Goal: Task Accomplishment & Management: Complete application form

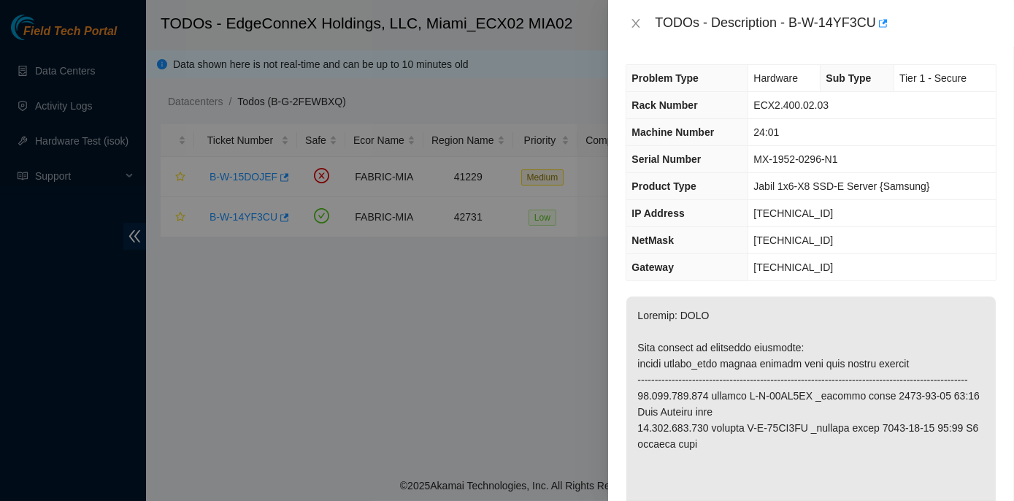
scroll to position [1195, 0]
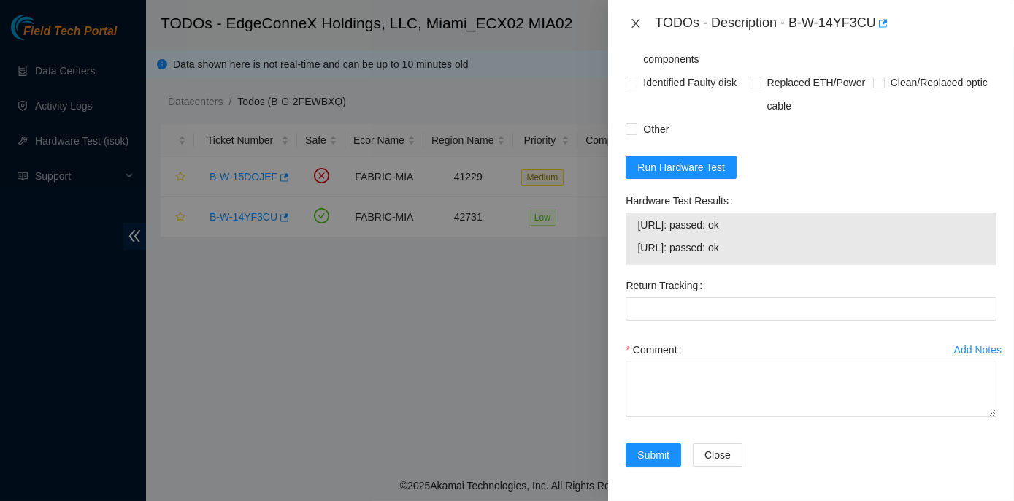
click at [635, 20] on icon "close" at bounding box center [636, 24] width 12 height 12
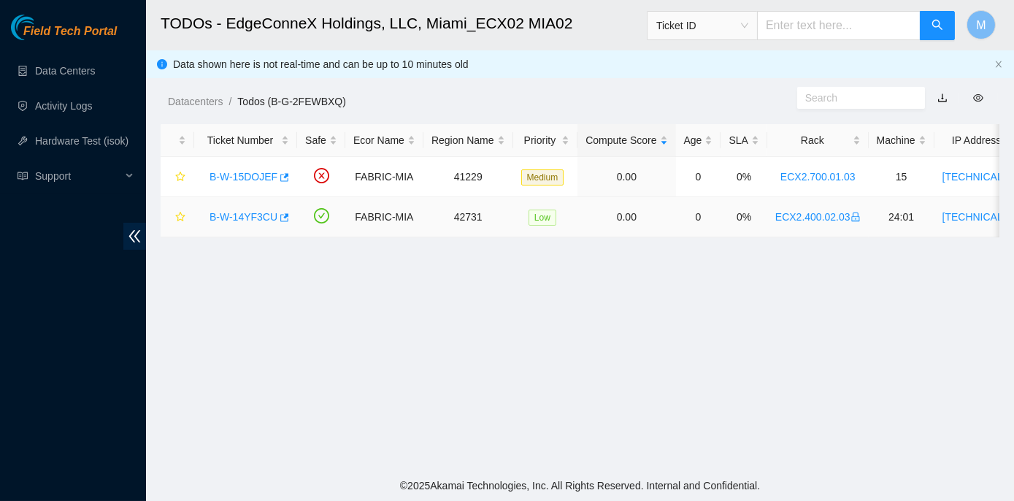
scroll to position [393, 0]
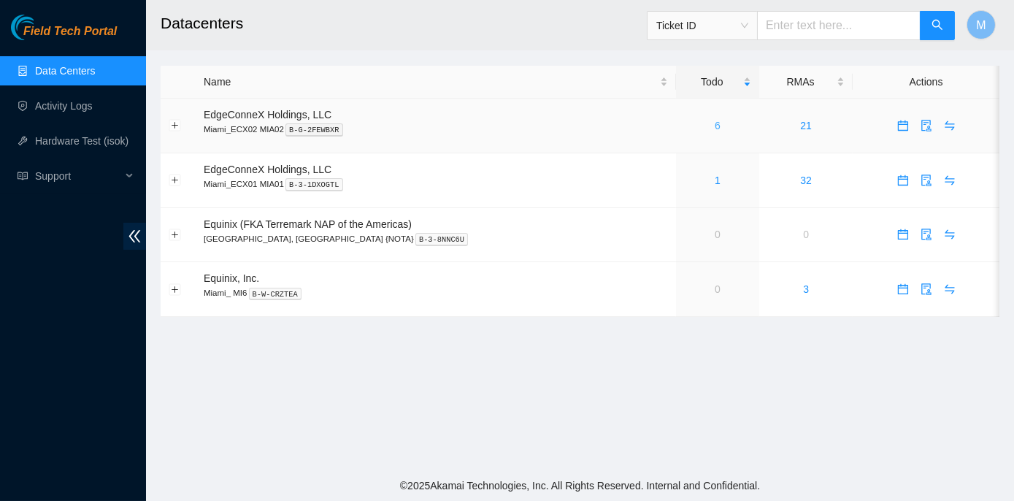
click at [715, 126] on link "6" at bounding box center [718, 126] width 6 height 12
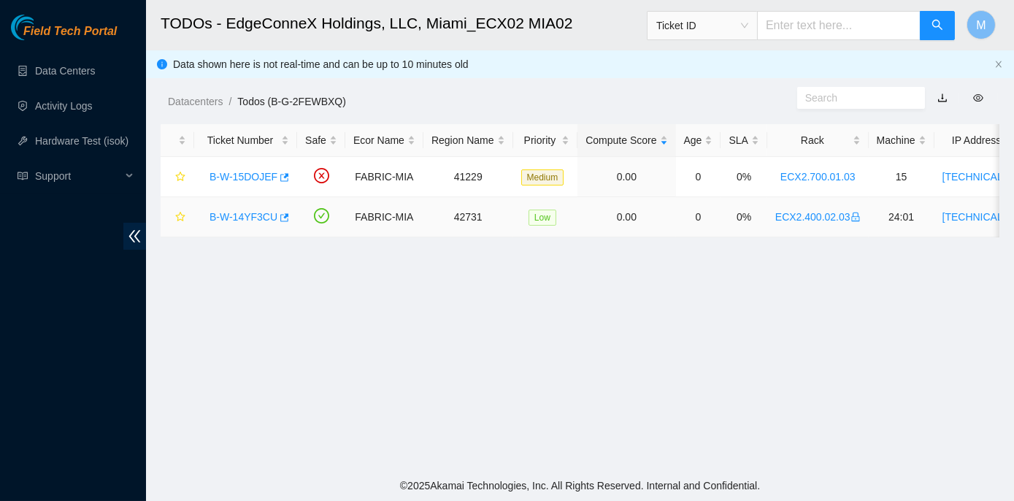
click at [248, 217] on link "B-W-14YF3CU" at bounding box center [244, 217] width 68 height 12
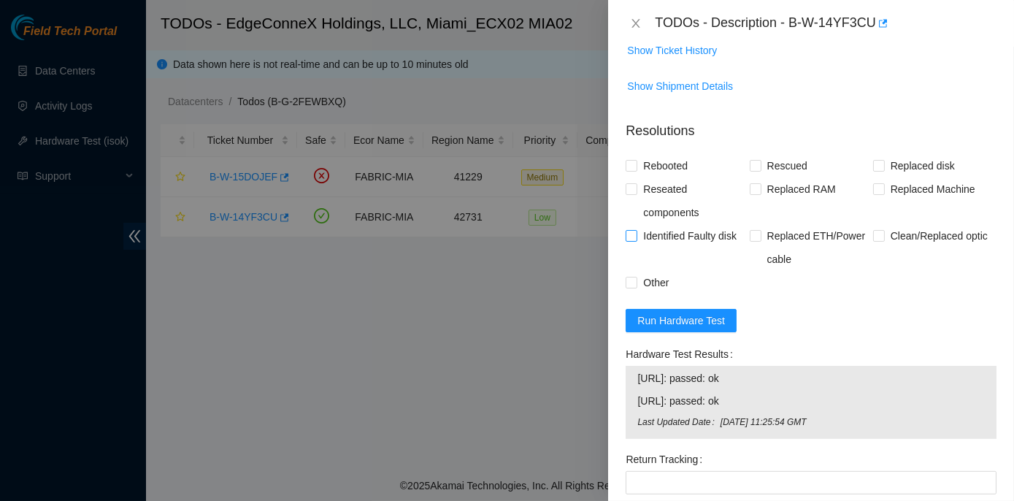
scroll to position [1062, 0]
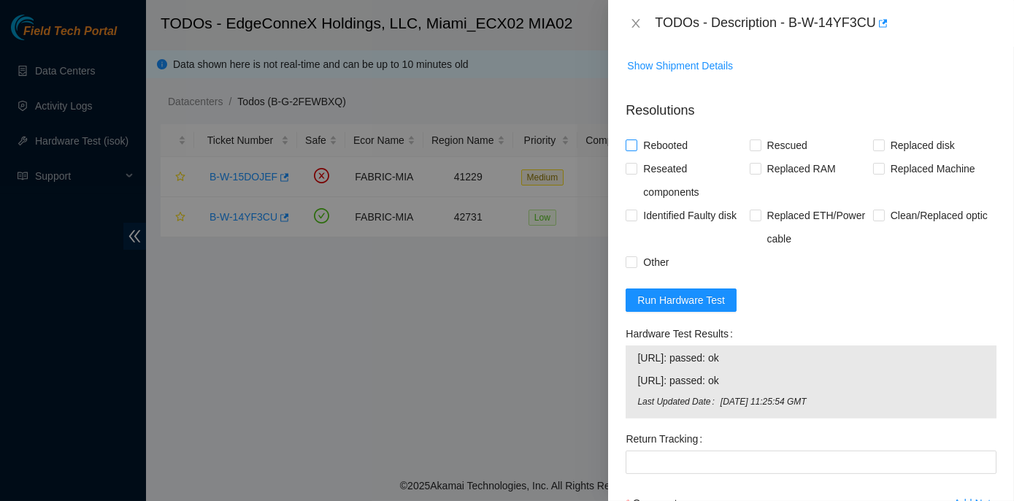
drag, startPoint x: 631, startPoint y: 159, endPoint x: 638, endPoint y: 173, distance: 15.7
click at [631, 150] on input "Rebooted" at bounding box center [631, 144] width 10 height 10
checkbox input "true"
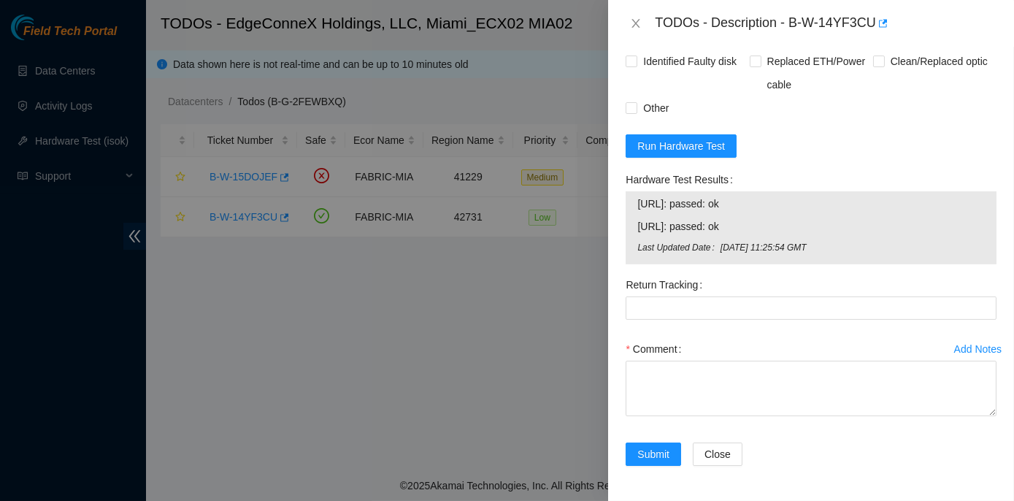
scroll to position [1229, 0]
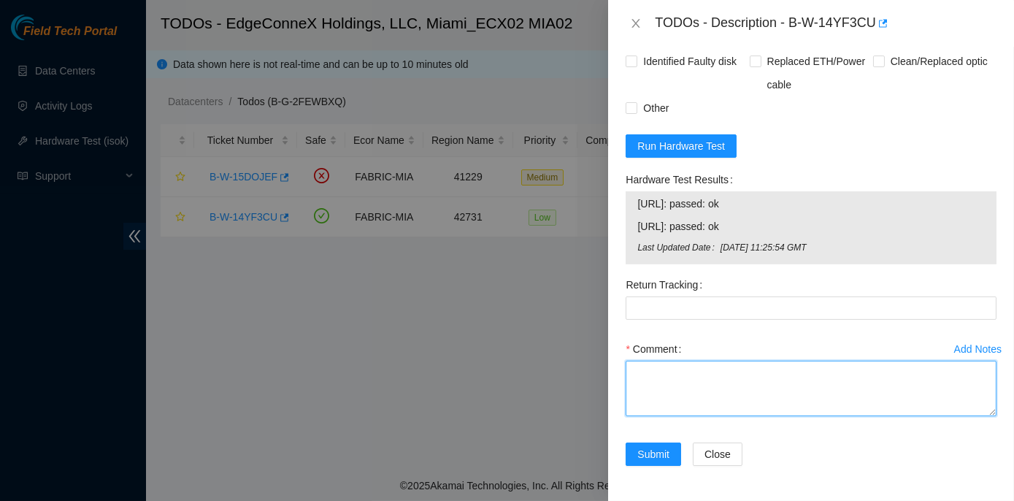
click at [654, 378] on textarea "Comment" at bounding box center [811, 389] width 371 height 56
paste textarea "Rack No: ECX2.400.02.03 Machine No: 24:01 IP : 23.206.249.179 Serial No: MX-195…"
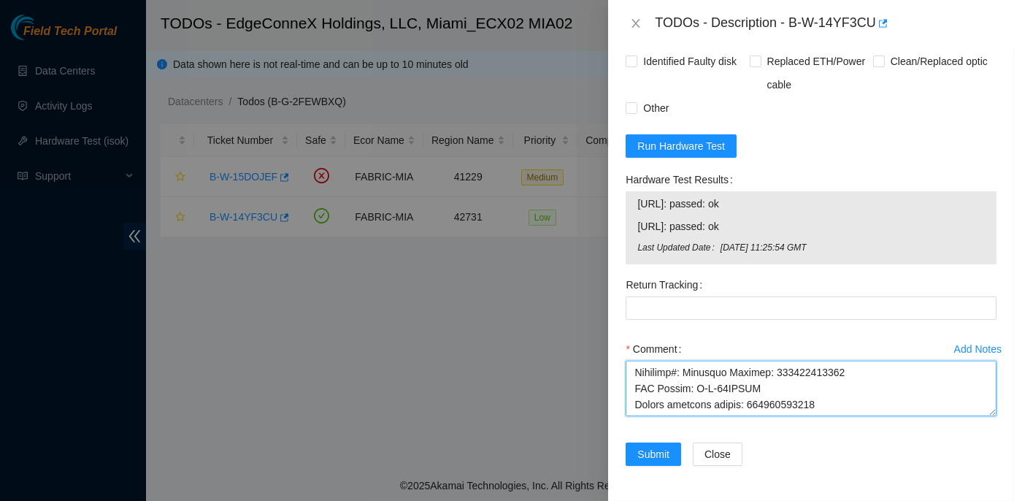
scroll to position [610, 0]
drag, startPoint x: 747, startPoint y: 410, endPoint x: 814, endPoint y: 407, distance: 66.6
click at [814, 407] on textarea "Comment" at bounding box center [811, 389] width 371 height 56
type textarea "Rack No: ECX2.400.02.03 Machine No: 24:01 IP : 23.206.249.179 Serial No: MX-195…"
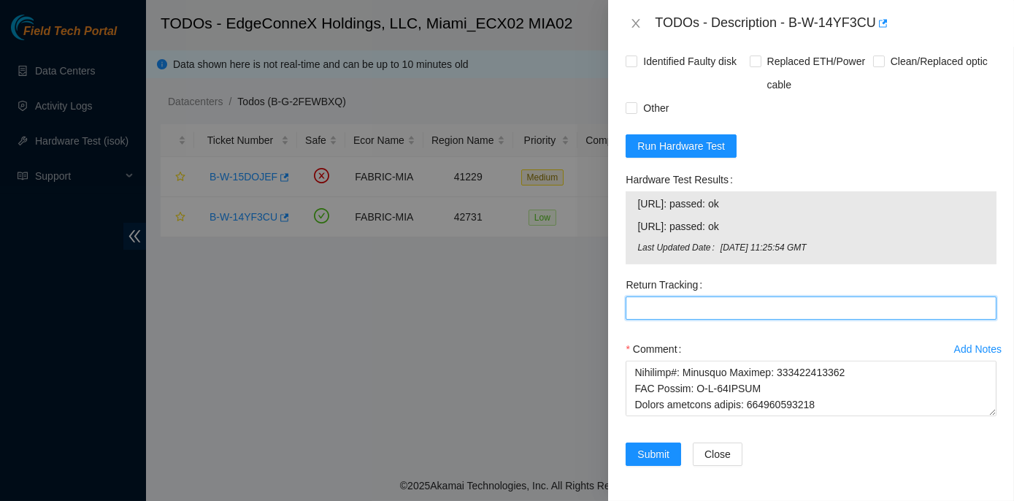
click at [658, 305] on Tracking "Return Tracking" at bounding box center [811, 307] width 371 height 23
paste Tracking "463470049644"
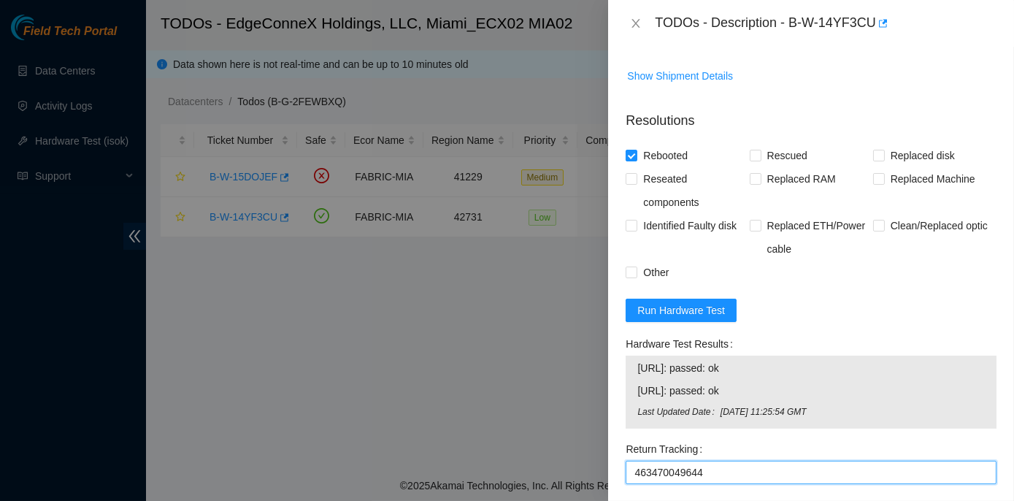
scroll to position [1229, 0]
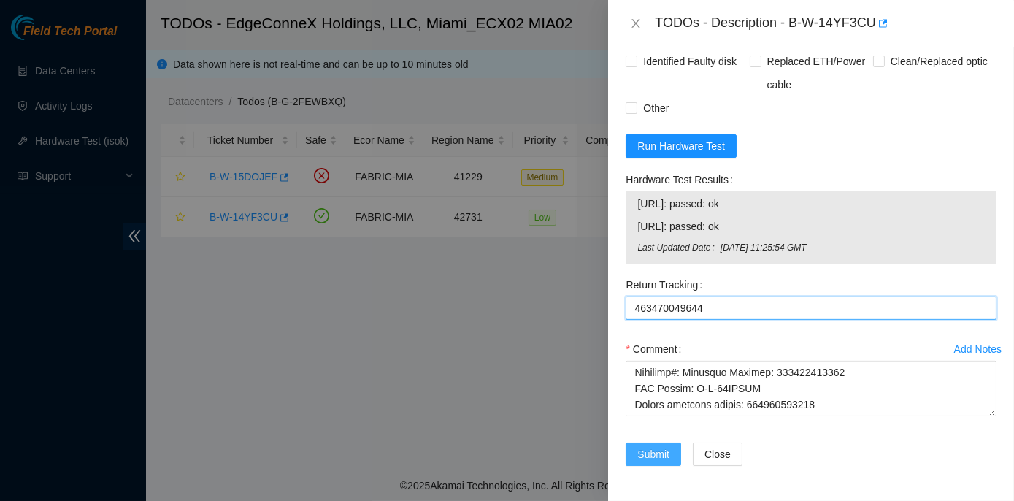
type Tracking "463470049644"
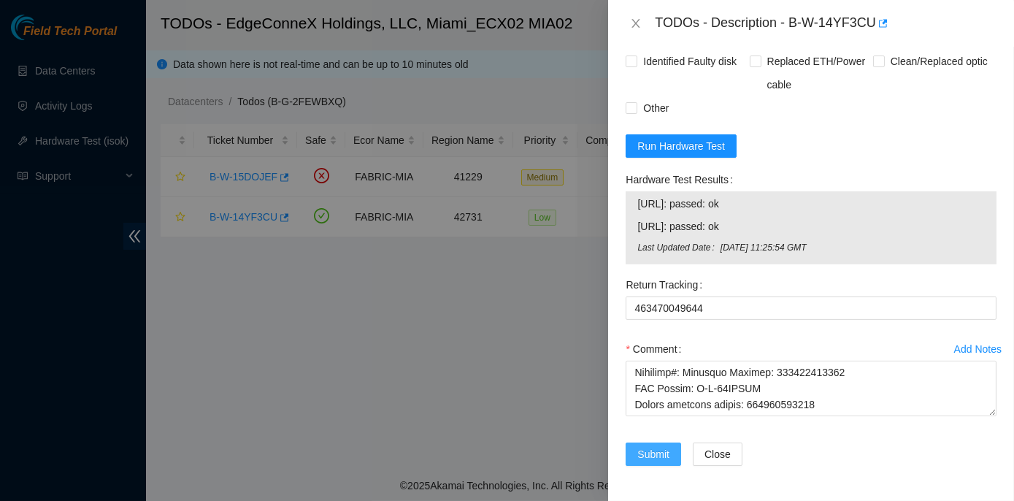
click at [656, 456] on span "Submit" at bounding box center [654, 454] width 32 height 16
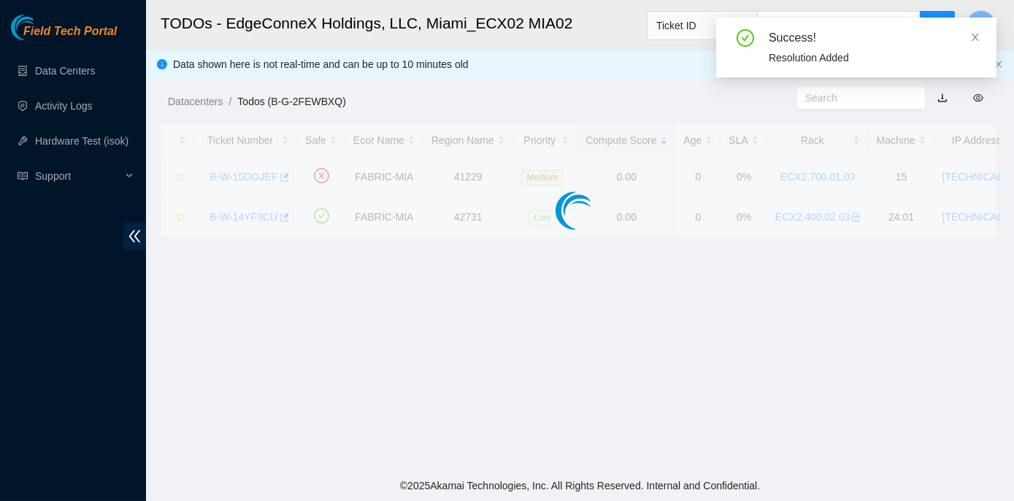
scroll to position [407, 0]
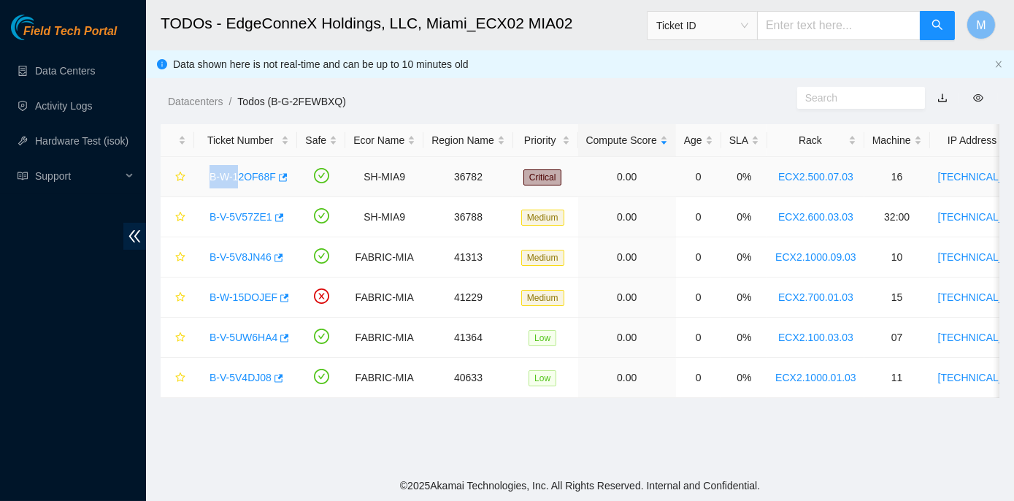
drag, startPoint x: 203, startPoint y: 176, endPoint x: 235, endPoint y: 175, distance: 32.1
click at [235, 175] on div "B-W-12OF68F" at bounding box center [245, 176] width 87 height 23
drag, startPoint x: 235, startPoint y: 175, endPoint x: 251, endPoint y: 176, distance: 16.1
click at [259, 182] on link "B-W-12OF68F" at bounding box center [243, 177] width 66 height 12
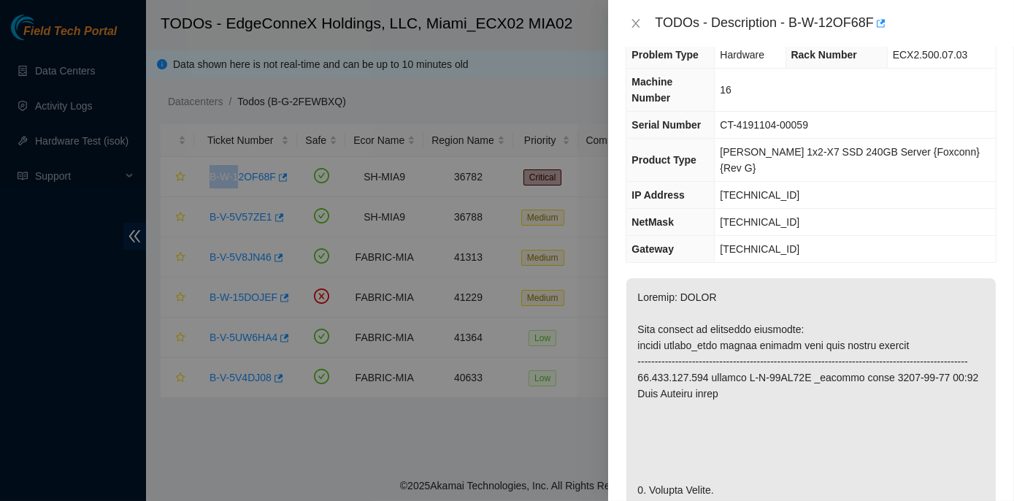
scroll to position [0, 0]
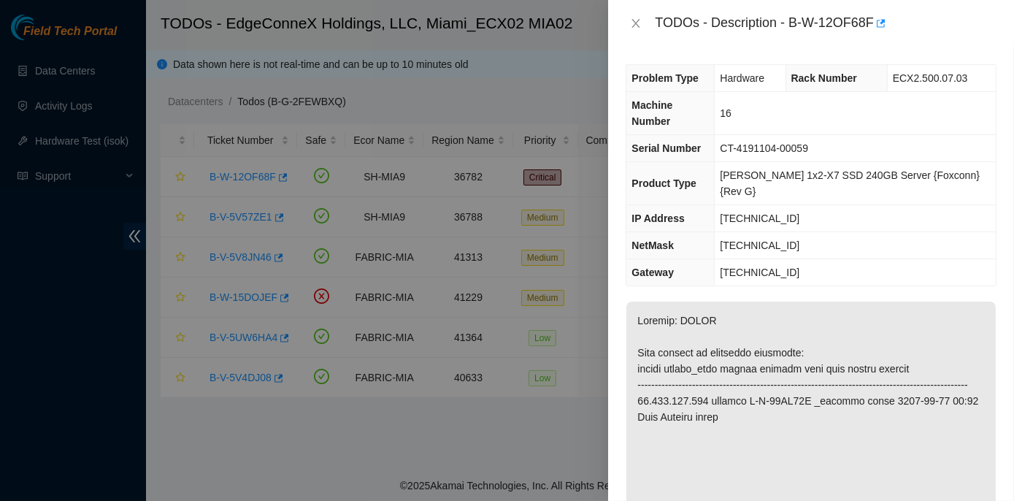
click at [526, 431] on div at bounding box center [507, 250] width 1014 height 501
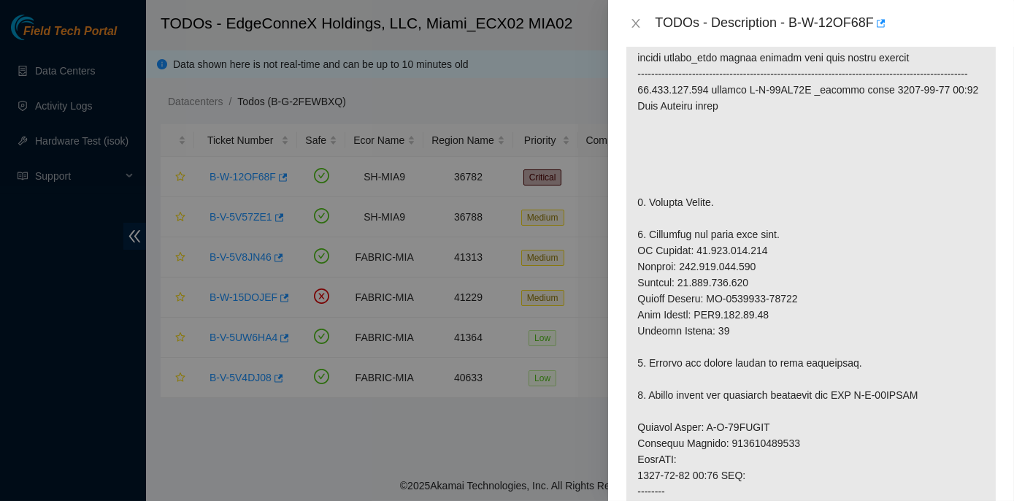
scroll to position [332, 0]
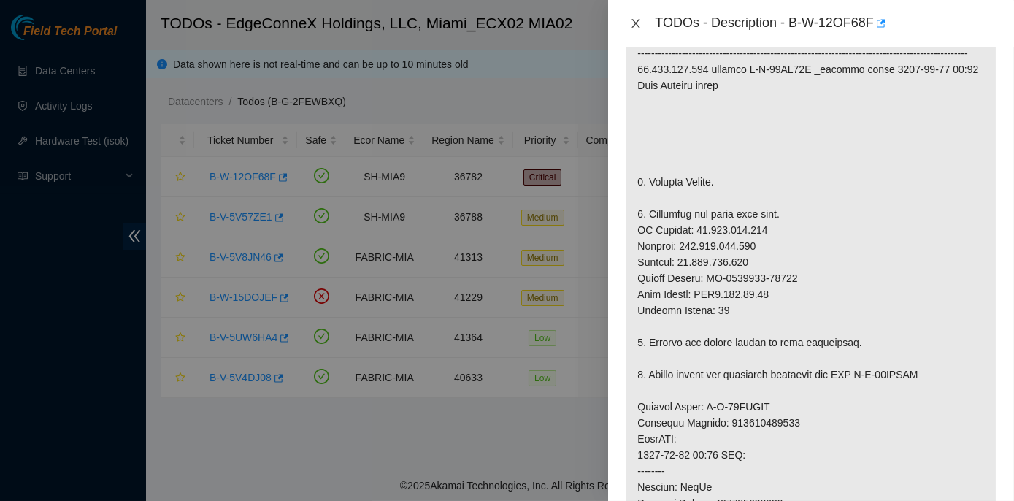
click at [632, 23] on icon "close" at bounding box center [636, 24] width 12 height 12
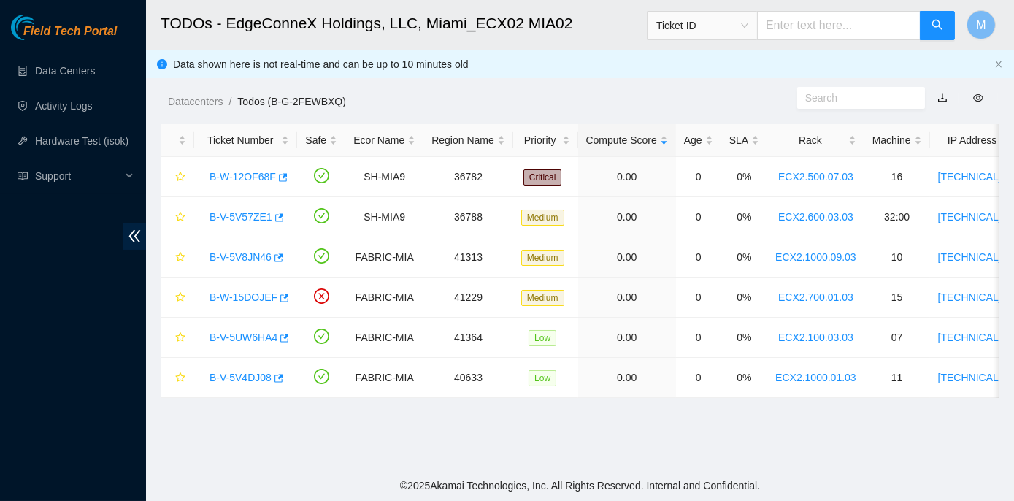
scroll to position [380, 0]
click at [254, 215] on link "B-V-5V57ZE1" at bounding box center [241, 217] width 63 height 12
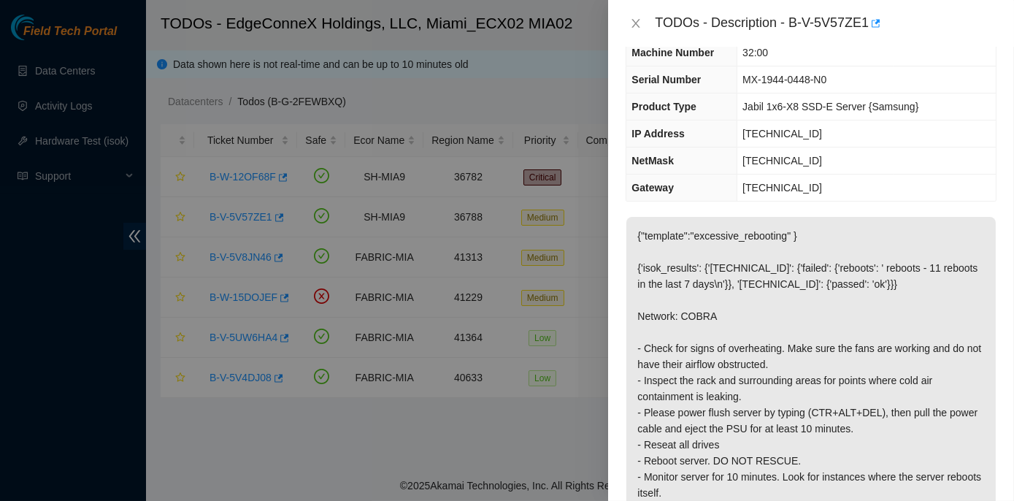
scroll to position [0, 0]
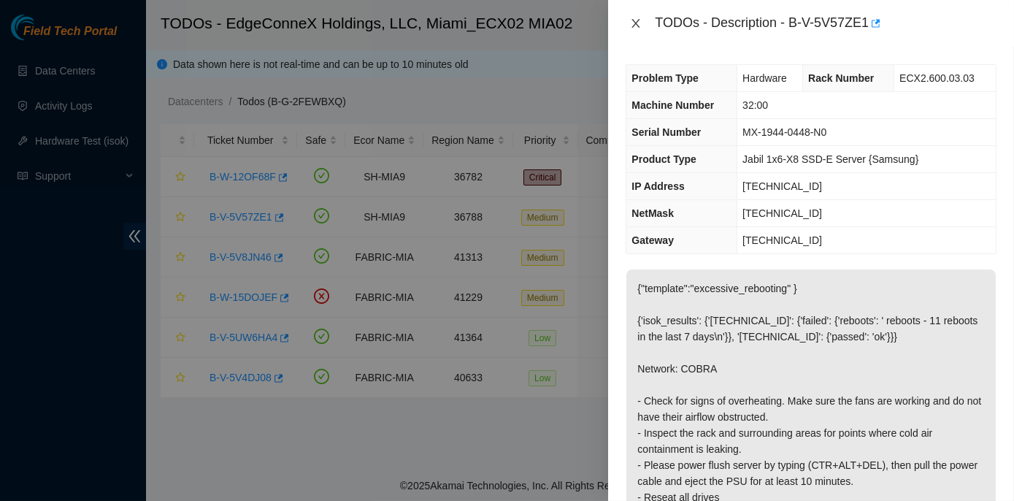
drag, startPoint x: 631, startPoint y: 23, endPoint x: 632, endPoint y: 32, distance: 9.6
click at [631, 23] on icon "close" at bounding box center [636, 24] width 12 height 12
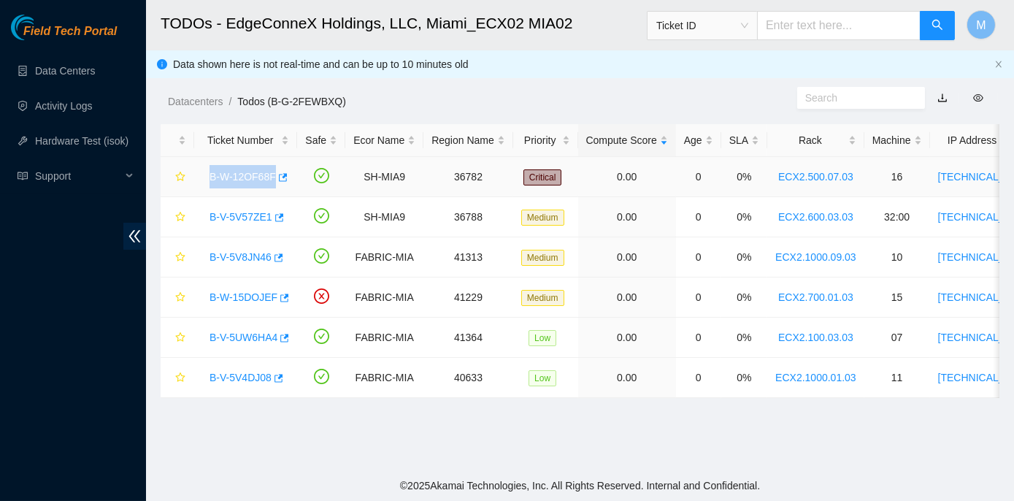
drag, startPoint x: 207, startPoint y: 175, endPoint x: 270, endPoint y: 177, distance: 63.6
click at [270, 177] on div "B-W-12OF68F" at bounding box center [245, 176] width 87 height 23
copy link "B-W-12OF68F"
click at [245, 255] on link "B-V-5V8JN46" at bounding box center [241, 257] width 62 height 12
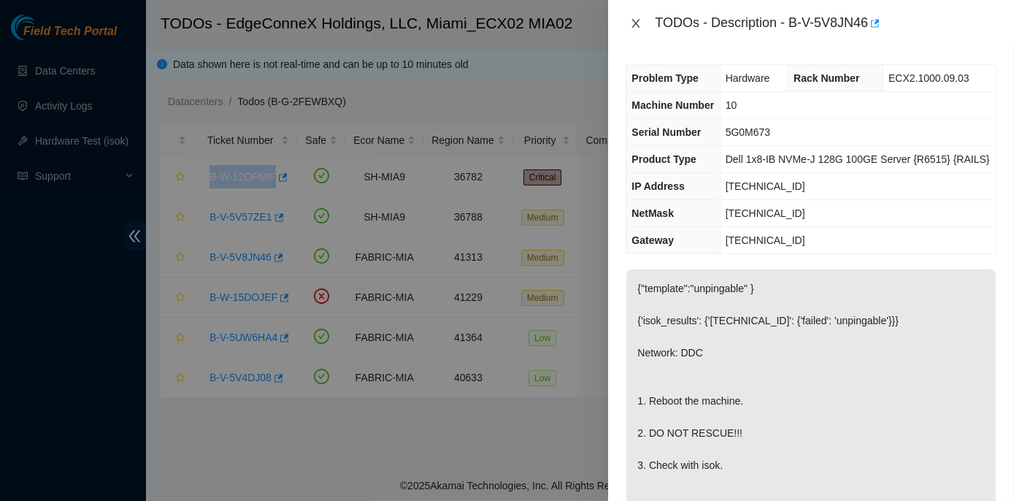
click at [637, 23] on icon "close" at bounding box center [636, 24] width 12 height 12
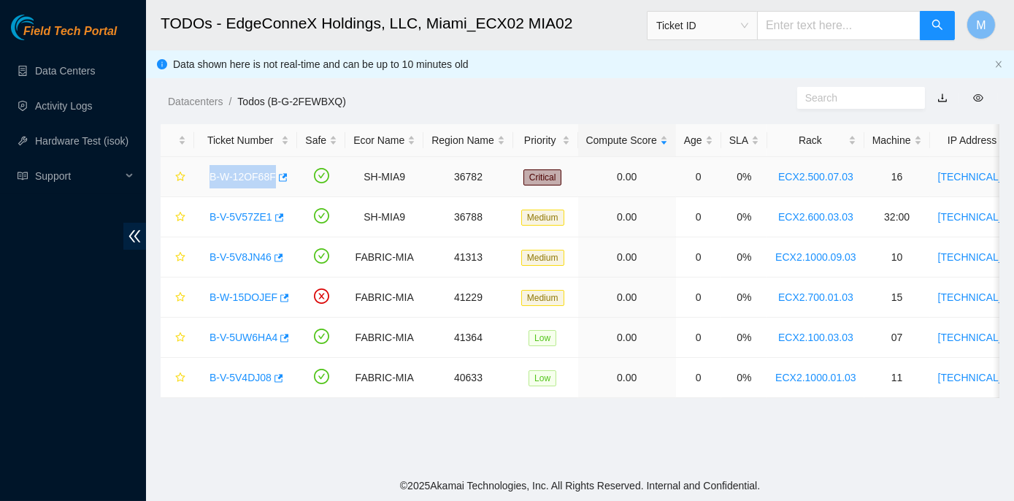
drag, startPoint x: 237, startPoint y: 173, endPoint x: 535, endPoint y: 242, distance: 306.6
click at [237, 173] on link "B-W-12OF68F" at bounding box center [243, 177] width 66 height 12
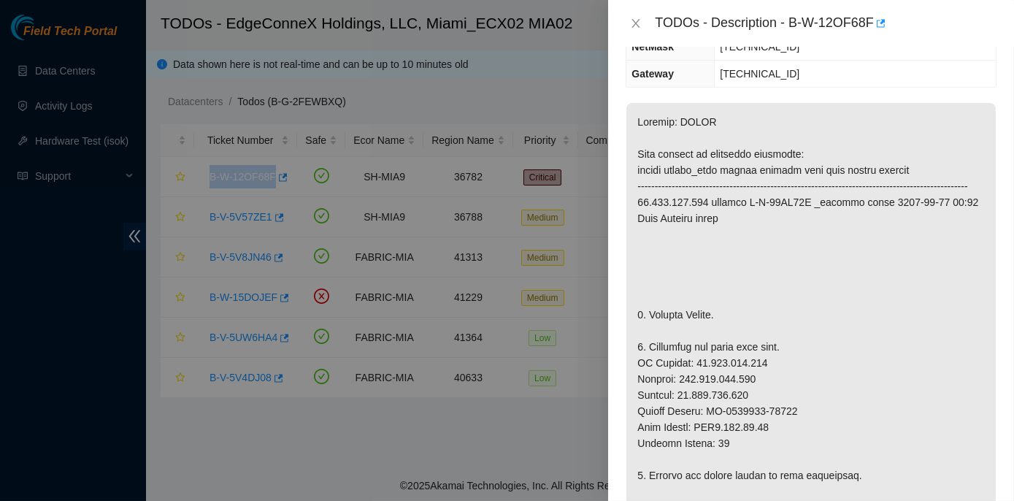
scroll to position [265, 0]
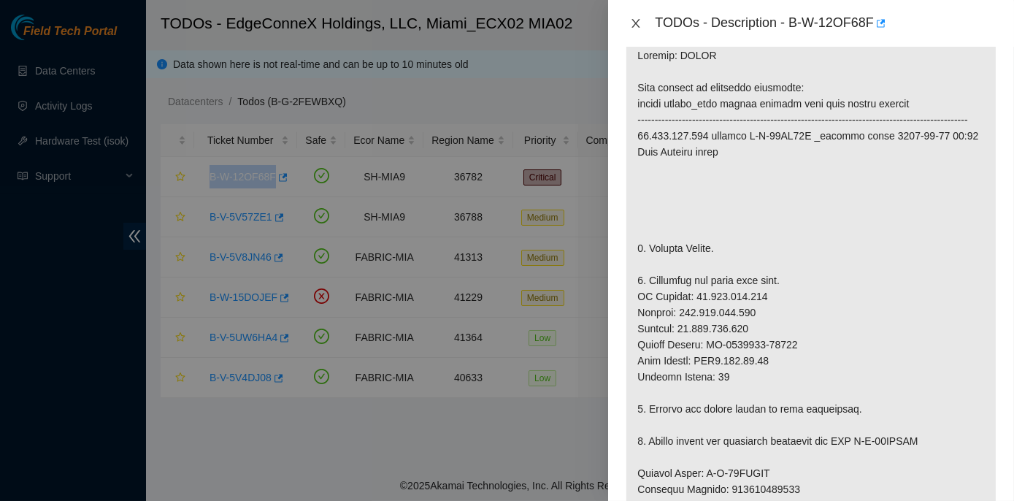
click at [635, 21] on icon "close" at bounding box center [636, 24] width 12 height 12
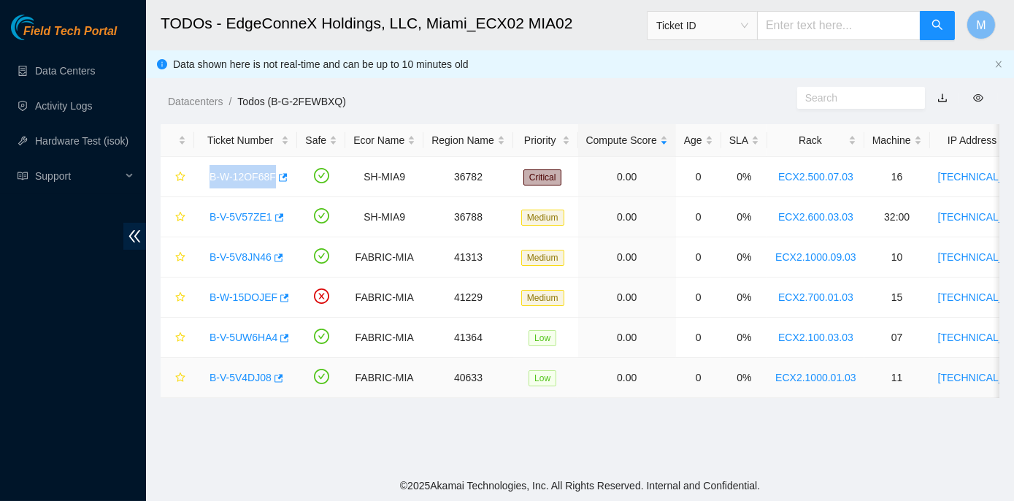
scroll to position [313, 0]
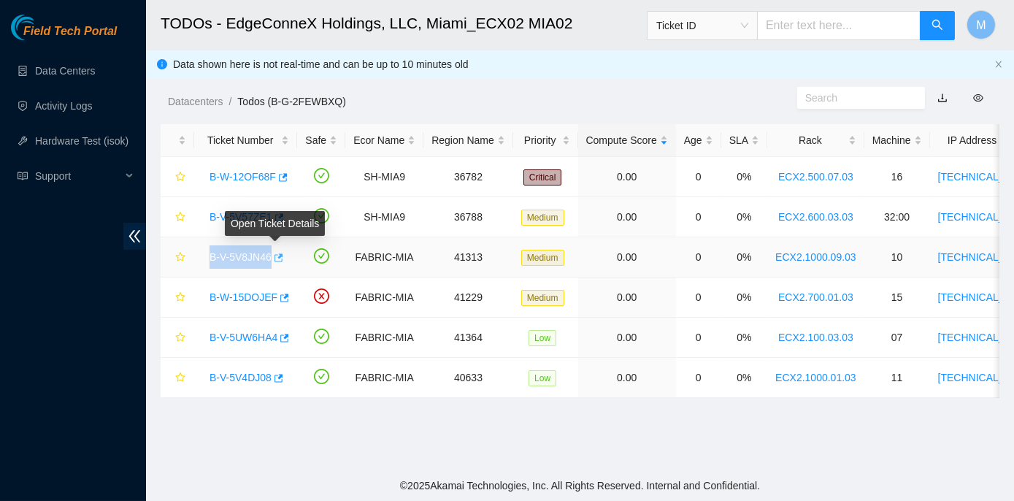
drag, startPoint x: 207, startPoint y: 253, endPoint x: 269, endPoint y: 255, distance: 62.1
click at [269, 255] on div "B-V-5V8JN46" at bounding box center [245, 256] width 87 height 23
copy link "B-V-5V8JN46"
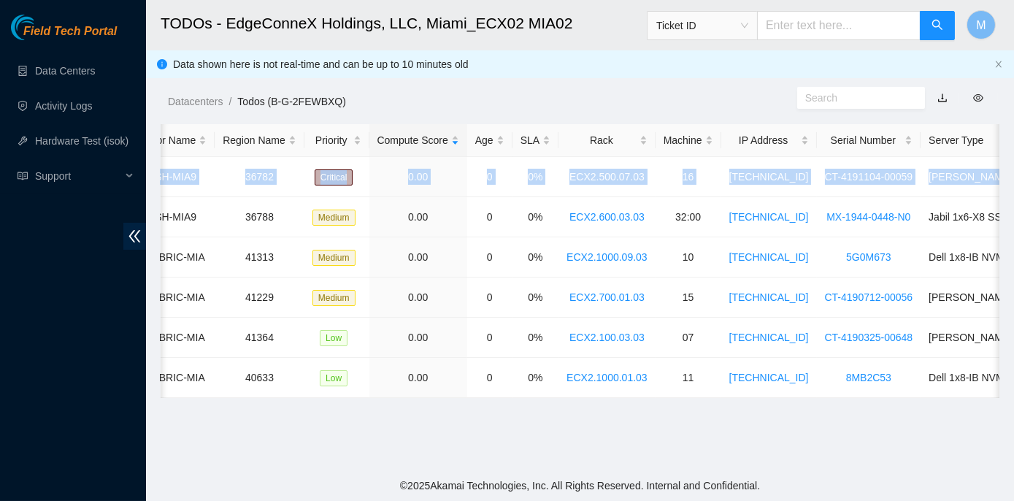
scroll to position [0, 370]
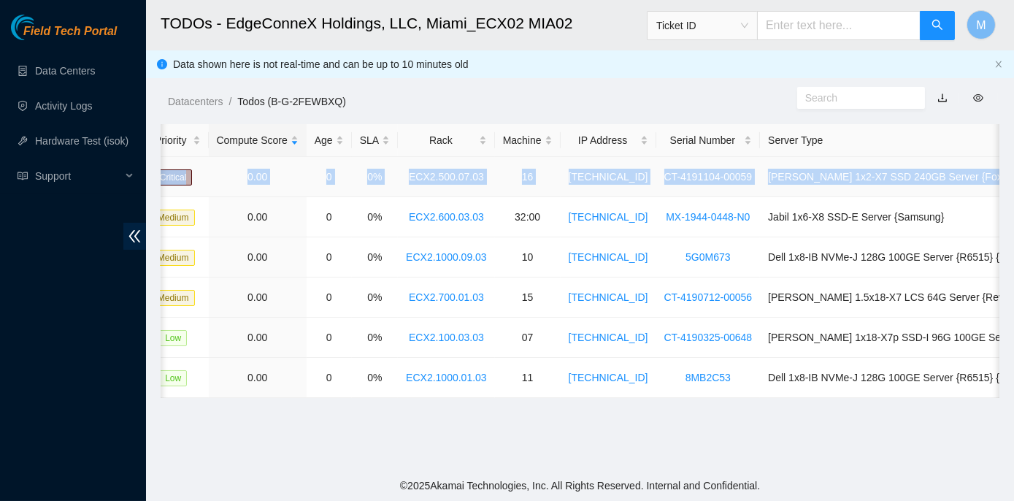
drag, startPoint x: 202, startPoint y: 174, endPoint x: 989, endPoint y: 169, distance: 786.5
click at [989, 169] on tr "B-W-12OF68F SH-MIA9 36782 Critical 0.00 0 0% ECX2.500.07.03 16 23.211.106.147 C…" at bounding box center [433, 177] width 1284 height 40
copy tr "B-W-12OF68F SH-MIA9 36782 Critical 0.00 0 0% ECX2.500.07.03 16 23.211.106.147 C…"
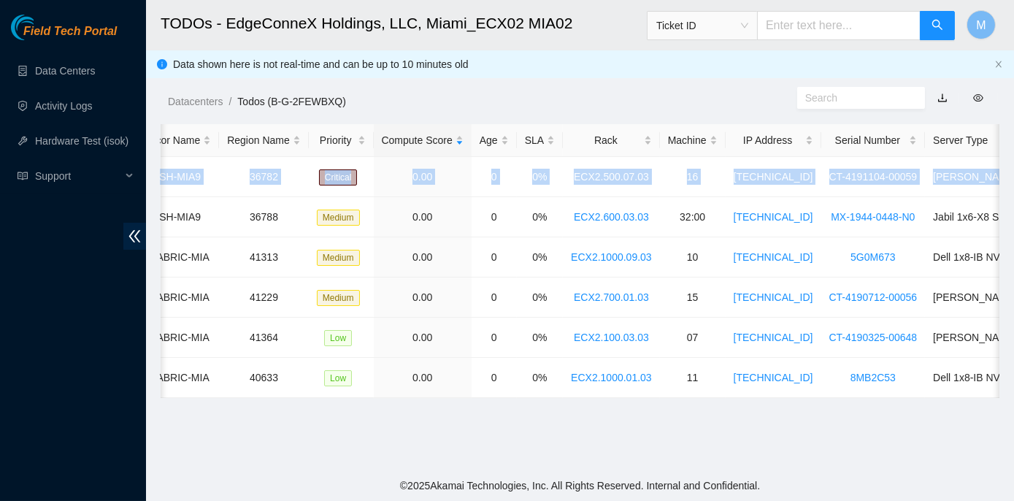
scroll to position [0, 0]
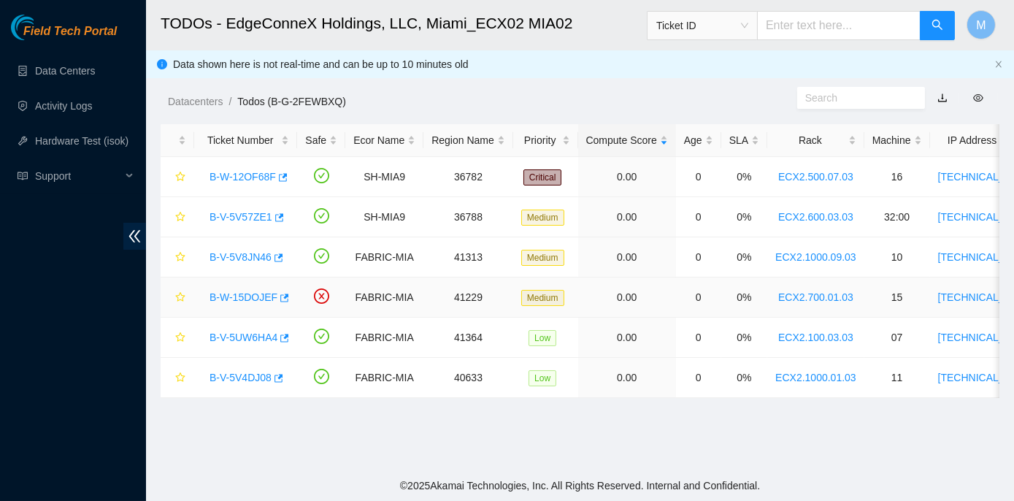
drag, startPoint x: 245, startPoint y: 459, endPoint x: 248, endPoint y: 300, distance: 159.2
click at [245, 459] on main "TODOs - EdgeConneX Holdings, LLC, Miami_ECX02 MIA02 Ticket ID M Data shown here…" at bounding box center [580, 235] width 868 height 470
click at [240, 177] on link "B-W-12OF68F" at bounding box center [243, 177] width 66 height 12
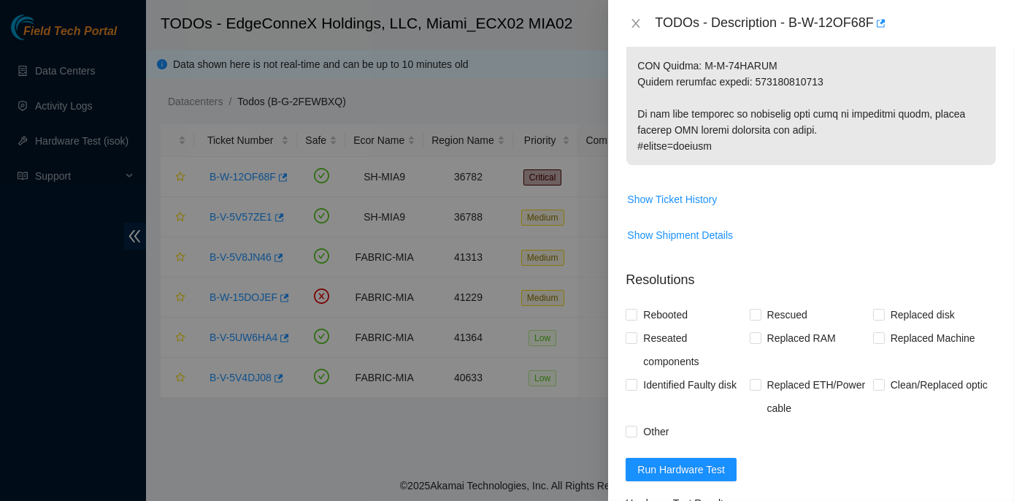
scroll to position [1195, 0]
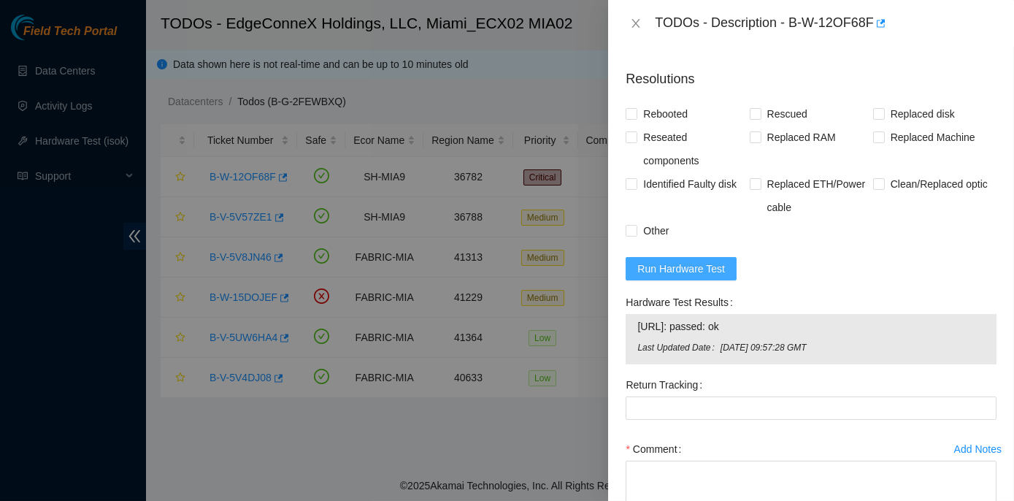
click at [708, 261] on span "Run Hardware Test" at bounding box center [682, 269] width 88 height 16
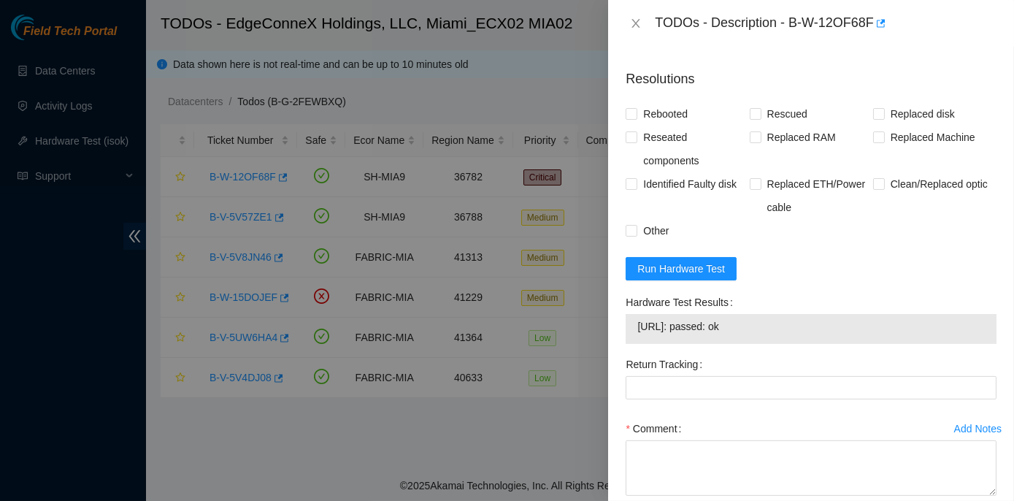
drag, startPoint x: 625, startPoint y: 281, endPoint x: 763, endPoint y: 310, distance: 140.9
click at [763, 310] on div "Problem Type Hardware Rack Number ECX2.500.07.03 Machine Number 16 Serial Numbe…" at bounding box center [811, 274] width 406 height 454
copy div "Hardware Test Results 23.211.106.147: passed: ok"
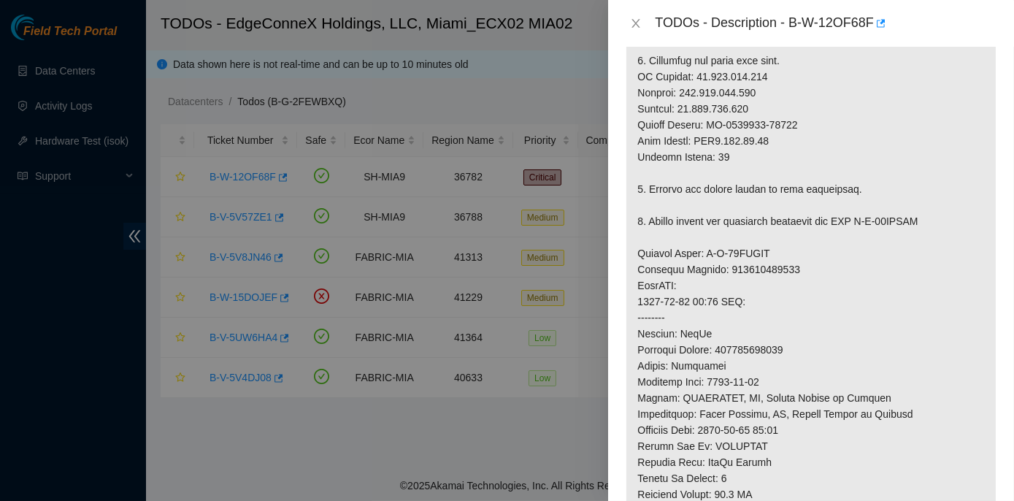
scroll to position [464, 0]
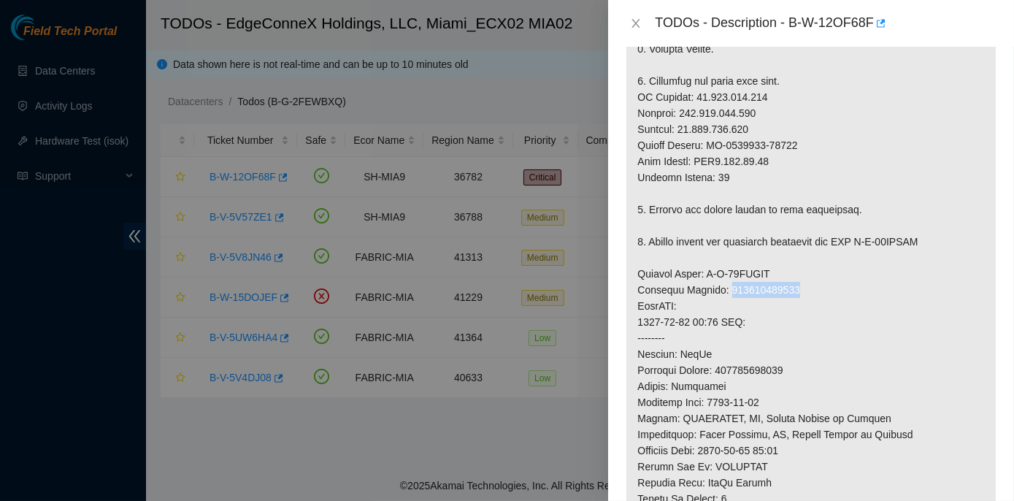
drag, startPoint x: 723, startPoint y: 272, endPoint x: 797, endPoint y: 270, distance: 73.8
click at [797, 270] on p at bounding box center [812, 265] width 370 height 857
copy p "417328425528"
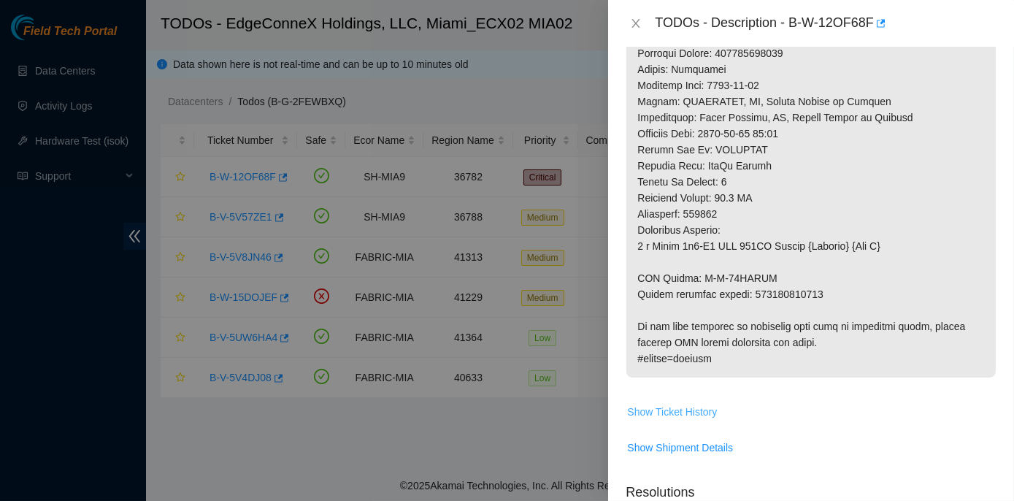
scroll to position [796, 0]
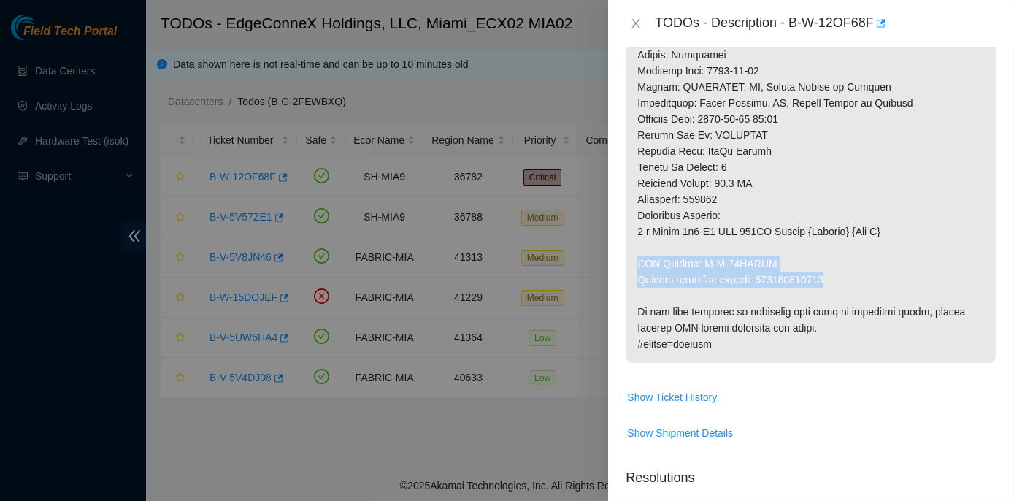
drag, startPoint x: 637, startPoint y: 243, endPoint x: 814, endPoint y: 262, distance: 177.7
copy p "RMA Return: B-W-15LELHU Return tracking number: 417328425539"
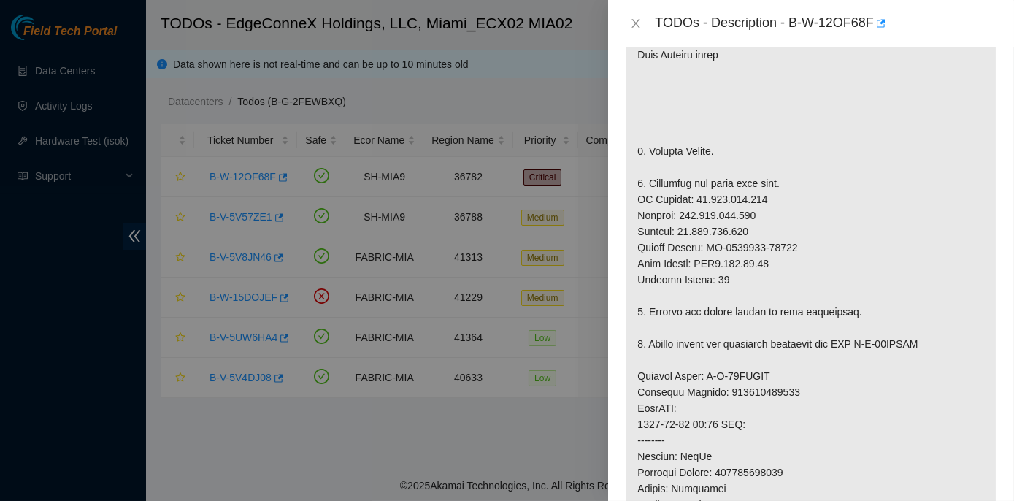
scroll to position [332, 0]
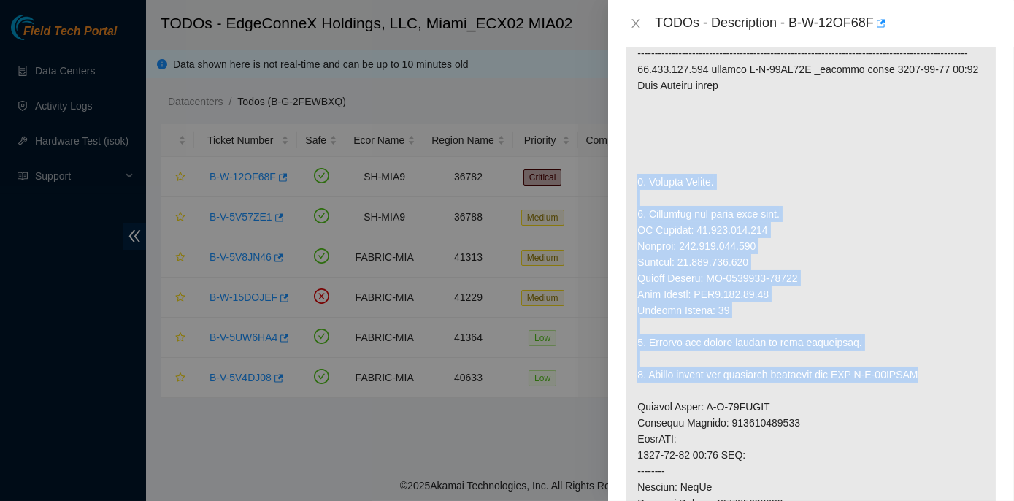
drag, startPoint x: 638, startPoint y: 164, endPoint x: 925, endPoint y: 356, distance: 345.7
click at [925, 356] on p at bounding box center [812, 398] width 370 height 857
copy p "1. Replace Server. 2. Configure and check with isok. IP Address: 23.211.106.147…"
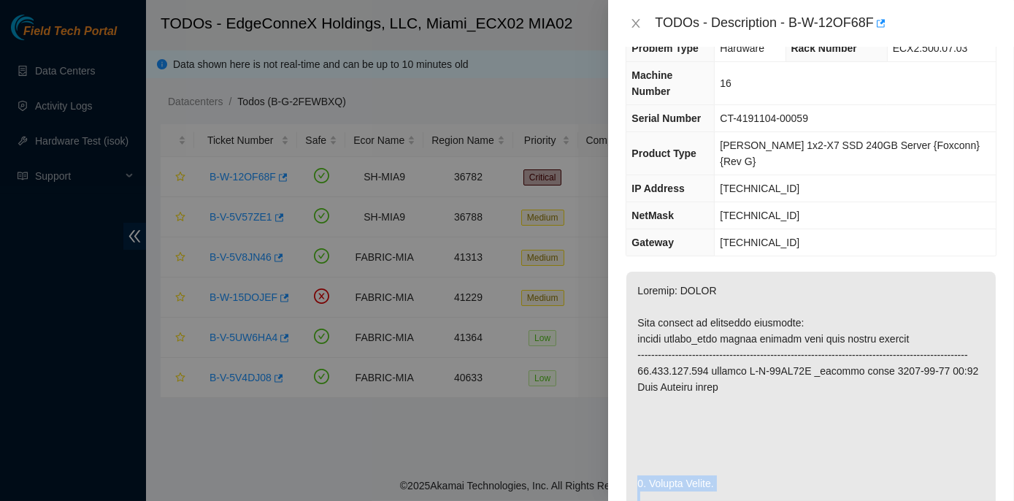
scroll to position [0, 0]
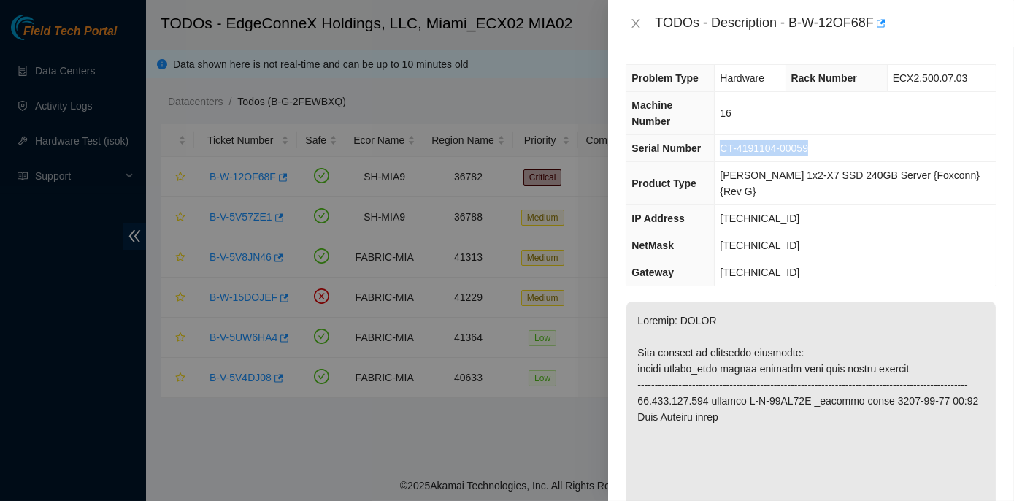
drag, startPoint x: 735, startPoint y: 129, endPoint x: 819, endPoint y: 137, distance: 85.1
click at [808, 142] on span "CT-4191104-00059" at bounding box center [764, 148] width 88 height 12
copy span "CT-4191104-00059"
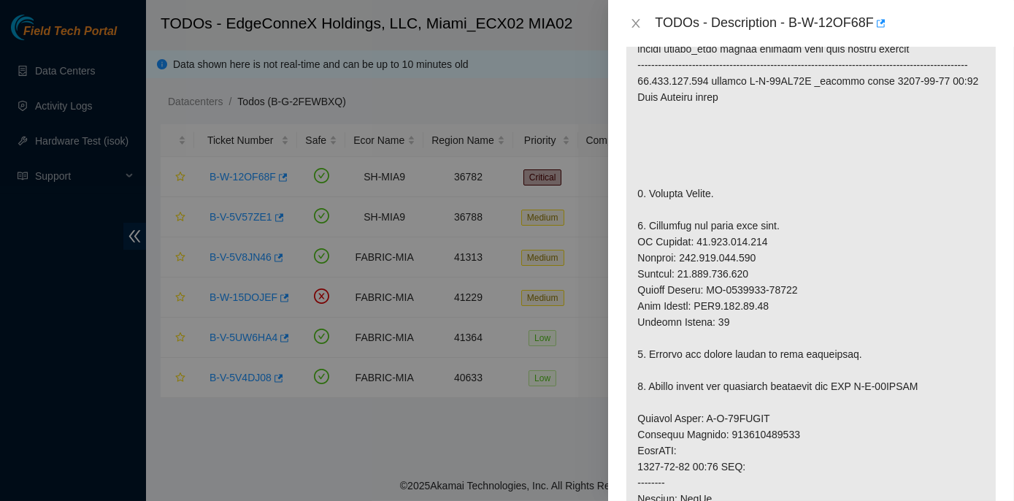
scroll to position [332, 0]
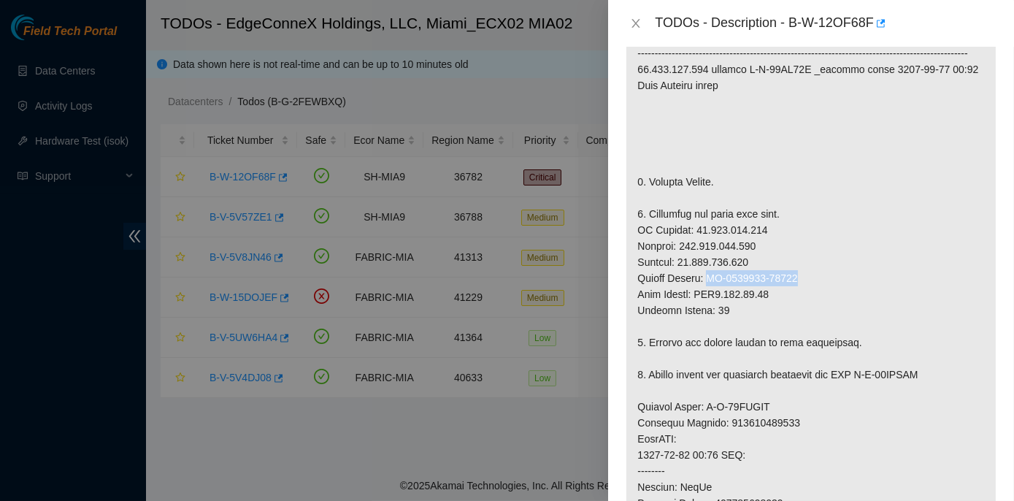
drag, startPoint x: 708, startPoint y: 259, endPoint x: 792, endPoint y: 259, distance: 83.3
click at [792, 259] on p at bounding box center [812, 398] width 370 height 857
copy p "CT-4191230-00189"
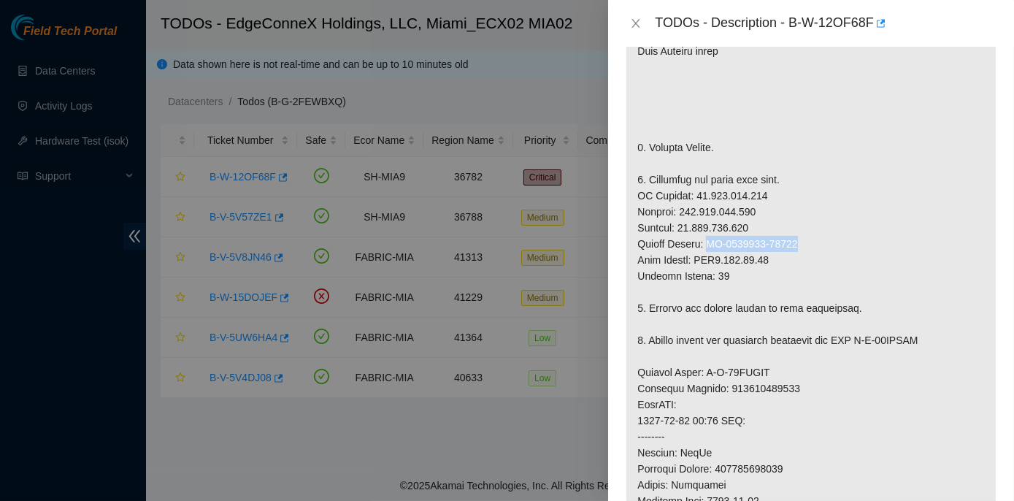
scroll to position [398, 0]
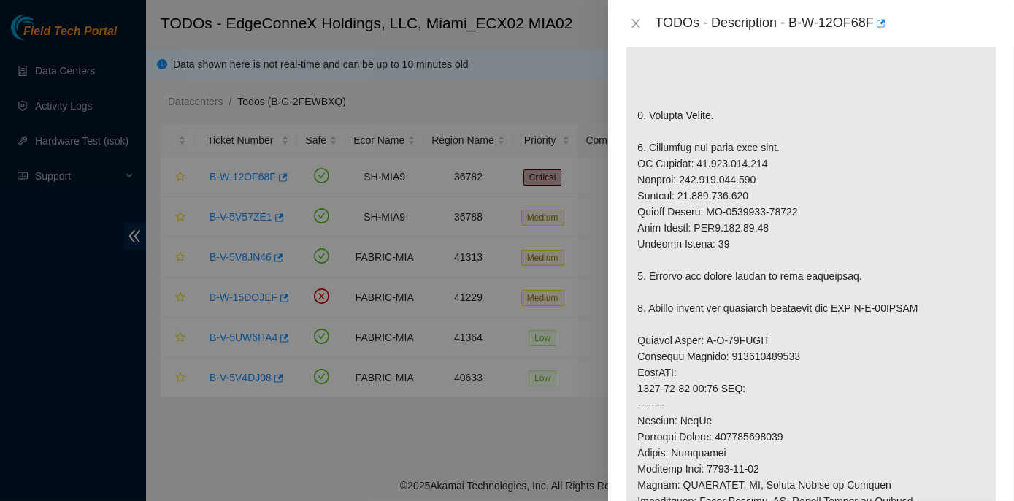
click at [797, 143] on p at bounding box center [812, 332] width 370 height 857
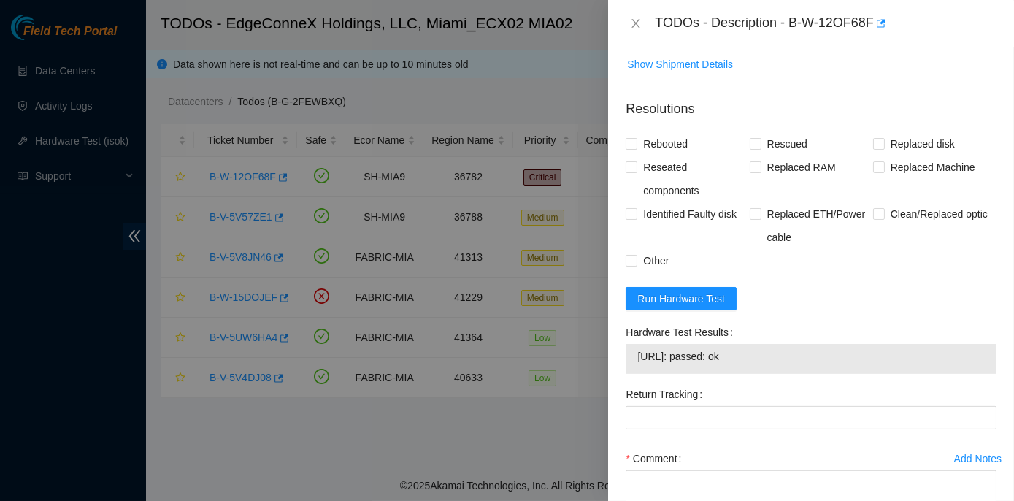
scroll to position [1195, 0]
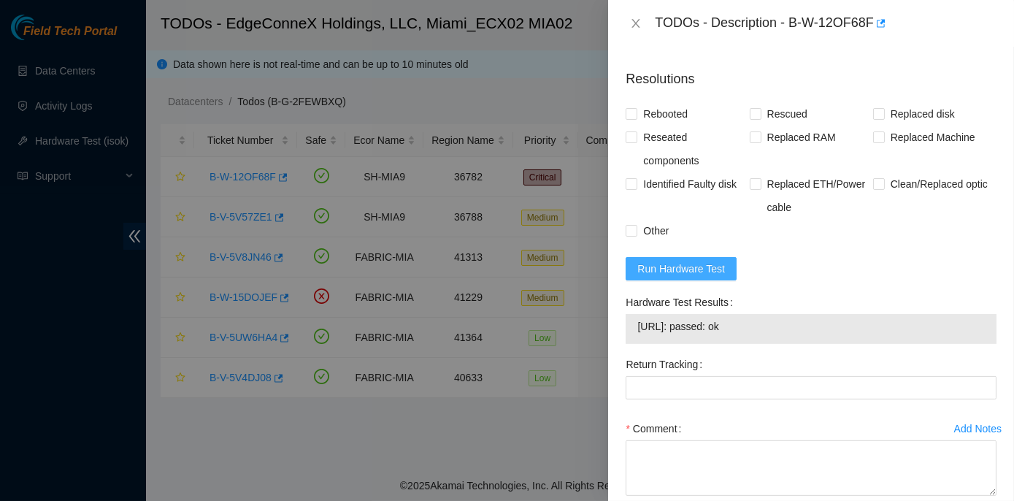
click at [684, 261] on span "Run Hardware Test" at bounding box center [682, 269] width 88 height 16
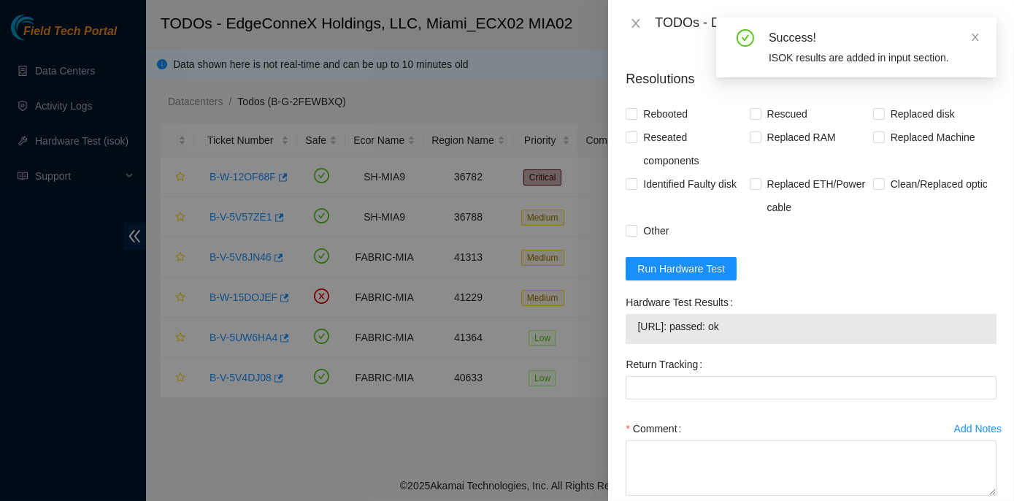
drag, startPoint x: 623, startPoint y: 280, endPoint x: 773, endPoint y: 306, distance: 151.9
click at [773, 306] on div "Hardware Test Results 23.211.106.147: passed: ok" at bounding box center [811, 322] width 383 height 62
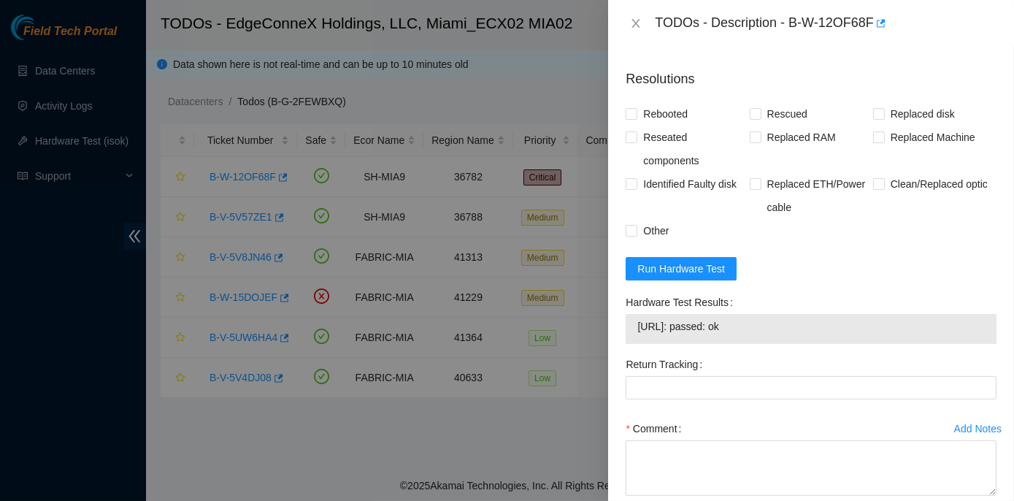
copy div "Hardware Test Results 23.211.106.147: passed: ok"
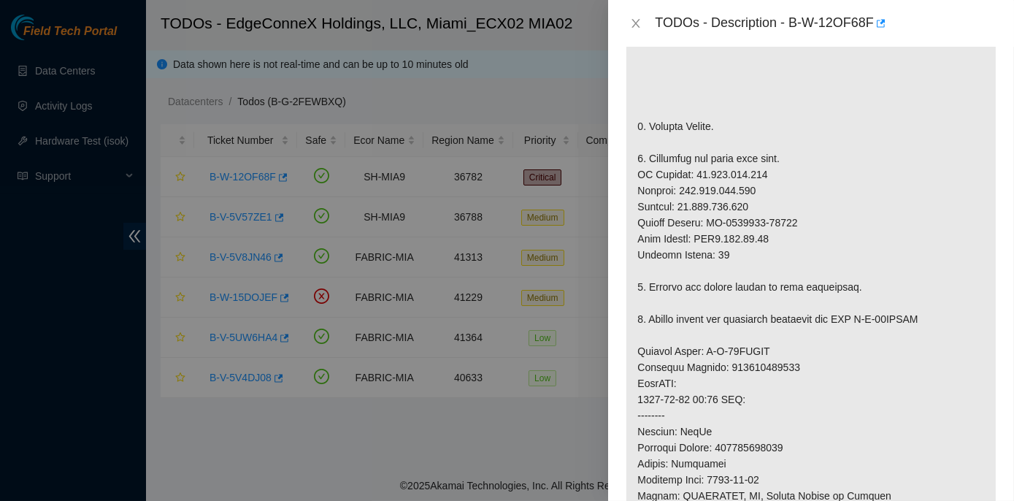
scroll to position [199, 0]
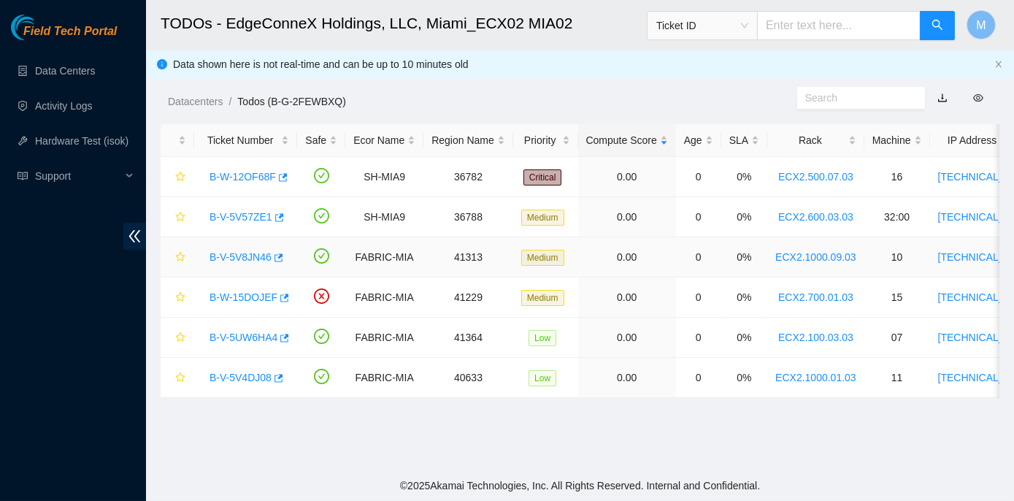
click at [233, 255] on link "B-V-5V8JN46" at bounding box center [241, 257] width 62 height 12
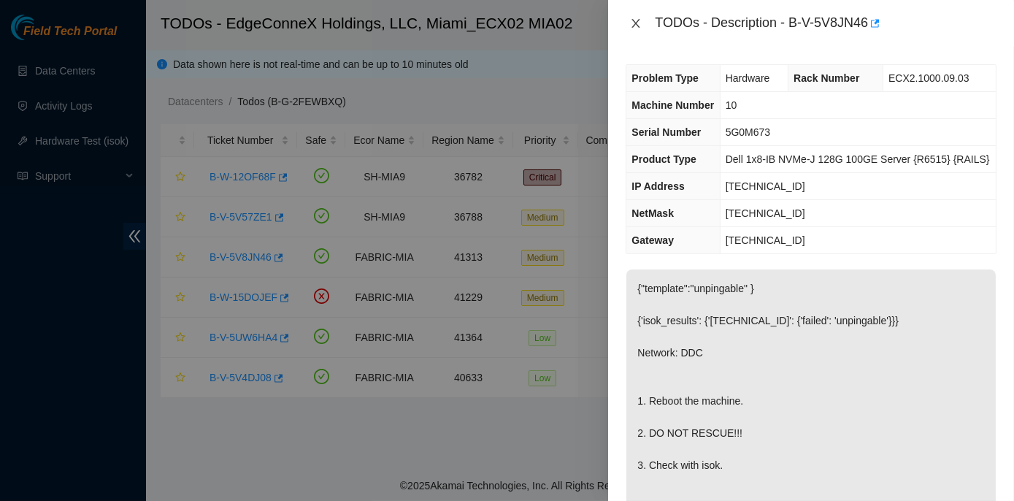
click at [637, 23] on icon "close" at bounding box center [636, 23] width 8 height 9
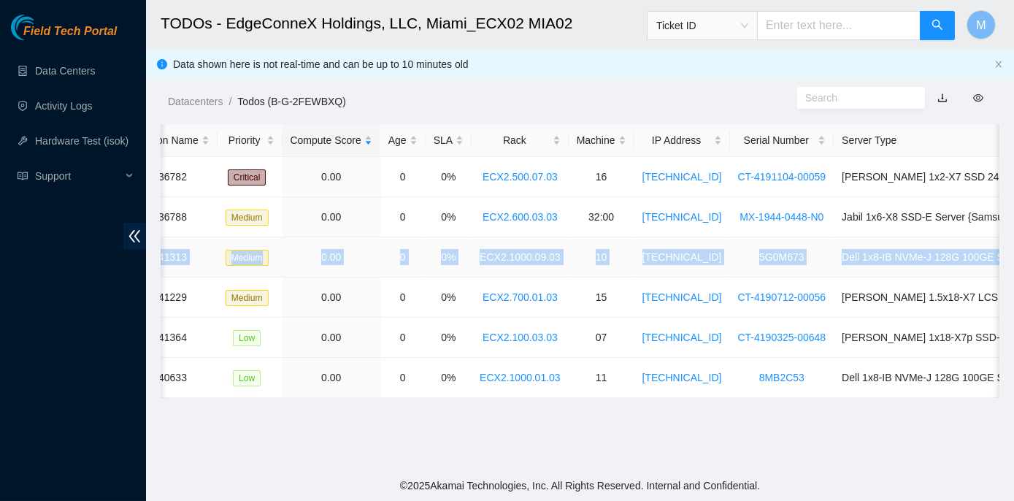
scroll to position [0, 370]
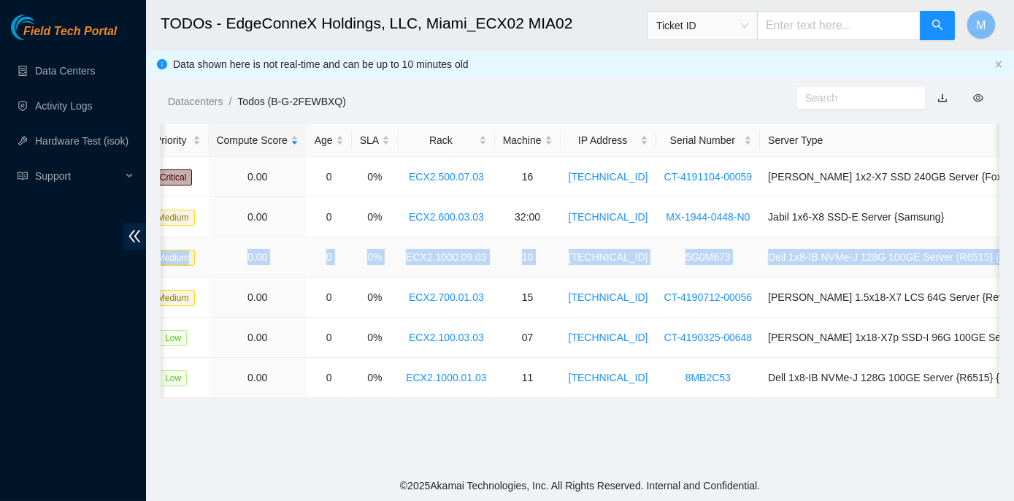
drag, startPoint x: 209, startPoint y: 255, endPoint x: 995, endPoint y: 264, distance: 786.6
click at [995, 264] on tr "B-V-5V8JN46 FABRIC-MIA 41313 Medium 0.00 0 0% ECX2.1000.09.03 10 23.201.54.85 5…" at bounding box center [433, 257] width 1284 height 40
copy tr "B-V-5V8JN46 FABRIC-MIA 41313 Medium 0.00 0 0% ECX2.1000.09.03 10 23.201.54.85 5…"
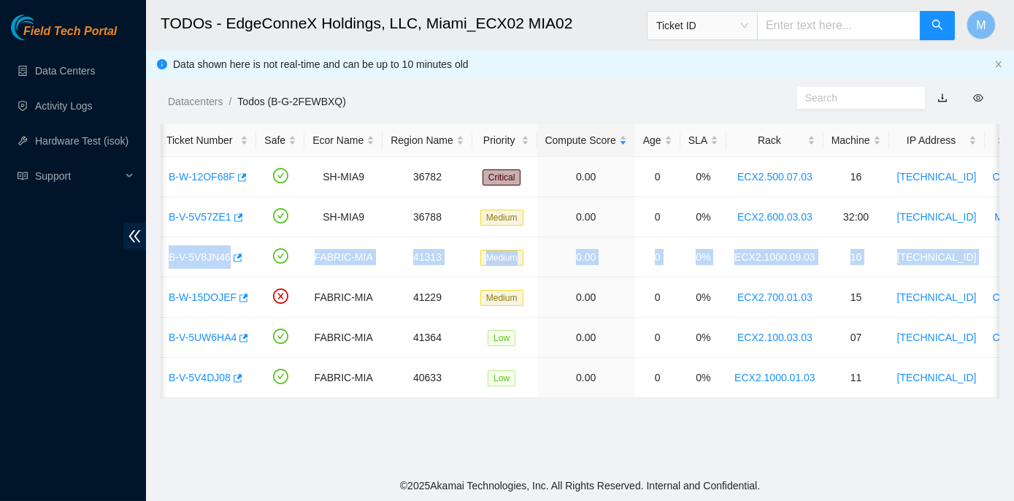
scroll to position [0, 0]
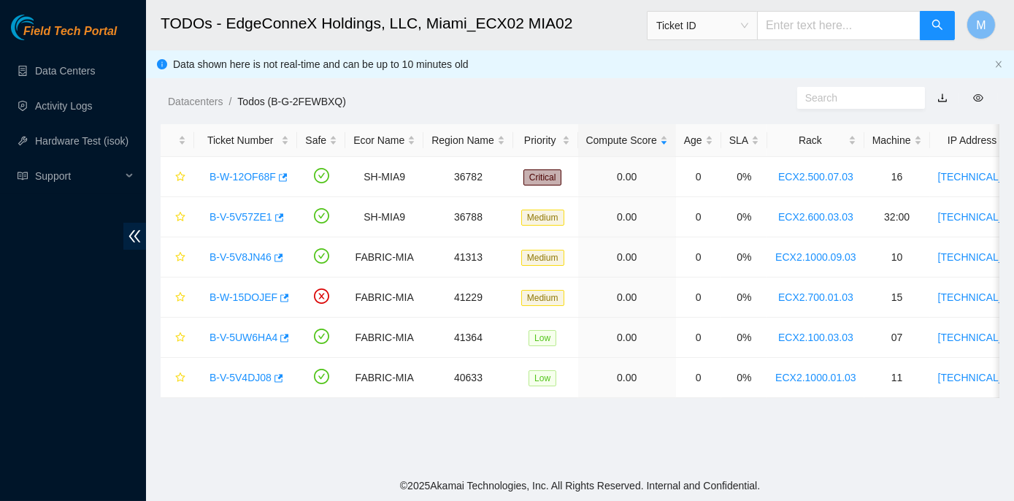
click at [197, 428] on main "TODOs - EdgeConneX Holdings, LLC, Miami_ECX02 MIA02 Ticket ID M Data shown here…" at bounding box center [580, 235] width 868 height 470
drag, startPoint x: 229, startPoint y: 252, endPoint x: 437, endPoint y: 282, distance: 211.0
click at [229, 252] on link "B-V-5V8JN46" at bounding box center [241, 257] width 62 height 12
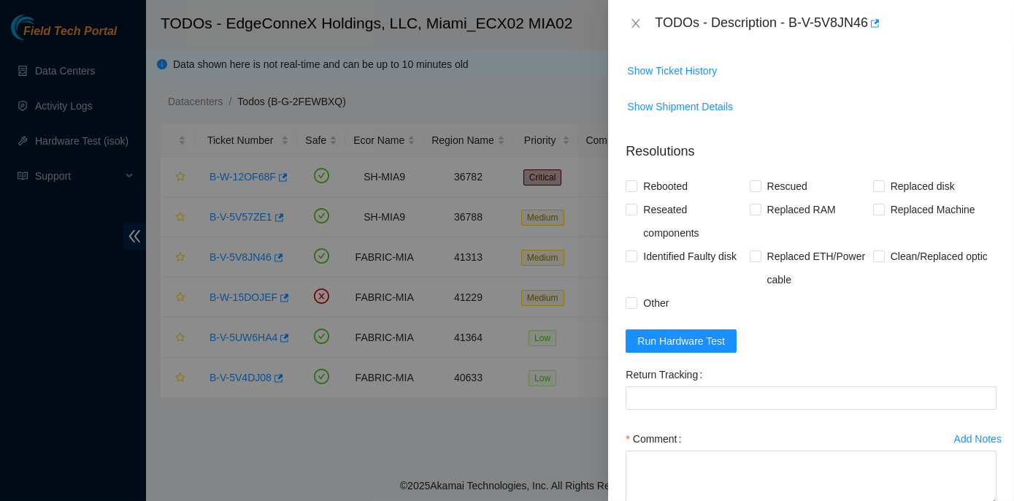
scroll to position [531, 0]
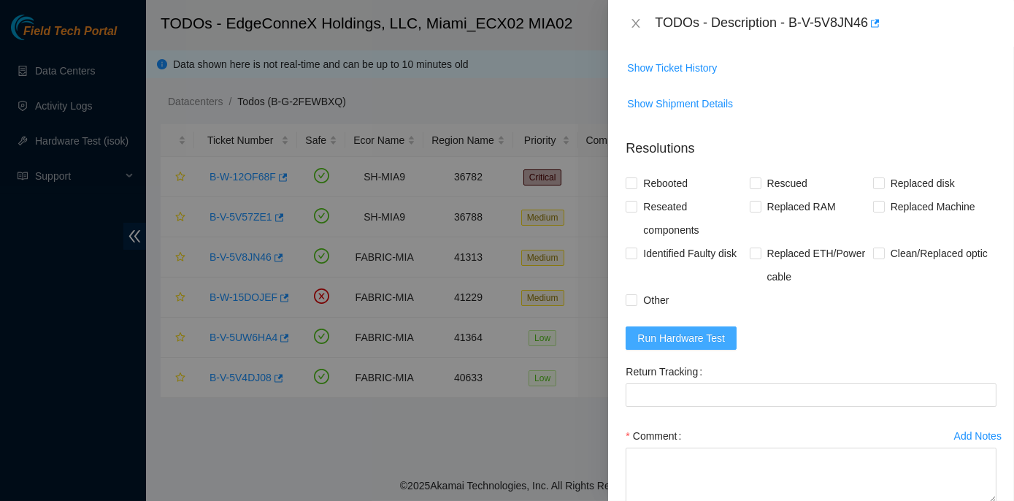
click at [689, 330] on span "Run Hardware Test" at bounding box center [682, 338] width 88 height 16
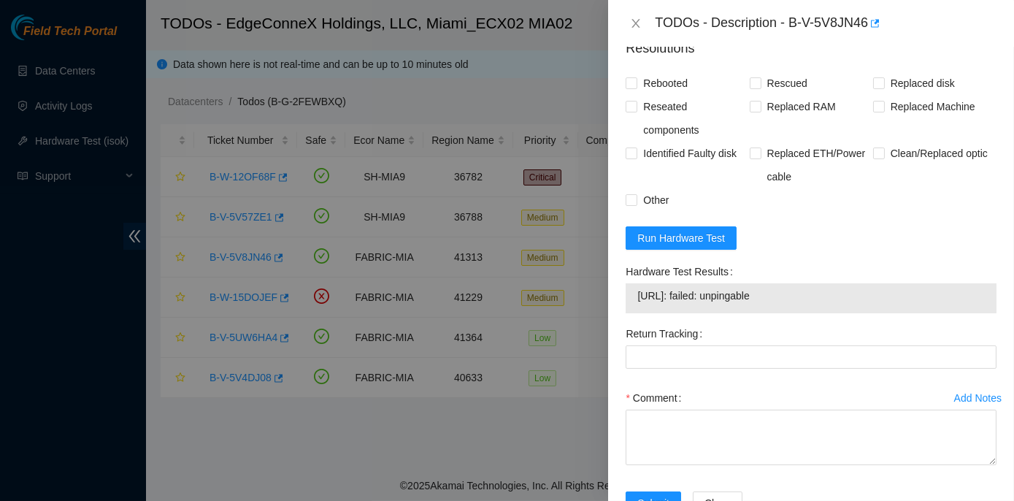
scroll to position [664, 0]
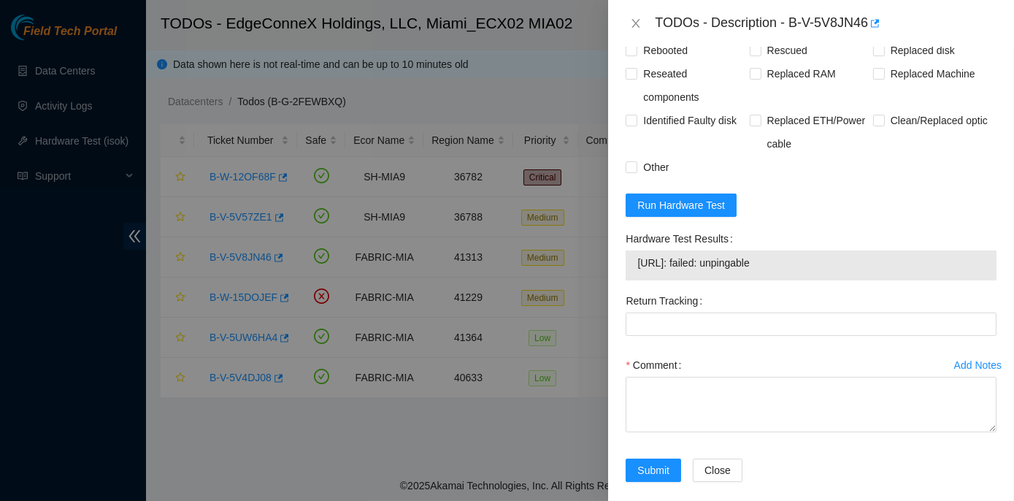
drag, startPoint x: 624, startPoint y: 237, endPoint x: 782, endPoint y: 261, distance: 159.6
click at [782, 261] on div "Hardware Test Results 23.201.54.85: failed: unpingable" at bounding box center [811, 258] width 383 height 62
copy div "Hardware Test Results 23.201.54.85: failed: unpingable"
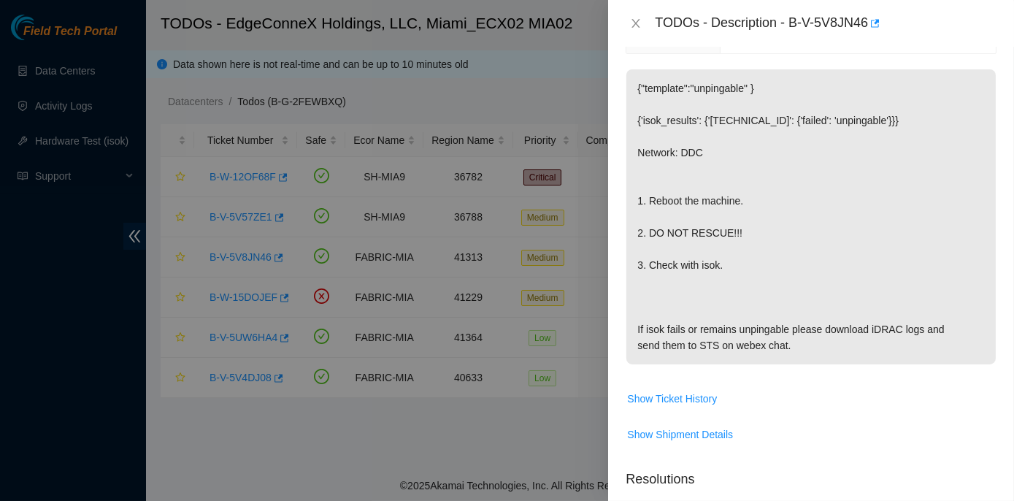
scroll to position [199, 0]
drag, startPoint x: 643, startPoint y: 232, endPoint x: 740, endPoint y: 237, distance: 97.3
click at [740, 237] on p "{"template":"unpingable" } {'isok_results': {'23.201.54.85': {'failed': 'unping…" at bounding box center [812, 218] width 370 height 295
copy p "2. DO NOT RESCUE!!!"
click at [636, 23] on icon "close" at bounding box center [636, 23] width 8 height 9
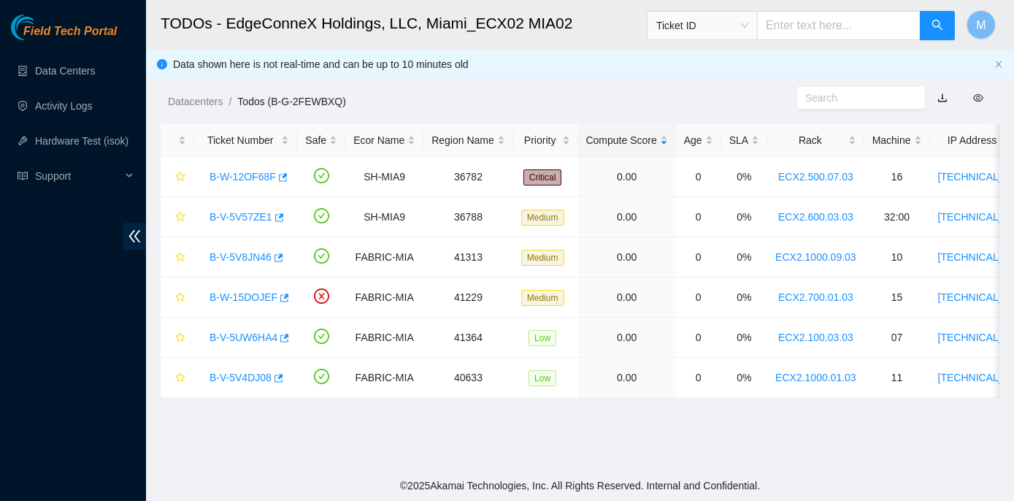
scroll to position [247, 0]
click at [246, 378] on link "B-V-5V4DJ08" at bounding box center [241, 378] width 62 height 12
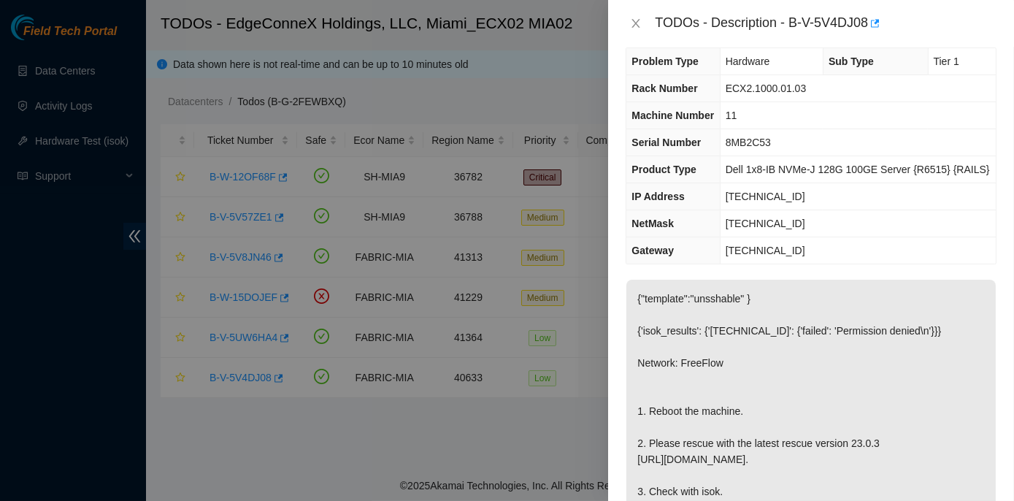
scroll to position [0, 0]
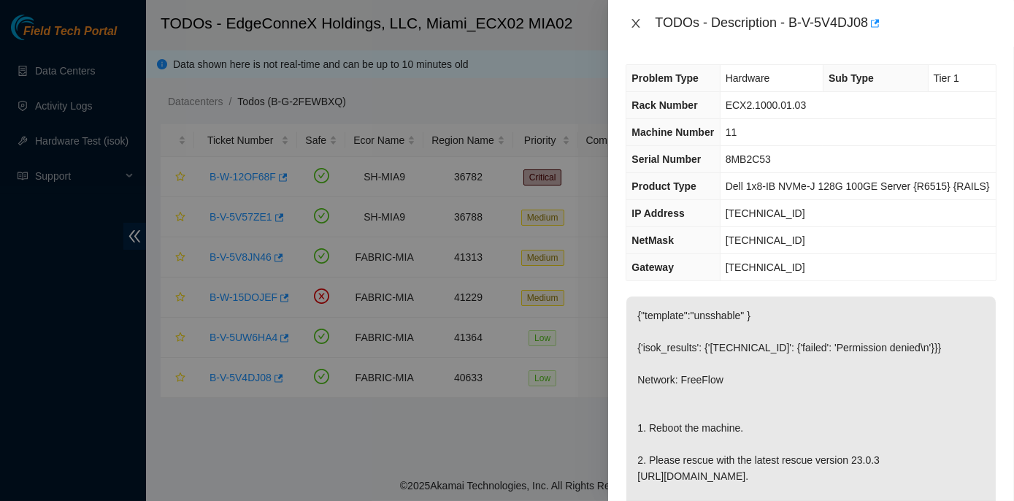
click at [635, 21] on icon "close" at bounding box center [636, 23] width 8 height 9
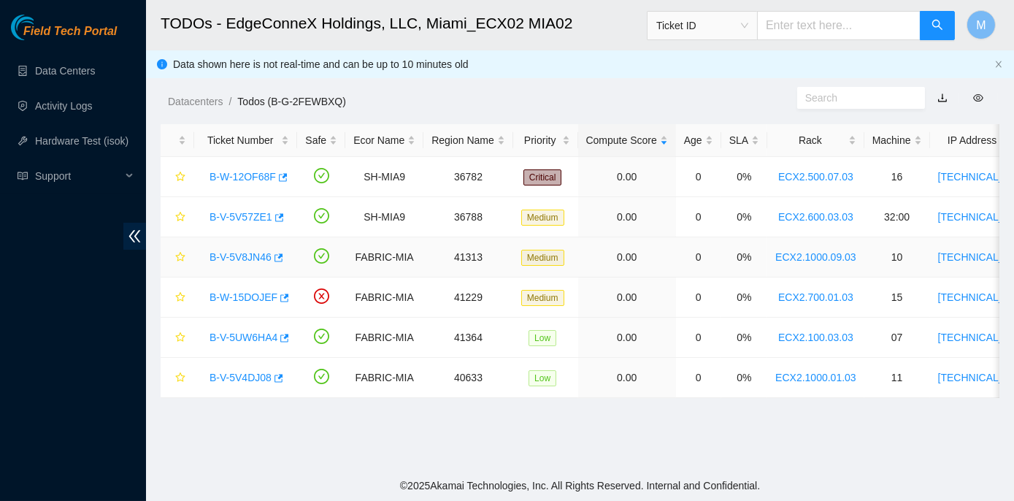
click at [223, 256] on link "B-V-5V8JN46" at bounding box center [241, 257] width 62 height 12
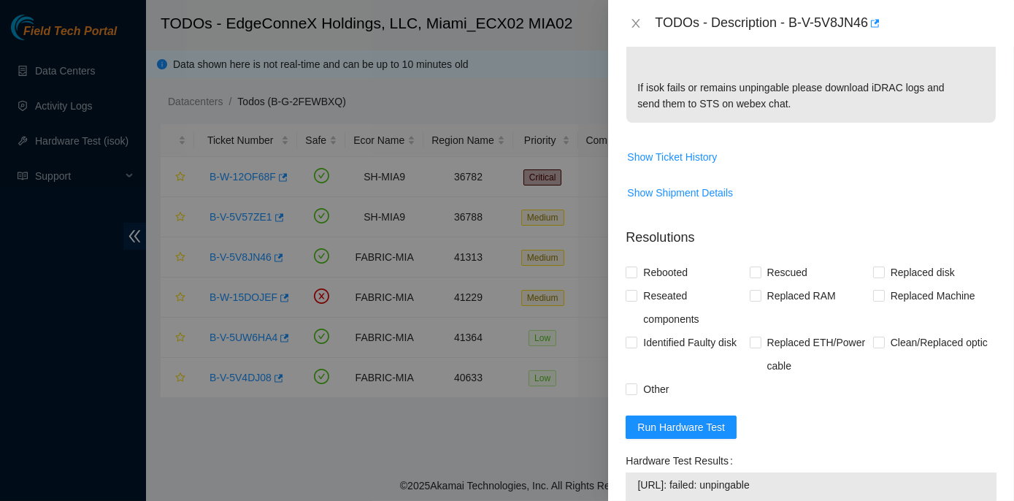
scroll to position [464, 0]
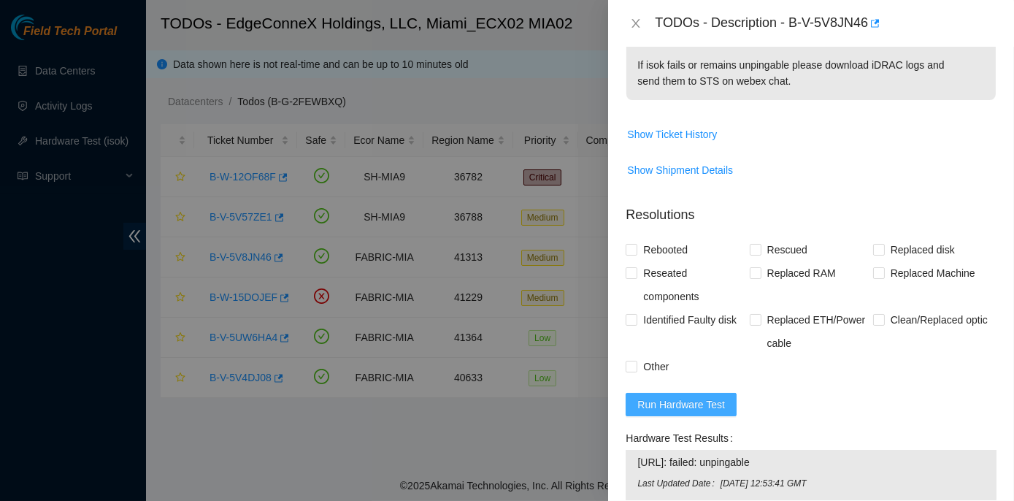
click at [641, 404] on span "Run Hardware Test" at bounding box center [682, 405] width 88 height 16
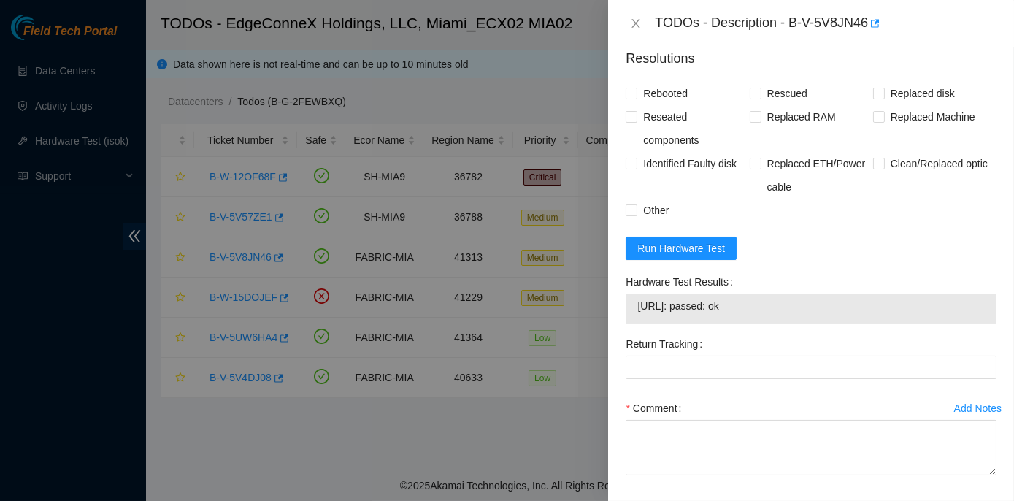
scroll to position [678, 0]
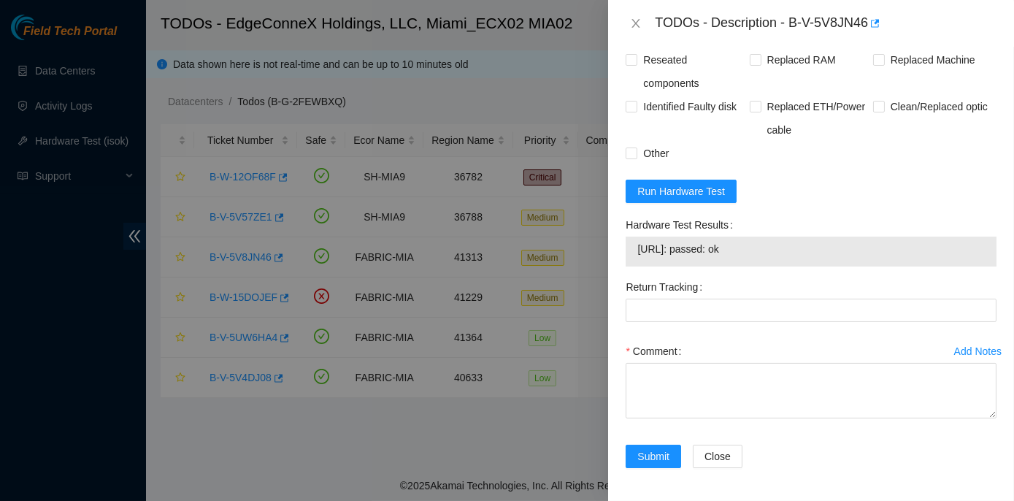
drag, startPoint x: 620, startPoint y: 218, endPoint x: 771, endPoint y: 251, distance: 154.9
click at [771, 251] on div "Hardware Test Results 23.201.54.85: passed: ok" at bounding box center [811, 244] width 383 height 62
copy div "Hardware Test Results 23.201.54.85: passed: ok"
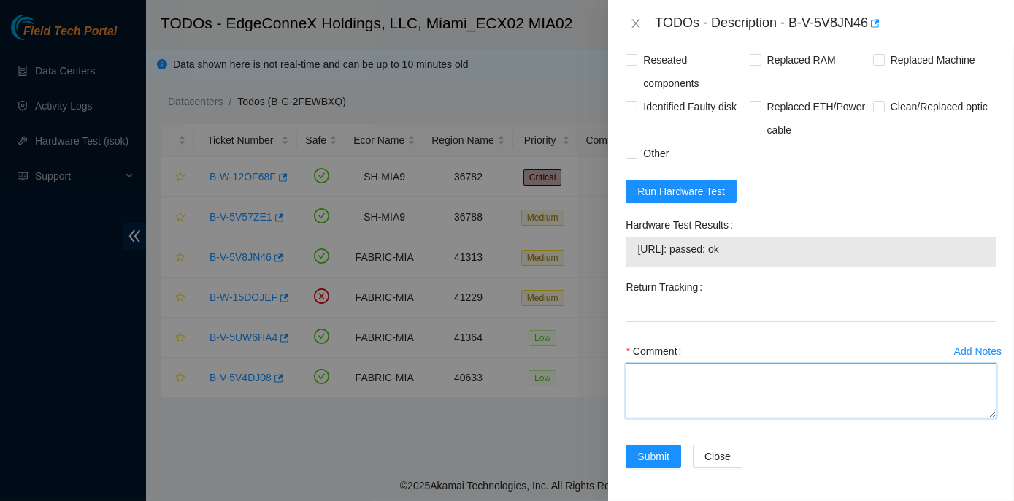
click at [651, 378] on textarea "Comment" at bounding box center [811, 391] width 371 height 56
paste textarea "Rack No: ECX2.1000.09.03 Machine No: 10 IP: 23.201.54.85 Serial No: 5G0M673 Del…"
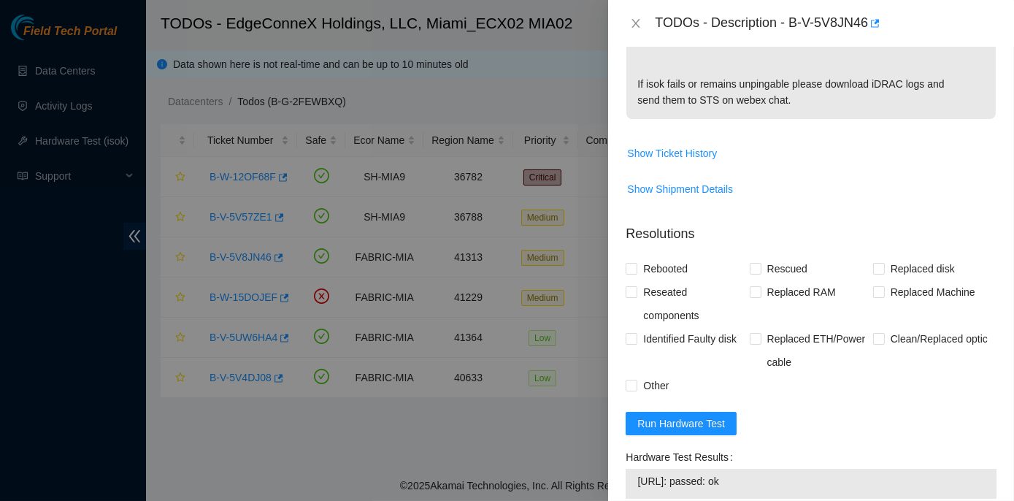
scroll to position [412, 0]
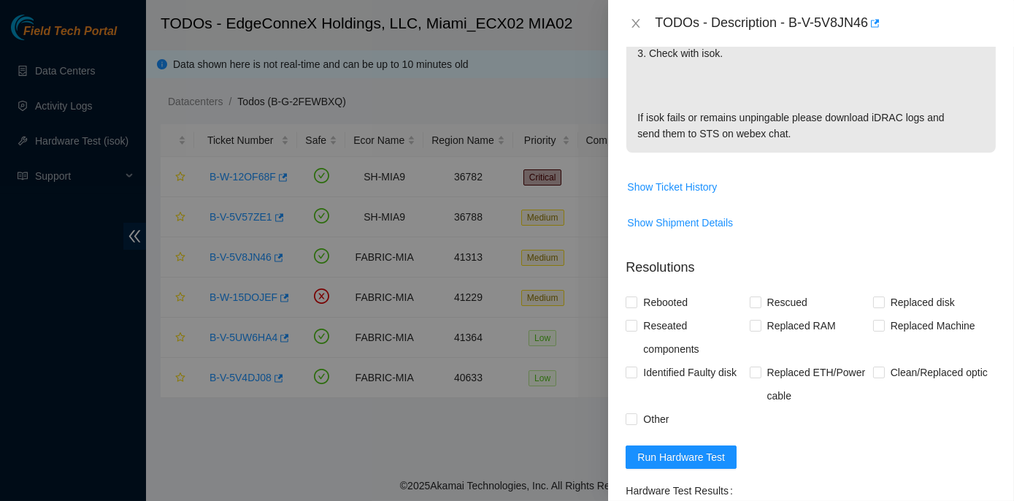
type textarea "Rack No: ECX2.1000.09.03 Machine No: 10 IP: 23.201.54.85 Serial No: 5G0M673 Del…"
click at [625, 299] on div "Problem Type Hardware Rack Number ECX2.1000.09.03 Machine Number 10 Serial Numb…" at bounding box center [811, 274] width 406 height 454
click at [630, 301] on input "Rebooted" at bounding box center [631, 301] width 10 height 10
checkbox input "true"
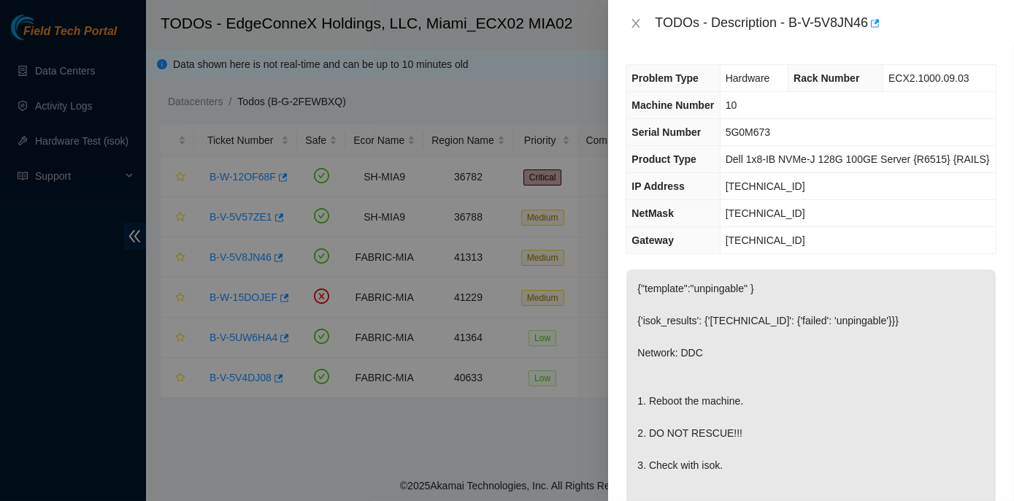
scroll to position [678, 0]
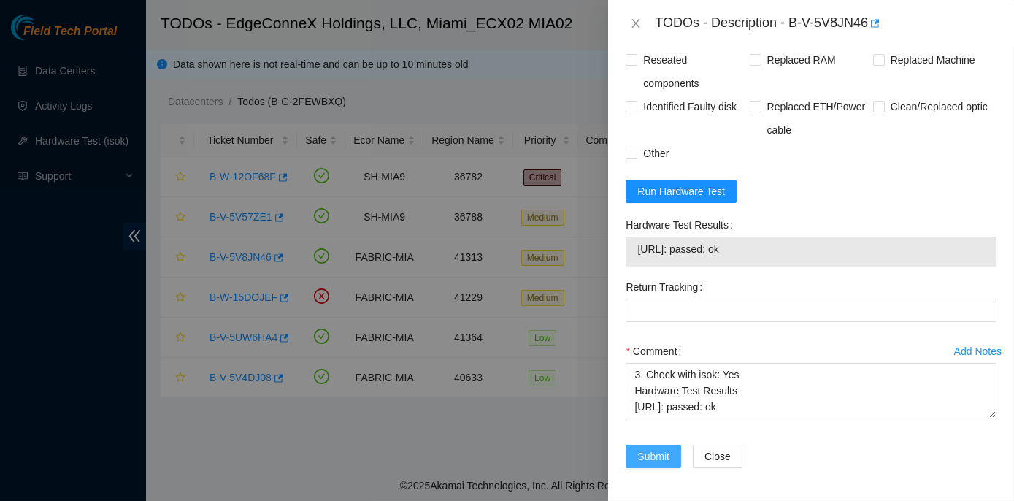
click at [667, 453] on span "Submit" at bounding box center [654, 456] width 32 height 16
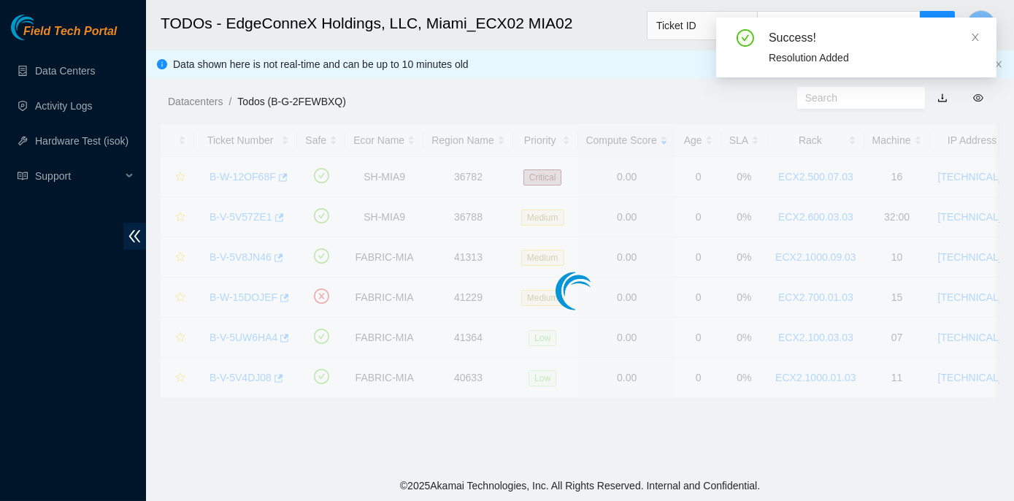
scroll to position [407, 0]
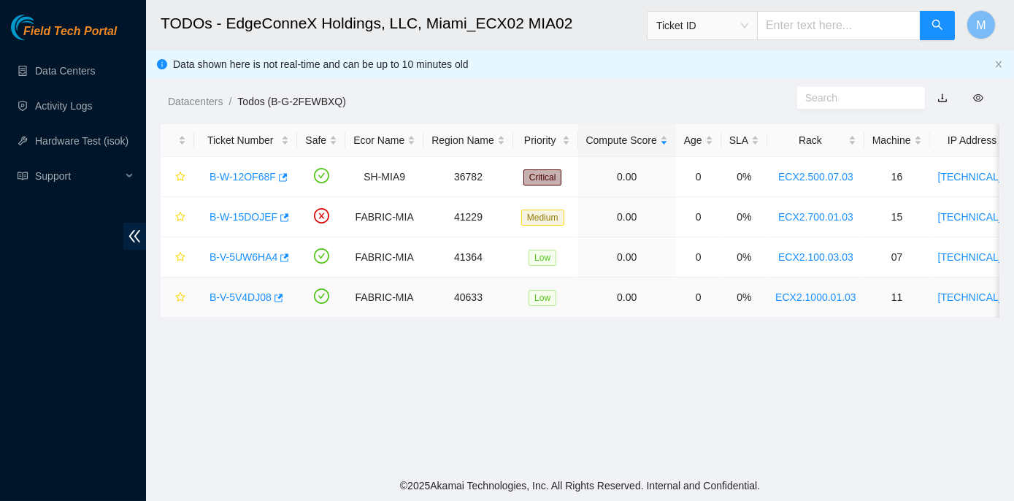
click at [216, 298] on link "B-V-5V4DJ08" at bounding box center [241, 297] width 62 height 12
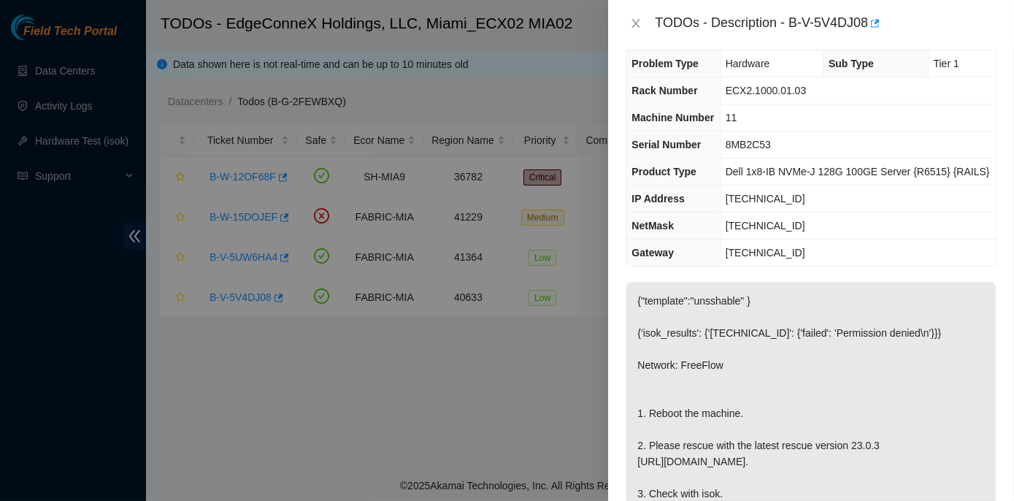
scroll to position [0, 0]
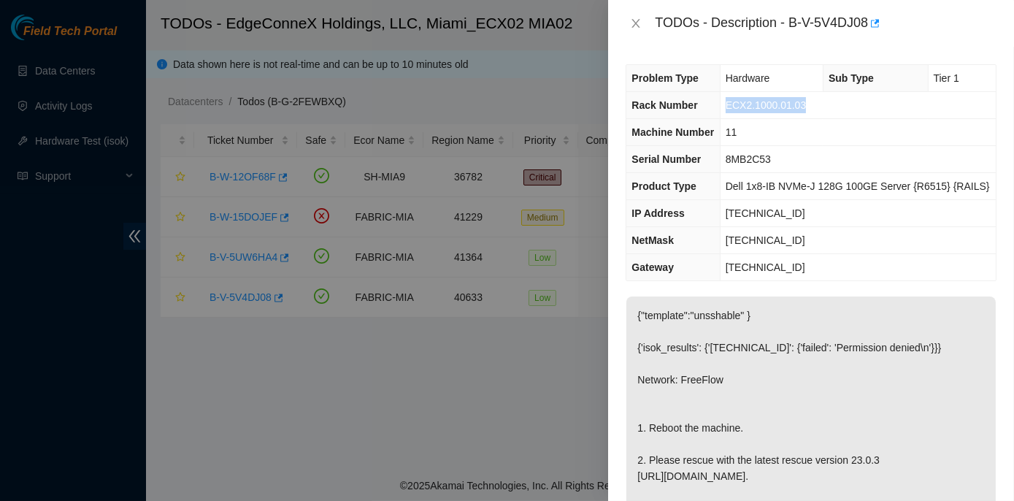
drag, startPoint x: 728, startPoint y: 102, endPoint x: 803, endPoint y: 112, distance: 75.9
click at [803, 112] on td "ECX2.1000.01.03" at bounding box center [858, 105] width 276 height 27
copy span "ECX2.1000.01.03"
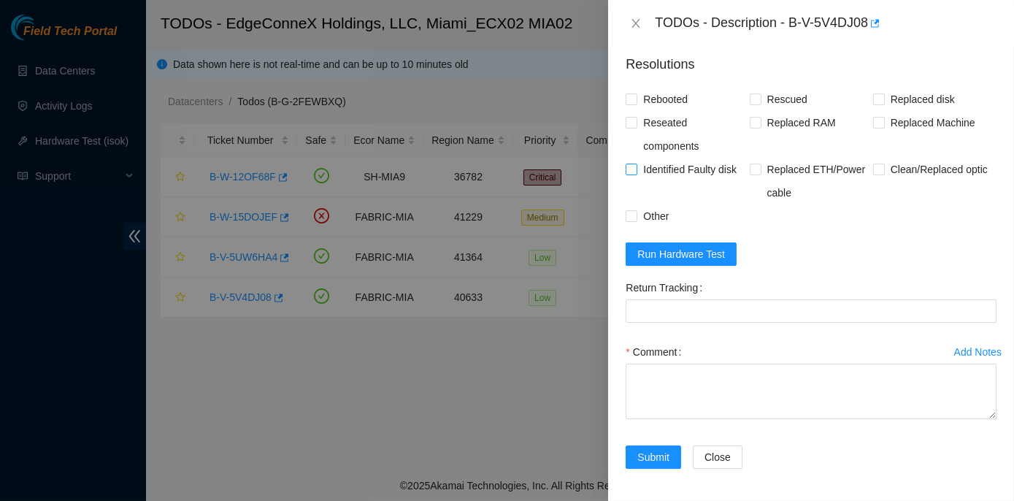
scroll to position [260, 0]
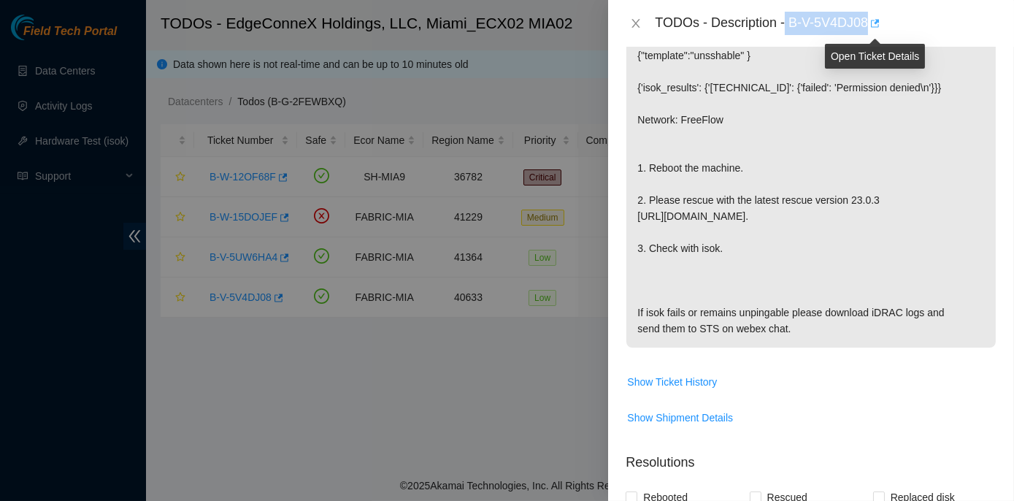
drag, startPoint x: 787, startPoint y: 21, endPoint x: 870, endPoint y: 24, distance: 82.6
click at [870, 24] on div "TODOs - Description - B-V-5V4DJ08" at bounding box center [826, 23] width 342 height 23
copy div "B-V-5V4DJ08"
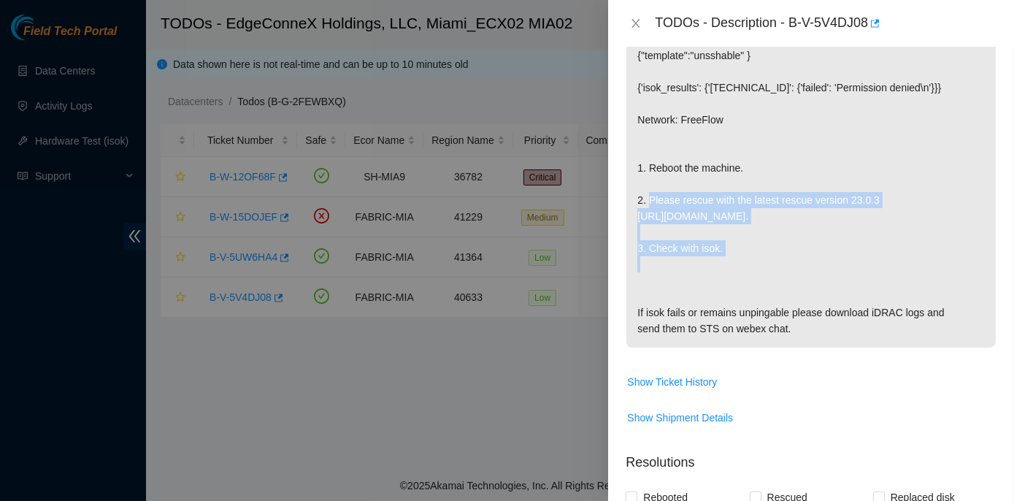
drag, startPoint x: 647, startPoint y: 199, endPoint x: 874, endPoint y: 212, distance: 227.5
click at [874, 212] on p "{"template":"unsshable" } {'isok_results': {'23.205.164.142': {'failed': 'Permi…" at bounding box center [812, 192] width 370 height 311
copy p "Please rescue with the latest rescue version 23.0.3 http://netpartner.akamai.co…"
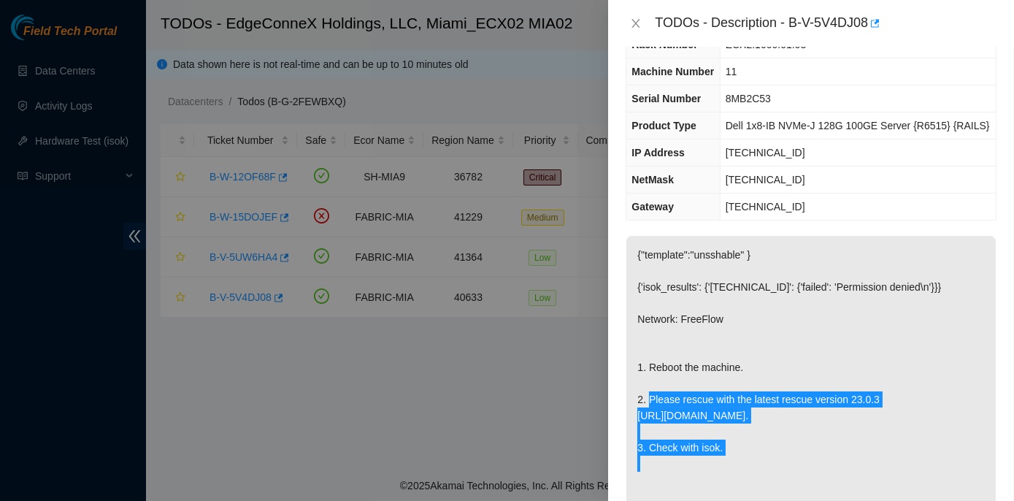
scroll to position [0, 0]
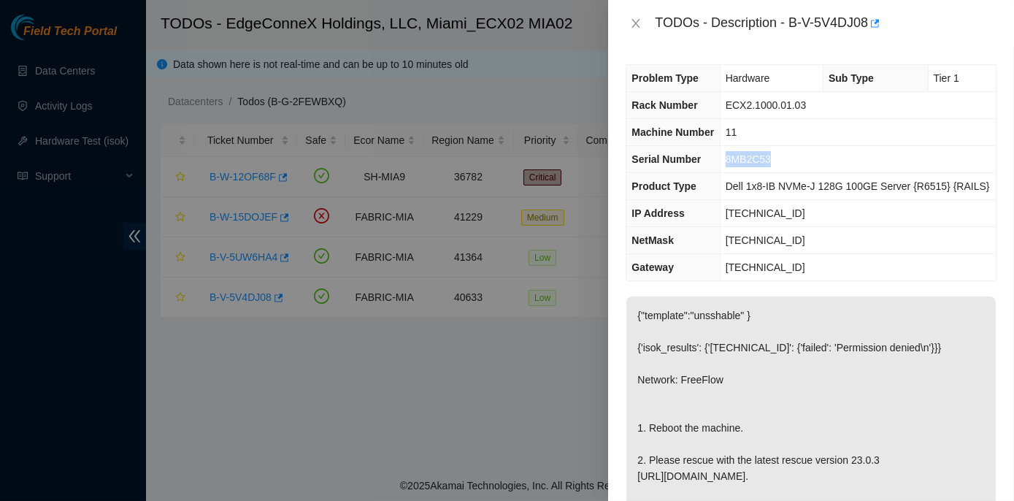
drag, startPoint x: 728, startPoint y: 156, endPoint x: 776, endPoint y: 160, distance: 48.3
click at [776, 160] on td "8MB2C53" at bounding box center [858, 159] width 276 height 27
copy span "8MB2C53"
drag, startPoint x: 729, startPoint y: 208, endPoint x: 795, endPoint y: 211, distance: 65.8
click at [795, 211] on span "23.205.164.142" at bounding box center [766, 213] width 80 height 12
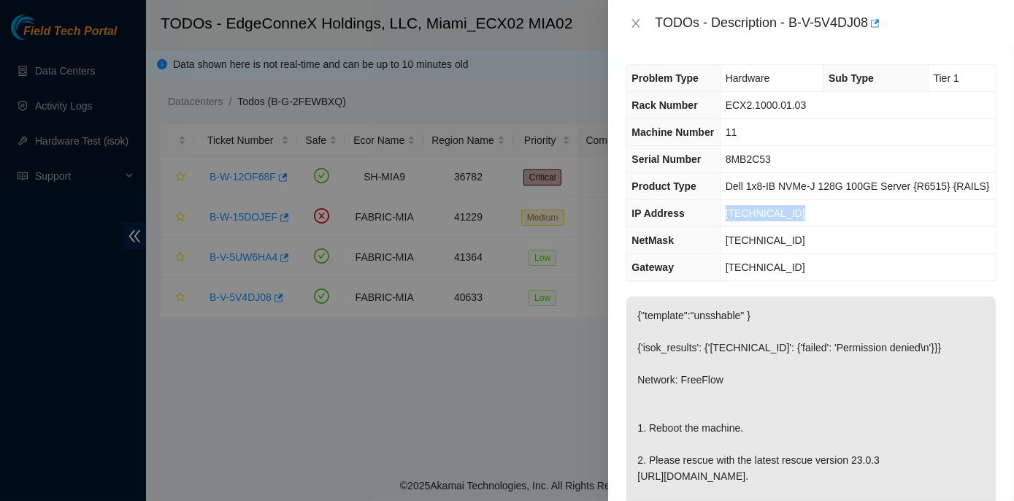
drag, startPoint x: 795, startPoint y: 211, endPoint x: 787, endPoint y: 210, distance: 7.3
copy span "23.205.164.142"
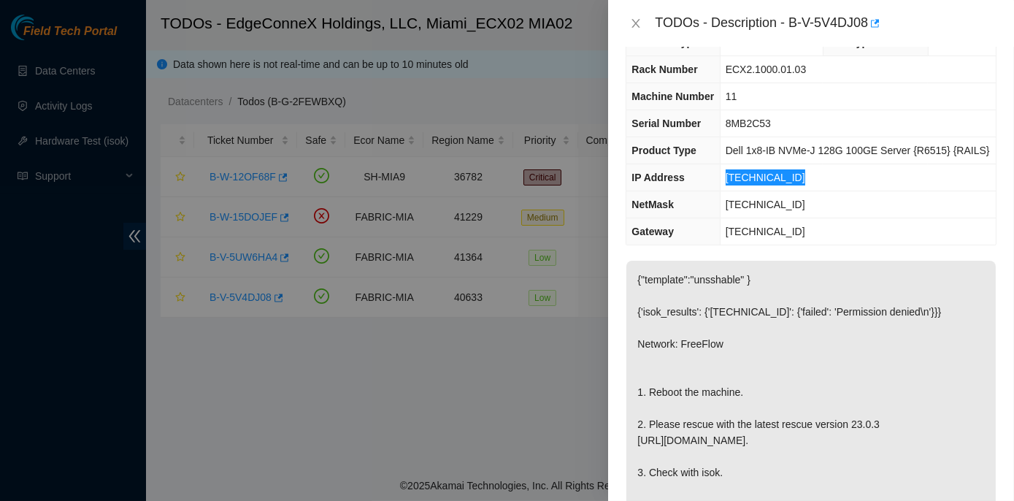
scroll to position [66, 0]
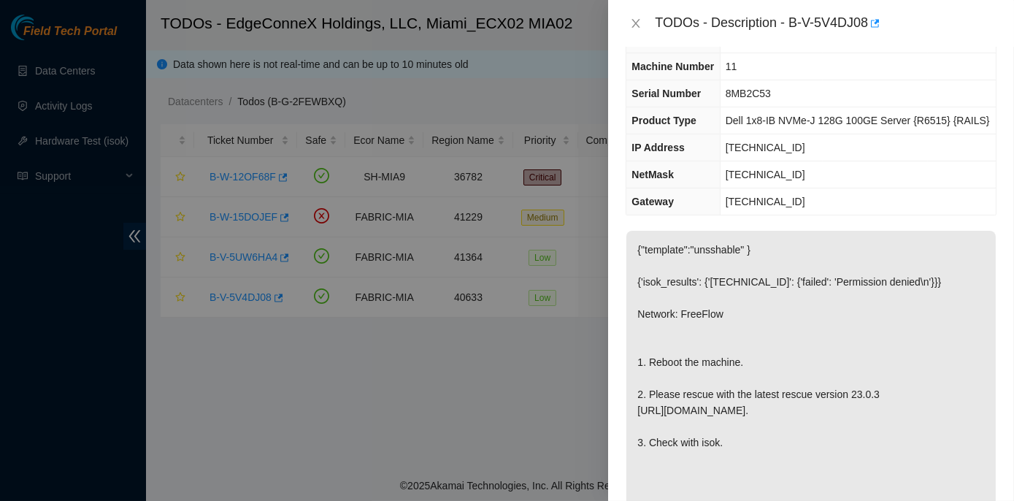
click at [823, 280] on p "{"template":"unsshable" } {'isok_results': {'23.205.164.142': {'failed': 'Permi…" at bounding box center [812, 386] width 370 height 311
drag, startPoint x: 708, startPoint y: 280, endPoint x: 905, endPoint y: 280, distance: 196.4
click at [905, 280] on p "{"template":"unsshable" } {'isok_results': {'23.205.164.142': {'failed': 'Permi…" at bounding box center [812, 386] width 370 height 311
copy p "23.205.164.142': {'failed': 'Permission denied"
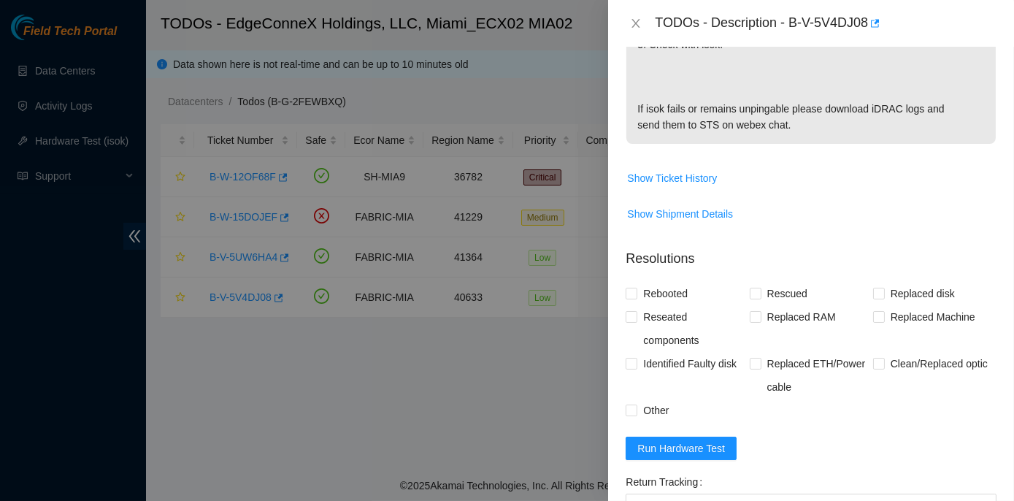
scroll to position [464, 0]
click at [678, 451] on span "Run Hardware Test" at bounding box center [682, 448] width 88 height 16
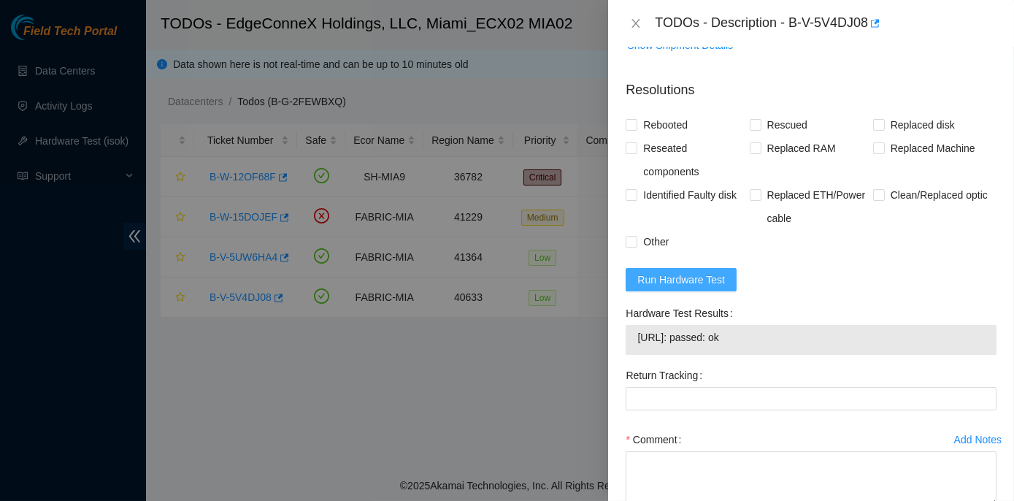
scroll to position [664, 0]
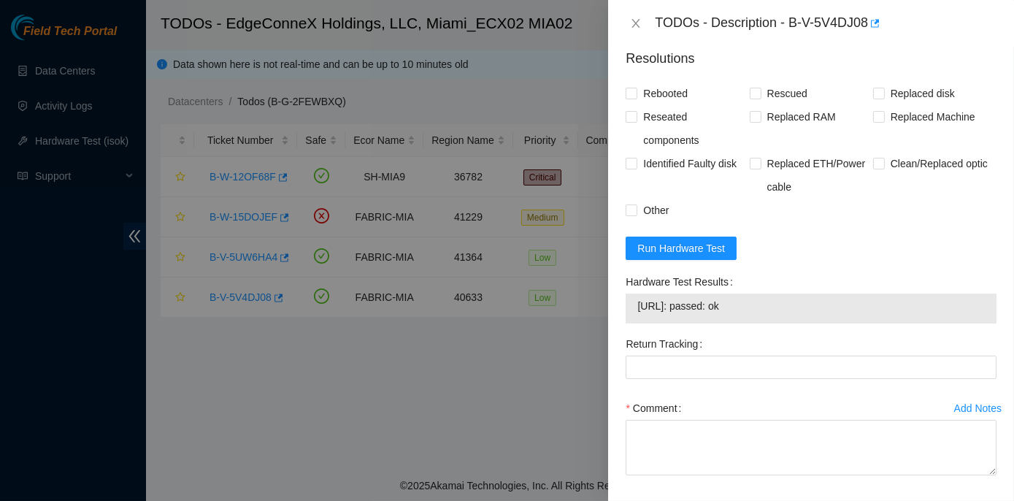
drag, startPoint x: 624, startPoint y: 278, endPoint x: 773, endPoint y: 305, distance: 150.7
click at [773, 305] on div "Hardware Test Results 23.205.164.142: passed: ok" at bounding box center [811, 301] width 383 height 62
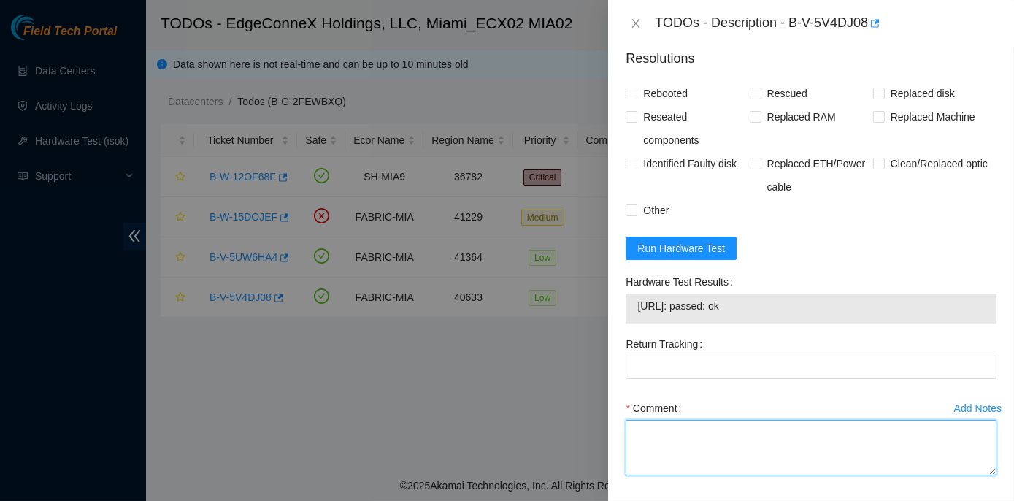
click at [639, 423] on textarea "Comment" at bounding box center [811, 448] width 371 height 56
paste textarea "Rack No: ECX2.1000.01.03 Machine No: 11 IP: 23.205.164.142 Serial No: 8MB2C53 D…"
type textarea "Rack No: ECX2.1000.01.03 Machine No: 11 IP: 23.205.164.142 Serial No: 8MB2C53 D…"
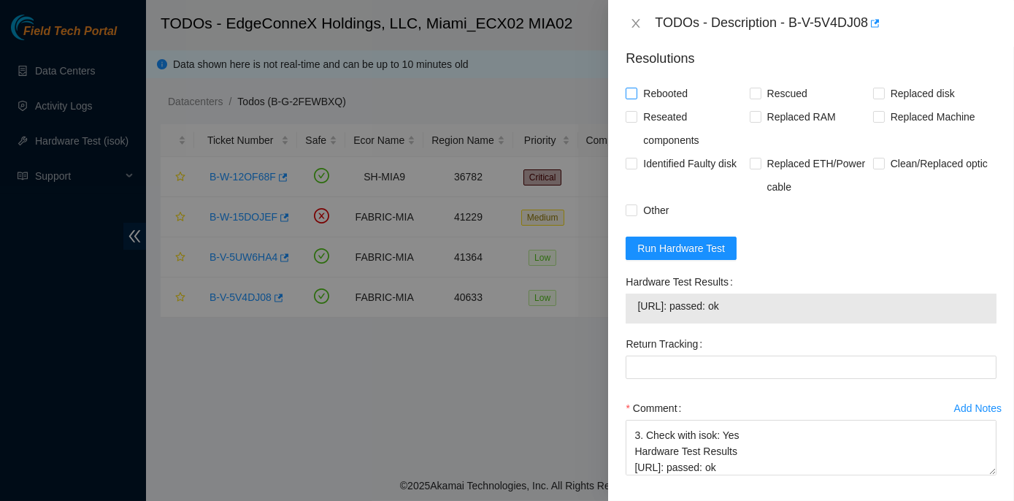
click at [632, 90] on input "Rebooted" at bounding box center [631, 93] width 10 height 10
checkbox input "true"
click at [754, 93] on input "Rescued" at bounding box center [755, 93] width 10 height 10
checkbox input "true"
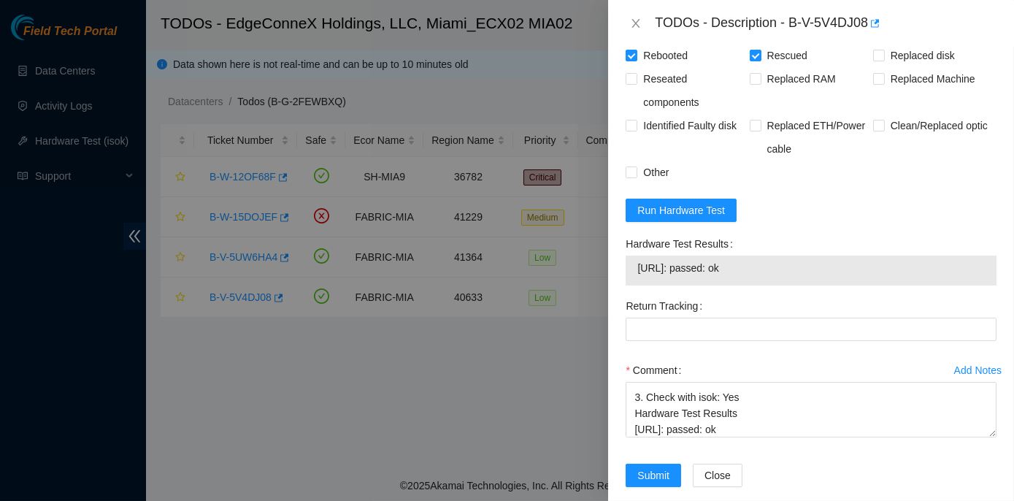
scroll to position [720, 0]
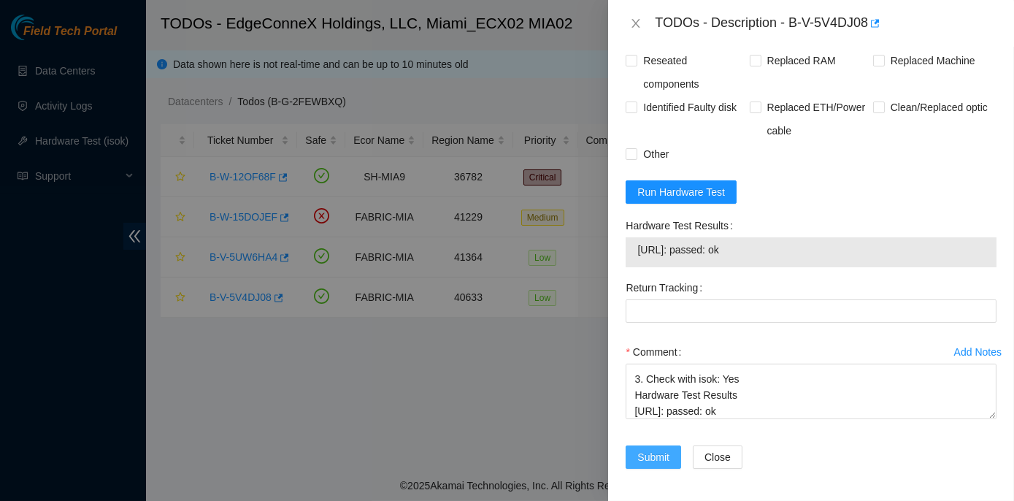
click at [647, 453] on span "Submit" at bounding box center [654, 457] width 32 height 16
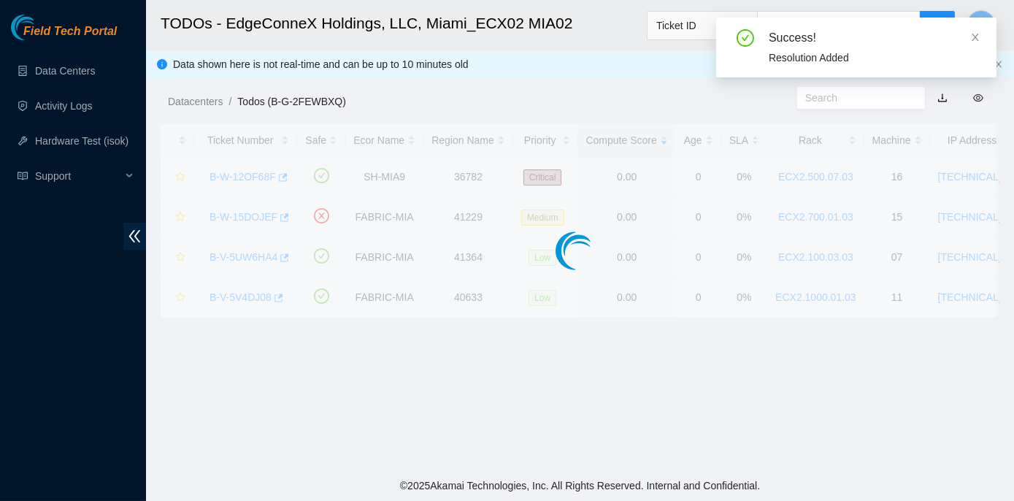
scroll to position [407, 0]
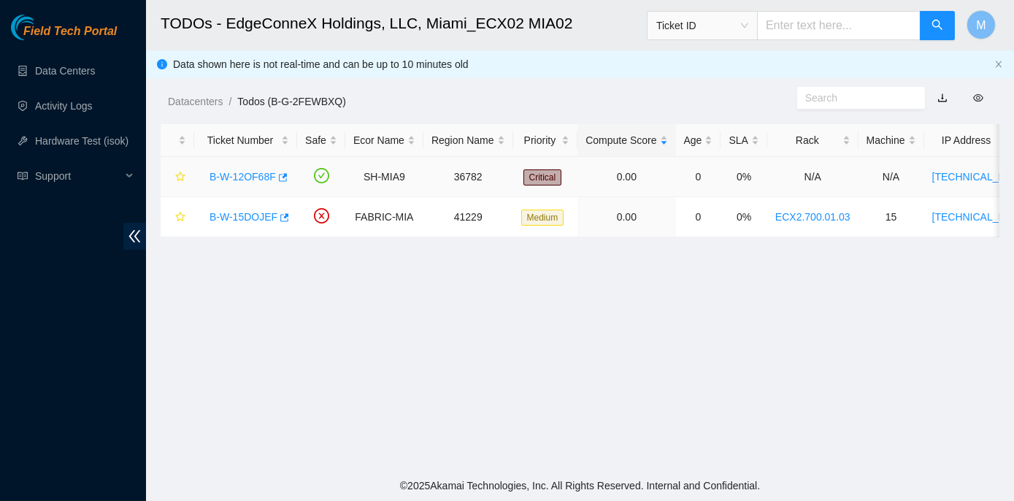
click at [248, 174] on link "B-W-12OF68F" at bounding box center [243, 177] width 66 height 12
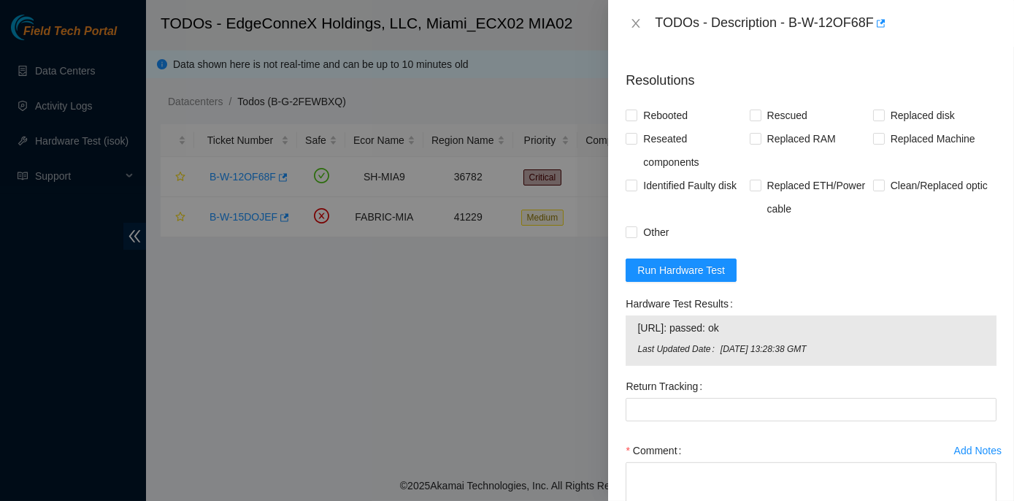
scroll to position [1276, 0]
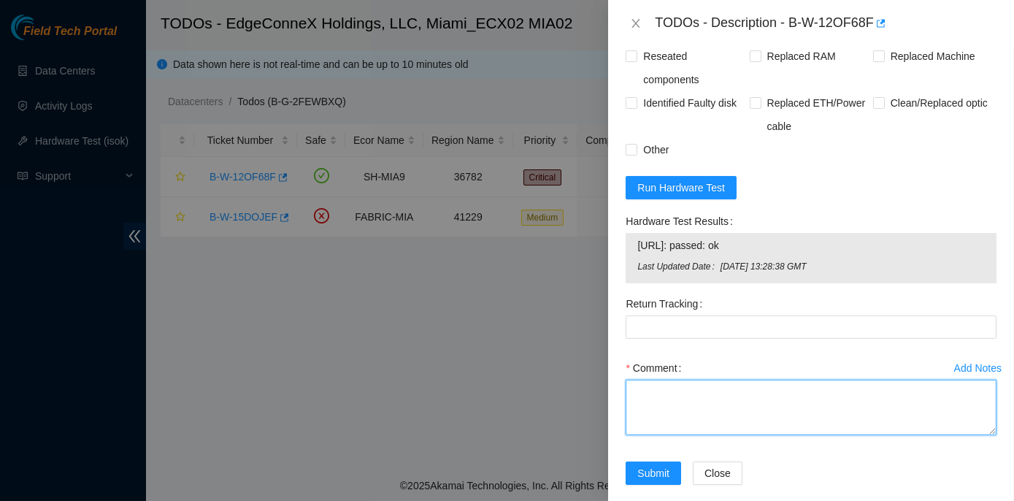
click at [667, 383] on textarea "Comment" at bounding box center [811, 408] width 371 height 56
paste textarea "Rack No: ECX2.500.07.03 Machine No: 16 IP: 23.211.106.147 Serial No: CT-4191104…"
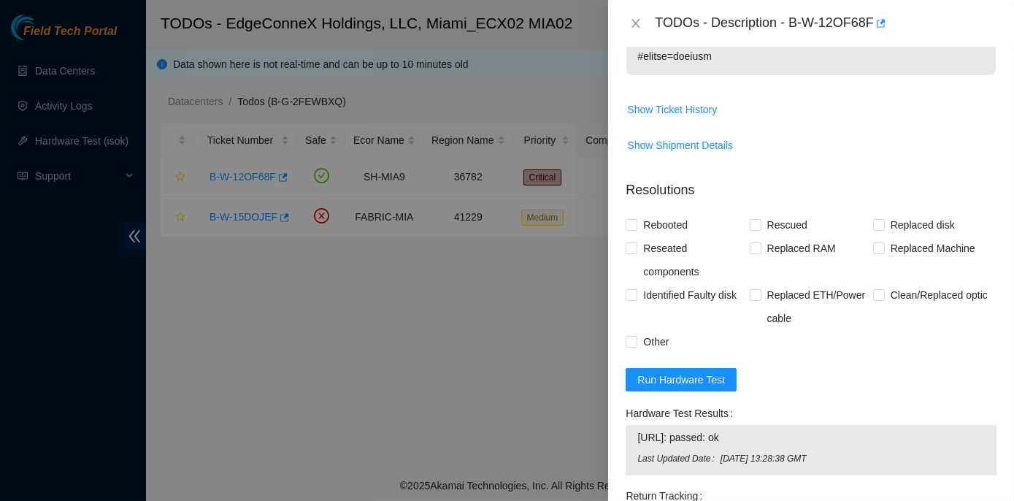
scroll to position [1076, 0]
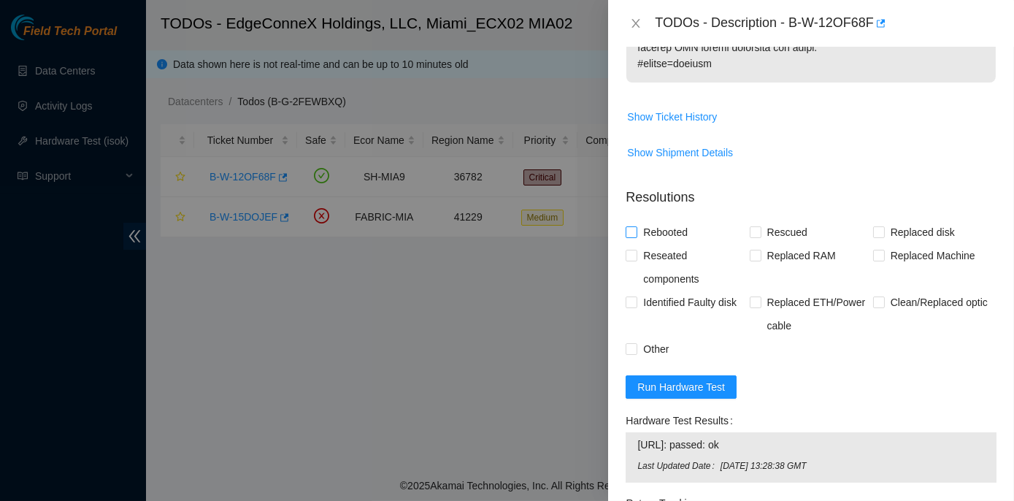
type textarea "Rack No: ECX2.500.07.03 Machine No: 16 IP: 23.211.106.147 Serial No: CT-4191104…"
click at [631, 226] on input "Rebooted" at bounding box center [631, 231] width 10 height 10
checkbox input "true"
click at [873, 250] on input "Replaced Machine" at bounding box center [878, 255] width 10 height 10
checkbox input "true"
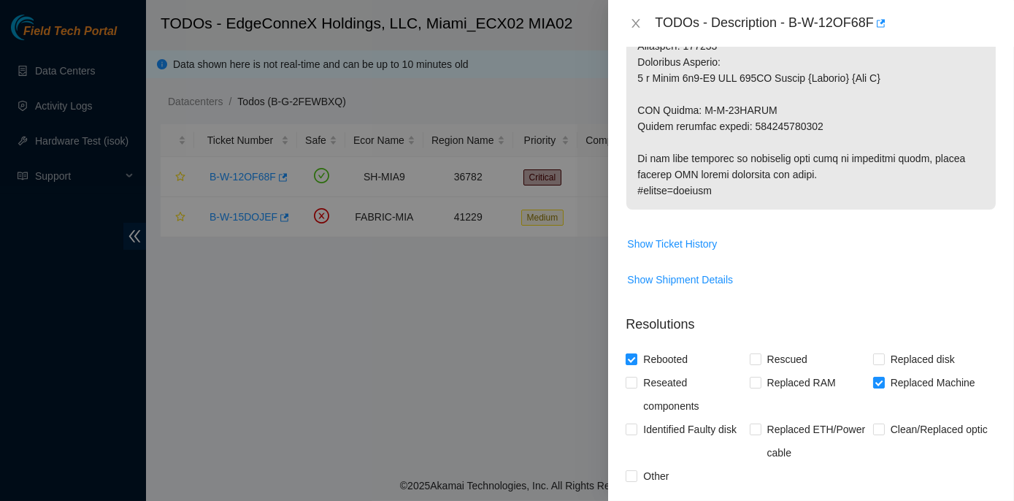
scroll to position [944, 0]
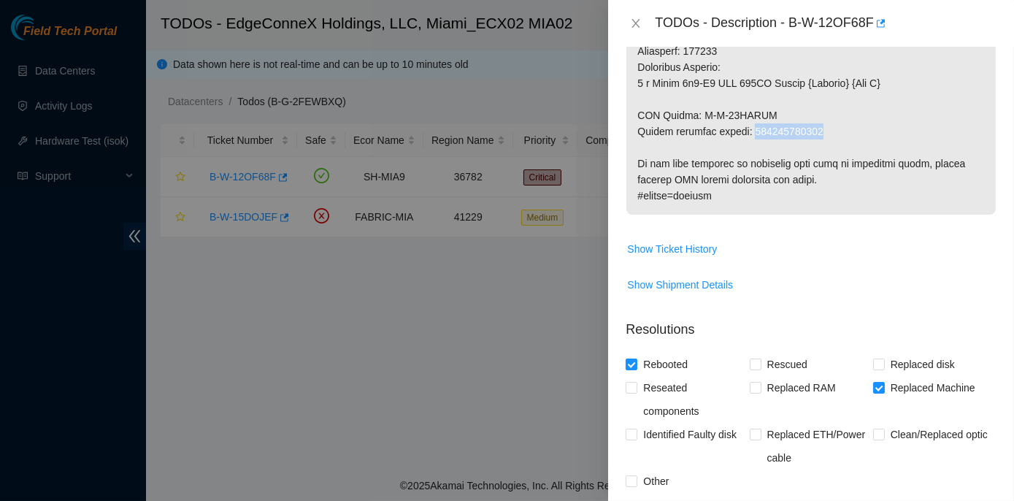
drag, startPoint x: 751, startPoint y: 114, endPoint x: 816, endPoint y: 115, distance: 65.7
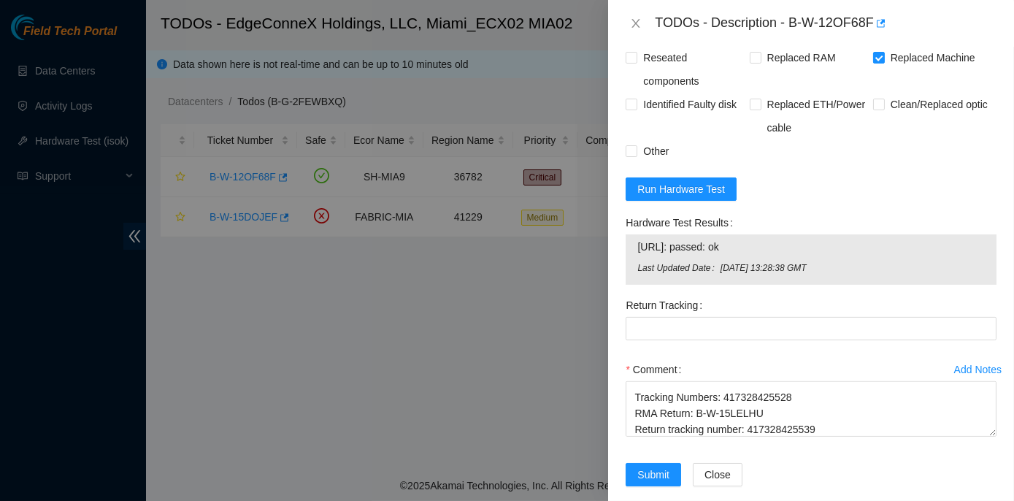
scroll to position [1276, 0]
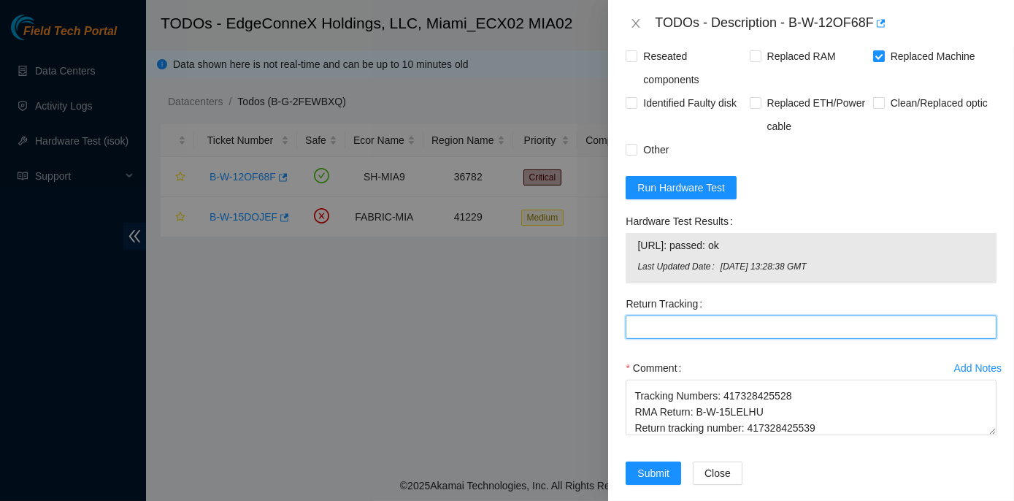
click at [646, 315] on Tracking "Return Tracking" at bounding box center [811, 326] width 371 height 23
paste Tracking "417328425539"
type Tracking "417328425539"
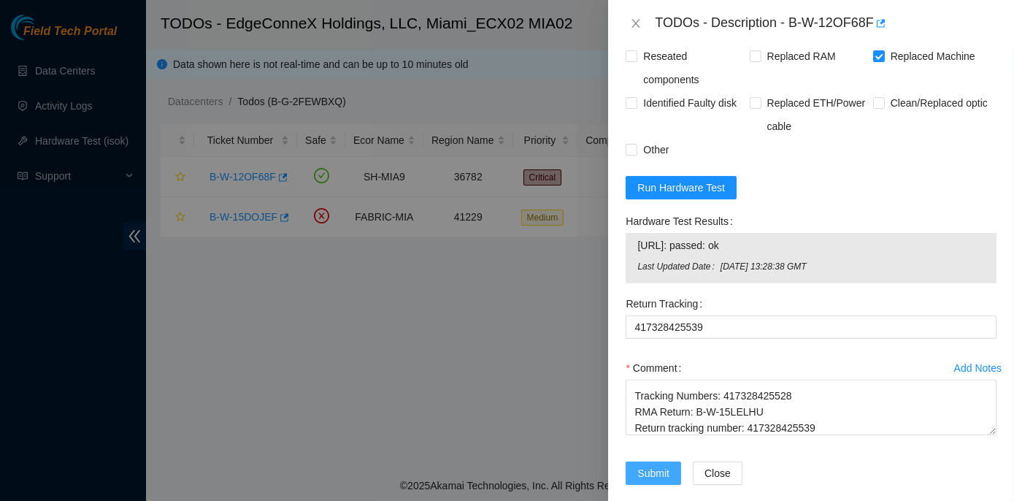
click at [665, 465] on span "Submit" at bounding box center [654, 473] width 32 height 16
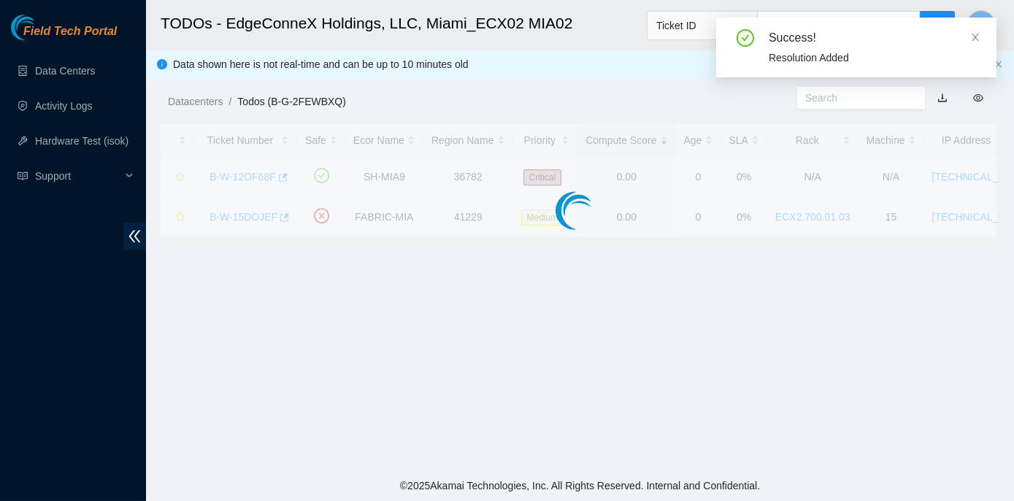
scroll to position [407, 0]
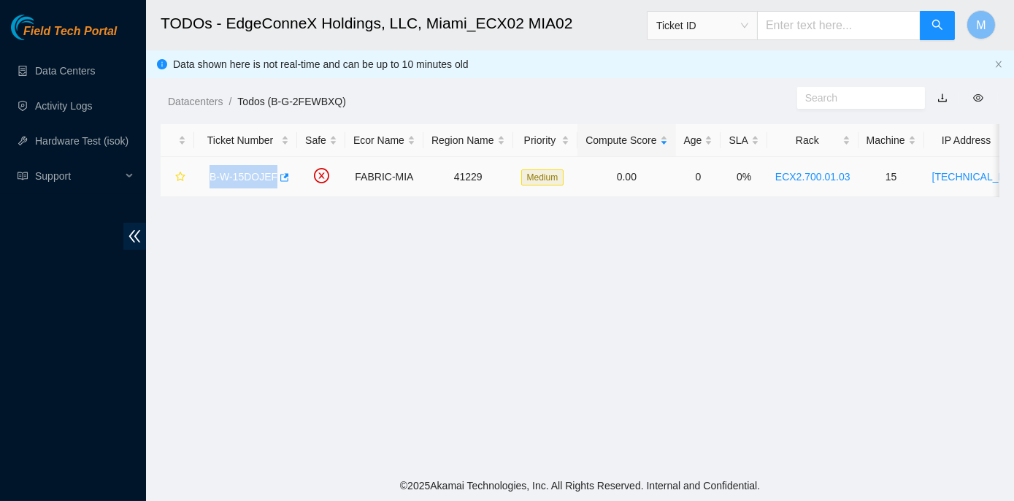
drag, startPoint x: 207, startPoint y: 175, endPoint x: 270, endPoint y: 178, distance: 63.6
click at [270, 178] on div "B-W-15DOJEF" at bounding box center [245, 176] width 87 height 23
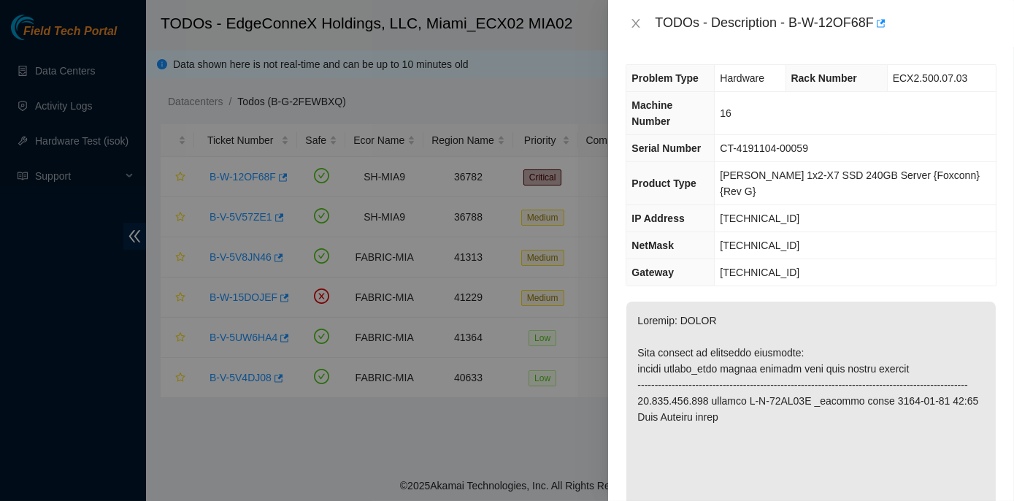
scroll to position [199, 0]
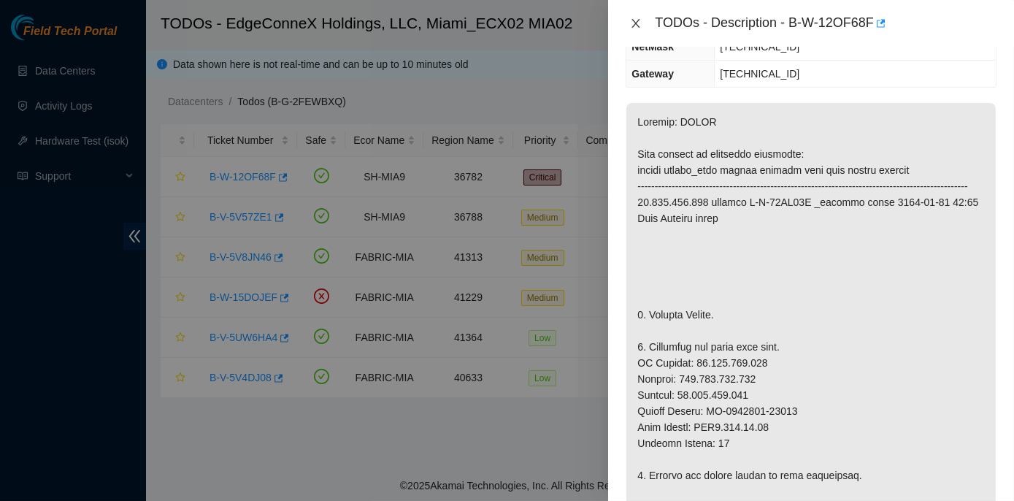
click at [634, 23] on icon "close" at bounding box center [636, 24] width 12 height 12
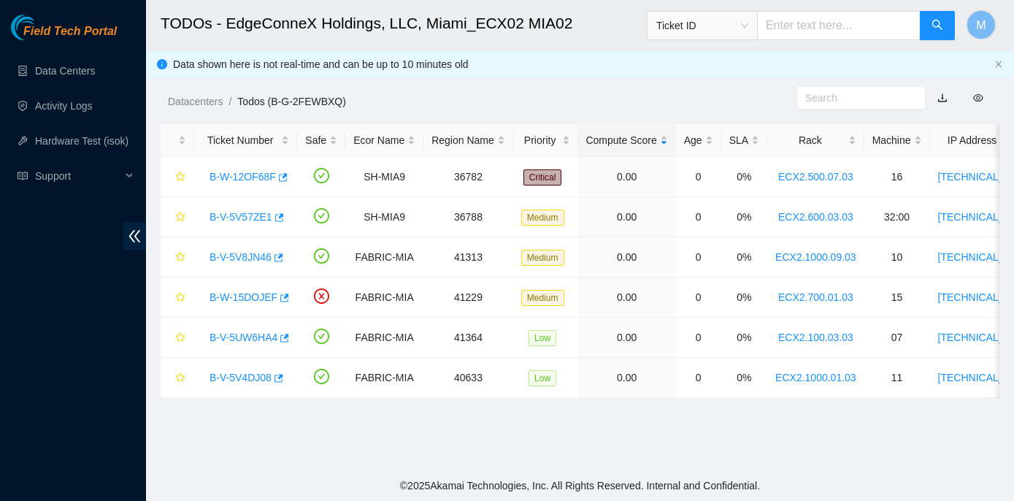
scroll to position [247, 0]
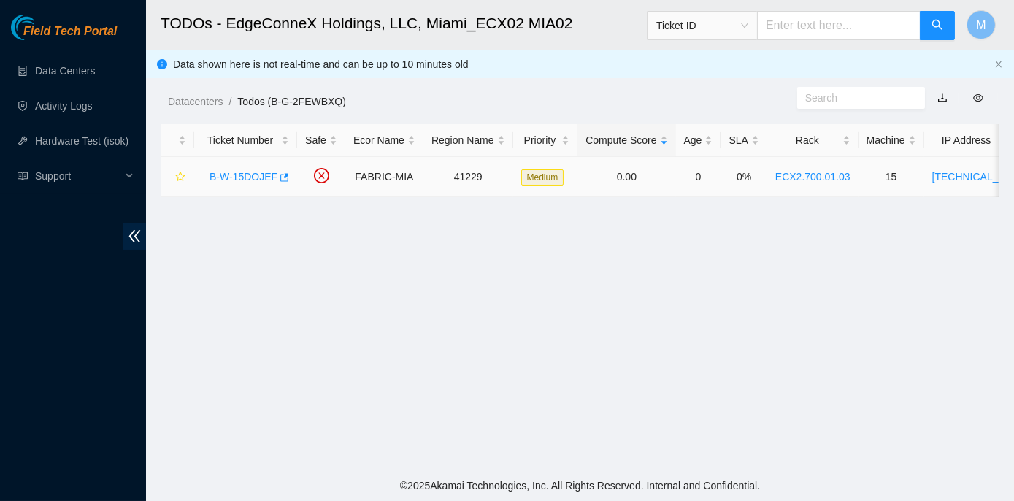
click at [253, 174] on link "B-W-15DOJEF" at bounding box center [244, 177] width 68 height 12
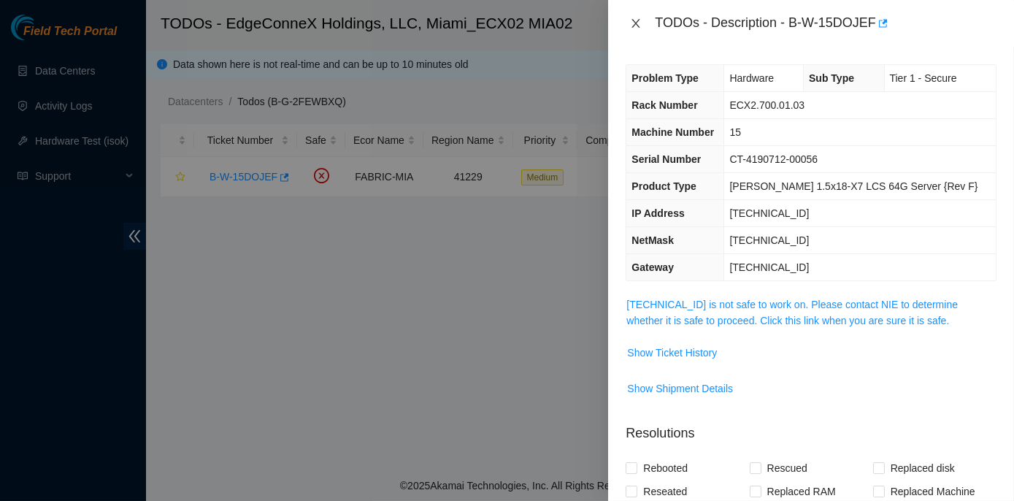
drag, startPoint x: 633, startPoint y: 20, endPoint x: 665, endPoint y: 183, distance: 165.3
click at [633, 26] on icon "close" at bounding box center [636, 24] width 12 height 12
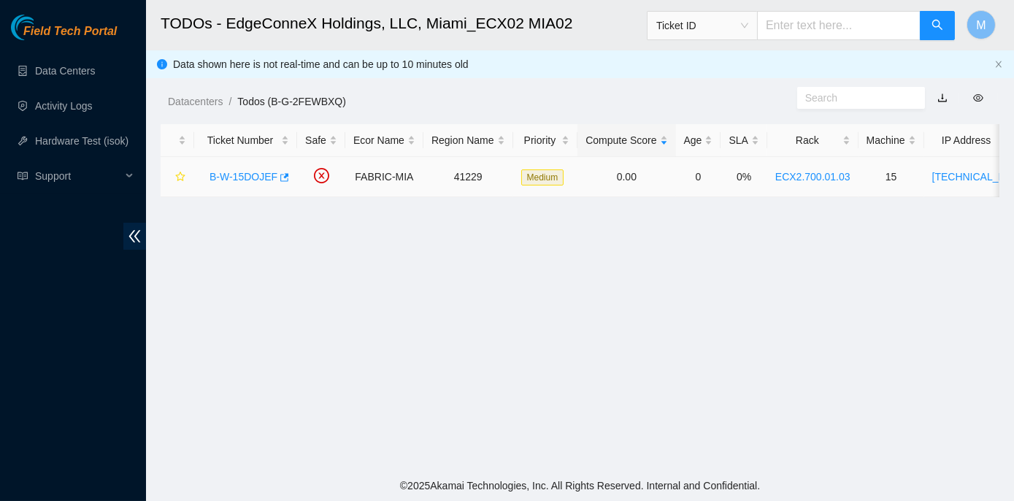
click at [241, 177] on link "B-W-15DOJEF" at bounding box center [244, 177] width 68 height 12
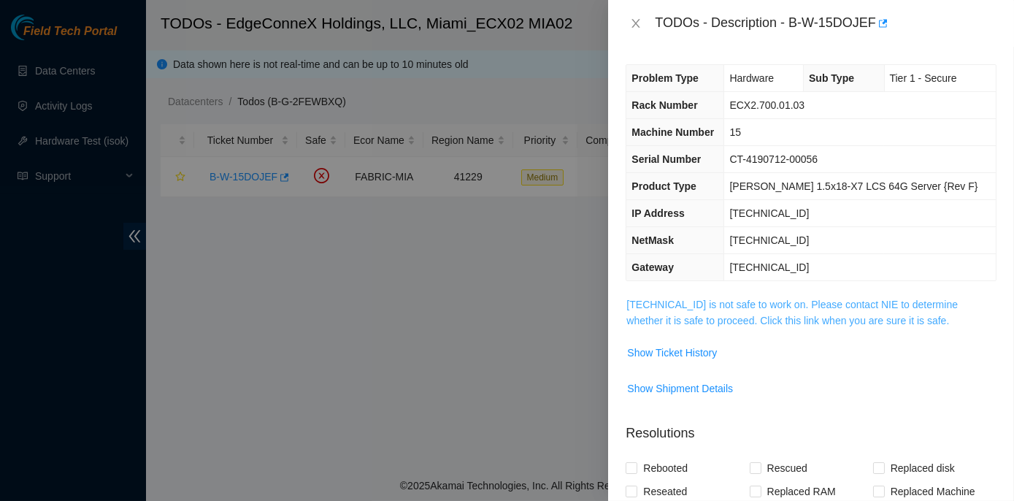
click at [791, 302] on link "23.50.116.18 is not safe to work on. Please contact NIE to determine whether it…" at bounding box center [793, 313] width 332 height 28
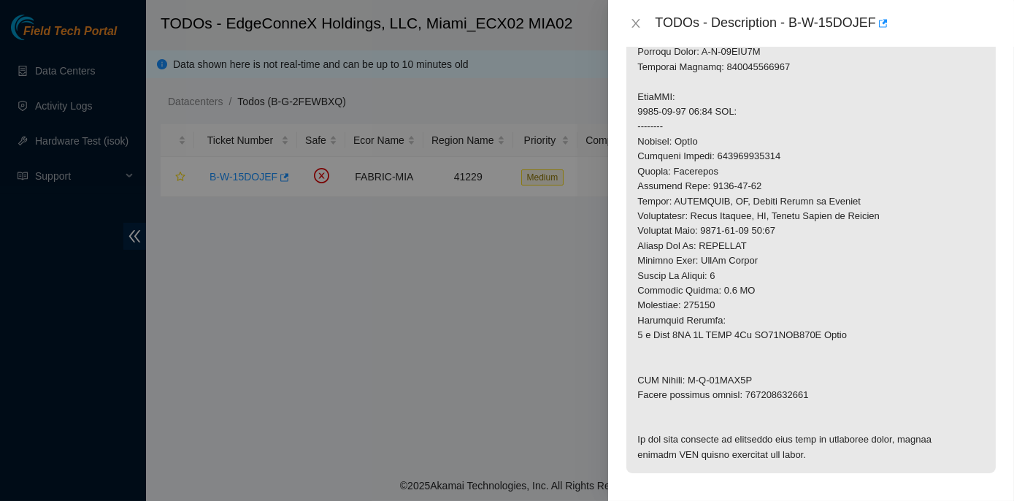
scroll to position [531, 0]
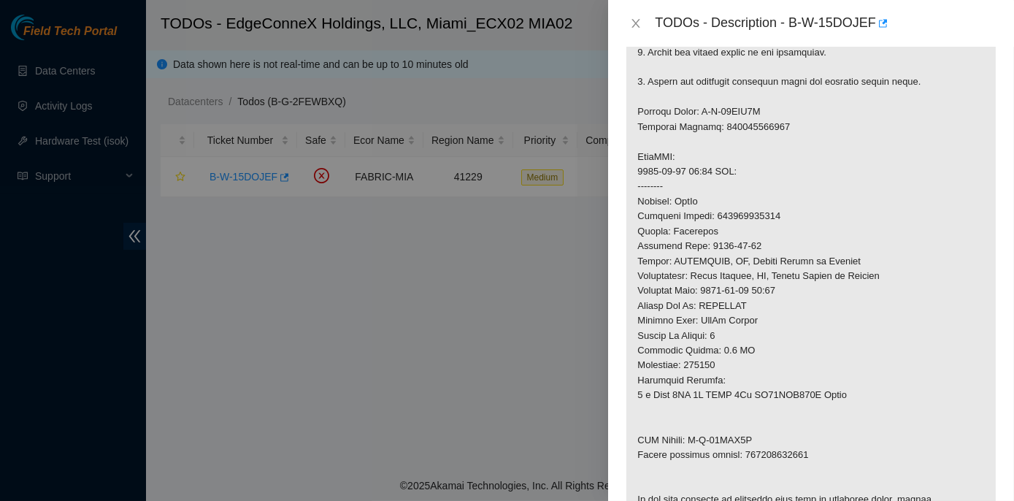
click at [541, 270] on div at bounding box center [507, 250] width 1014 height 501
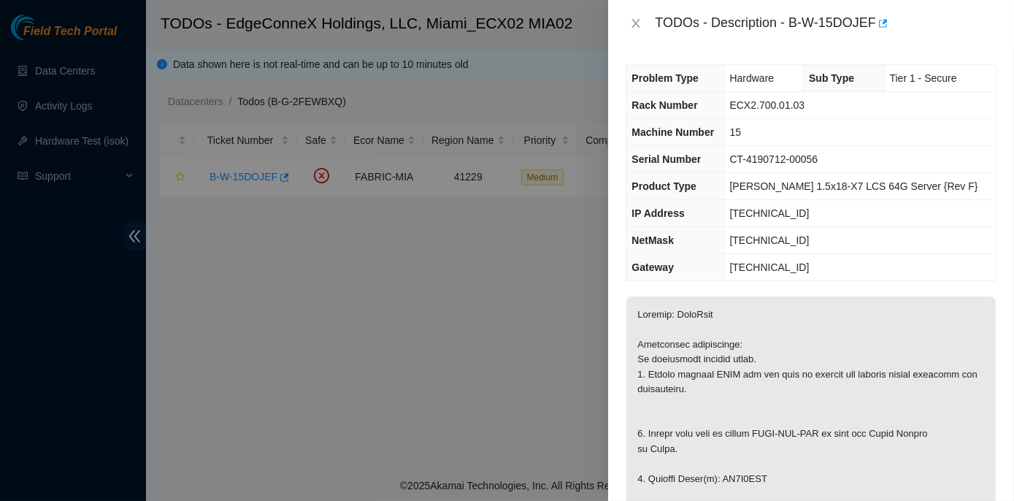
scroll to position [0, 0]
click at [638, 23] on icon "close" at bounding box center [636, 24] width 12 height 12
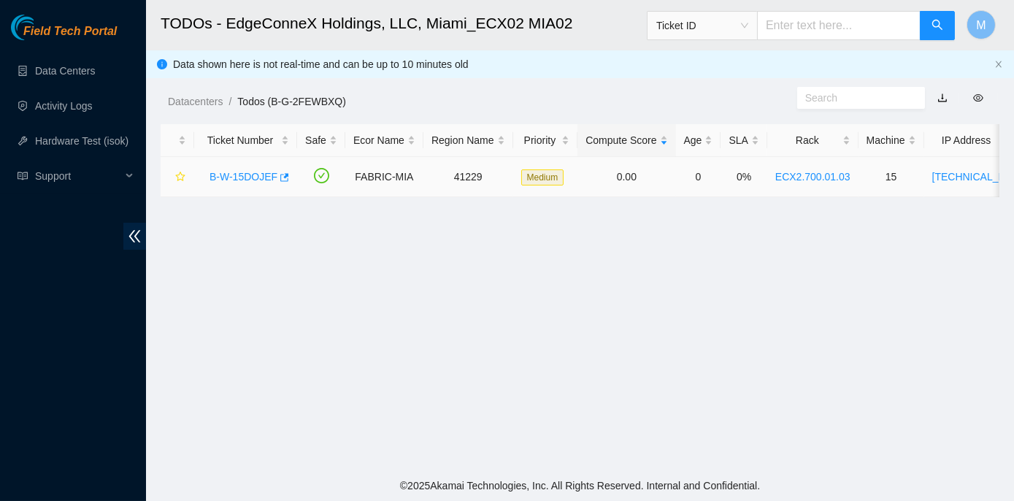
click at [257, 174] on link "B-W-15DOJEF" at bounding box center [244, 177] width 68 height 12
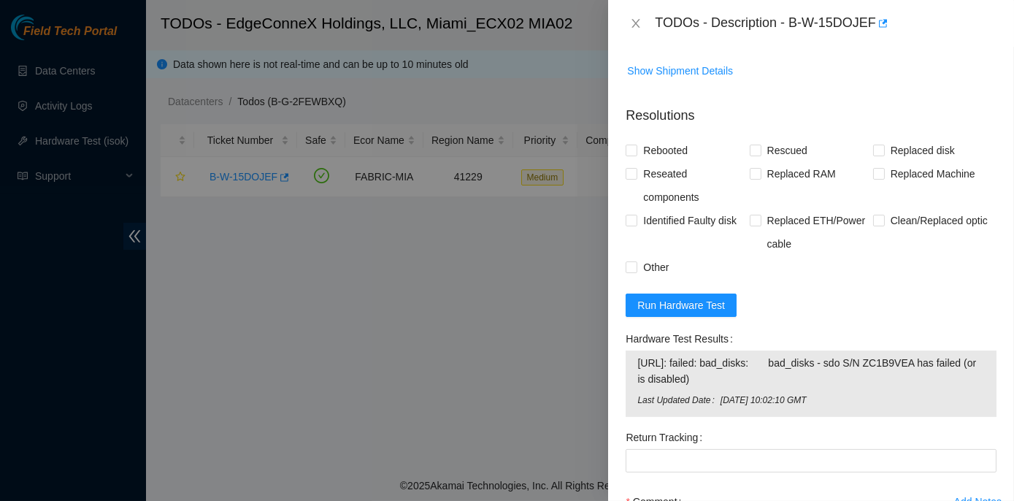
scroll to position [1195, 0]
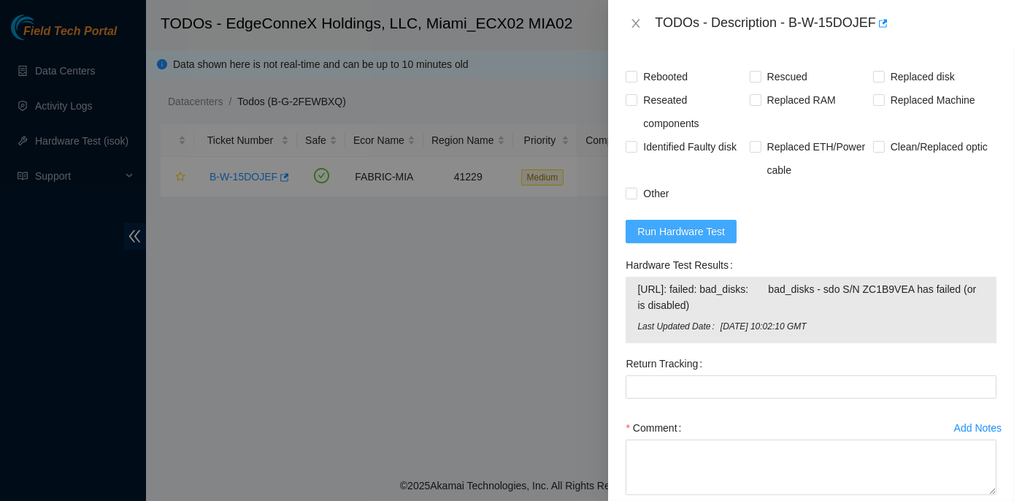
click at [654, 240] on span "Run Hardware Test" at bounding box center [682, 231] width 88 height 16
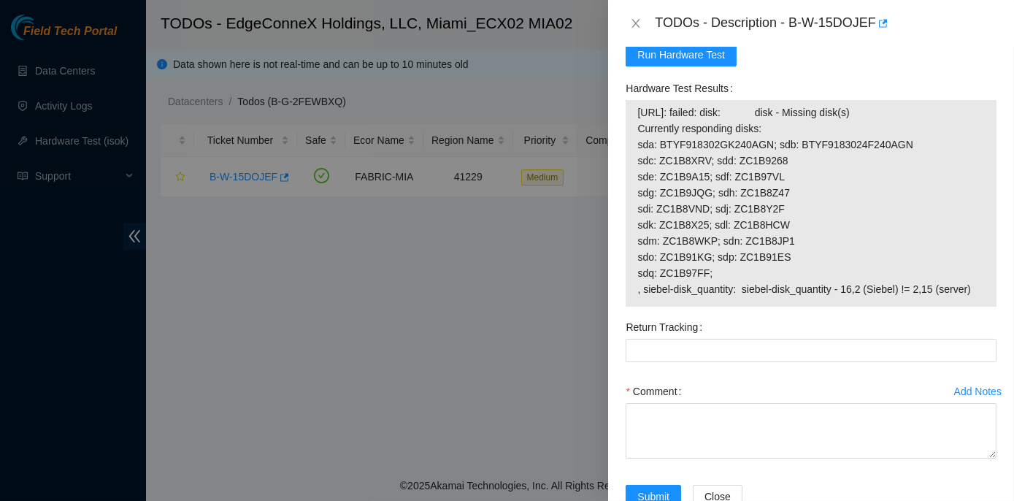
scroll to position [1343, 0]
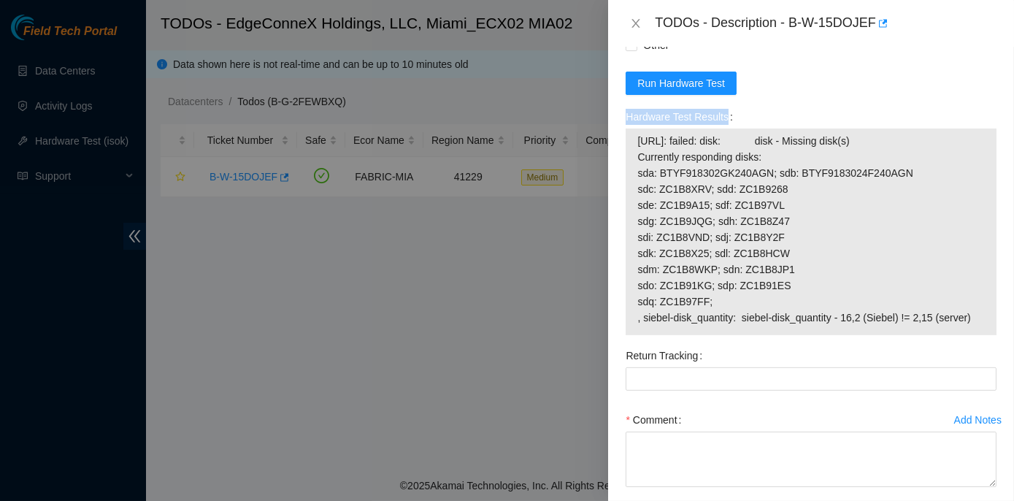
drag, startPoint x: 625, startPoint y: 173, endPoint x: 979, endPoint y: 405, distance: 423.1
click at [979, 344] on div "Hardware Test Results [URL]: failed: disk: disk - Missing disk(s) Currently res…" at bounding box center [811, 224] width 383 height 239
copy label "Hardware Test Results"
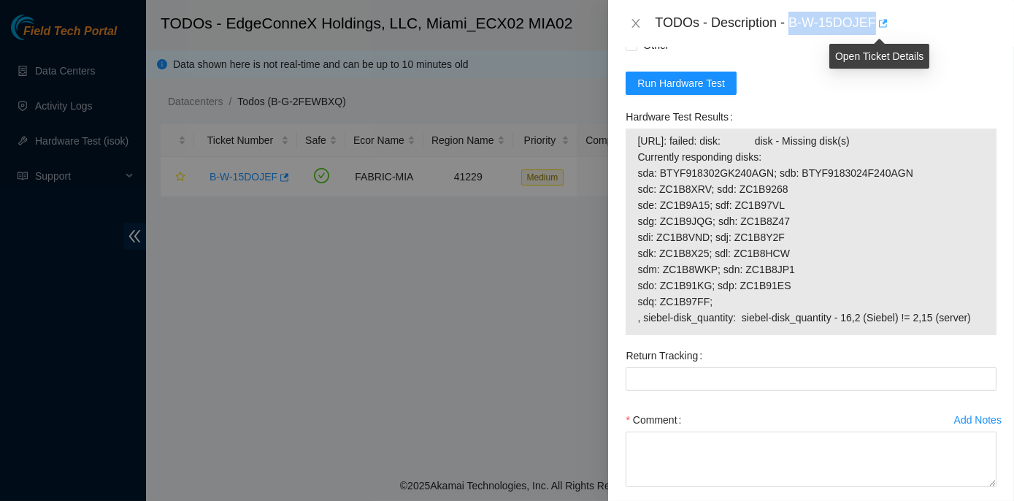
drag, startPoint x: 791, startPoint y: 16, endPoint x: 876, endPoint y: 11, distance: 85.6
click at [876, 12] on div "TODOs - Description - B-W-15DOJEF" at bounding box center [826, 23] width 342 height 23
copy div "B-W-15DOJEF"
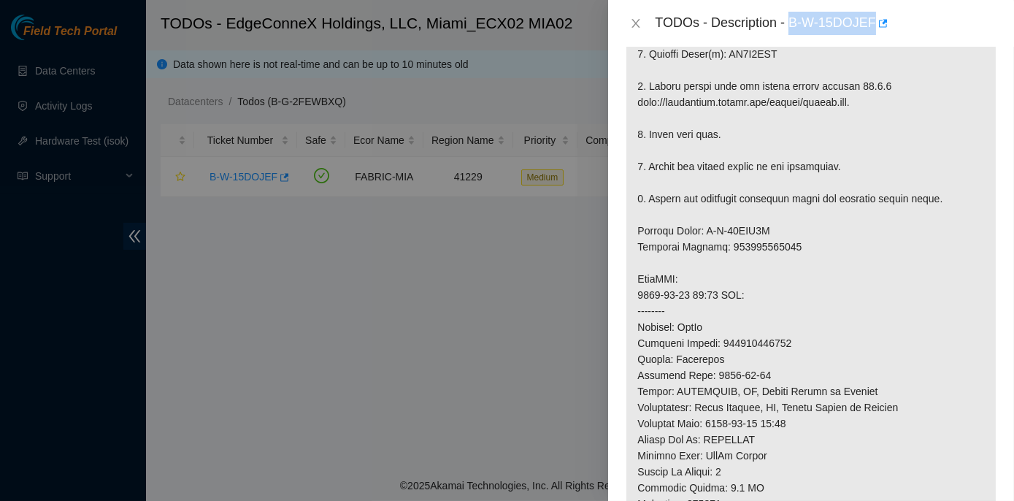
scroll to position [280, 0]
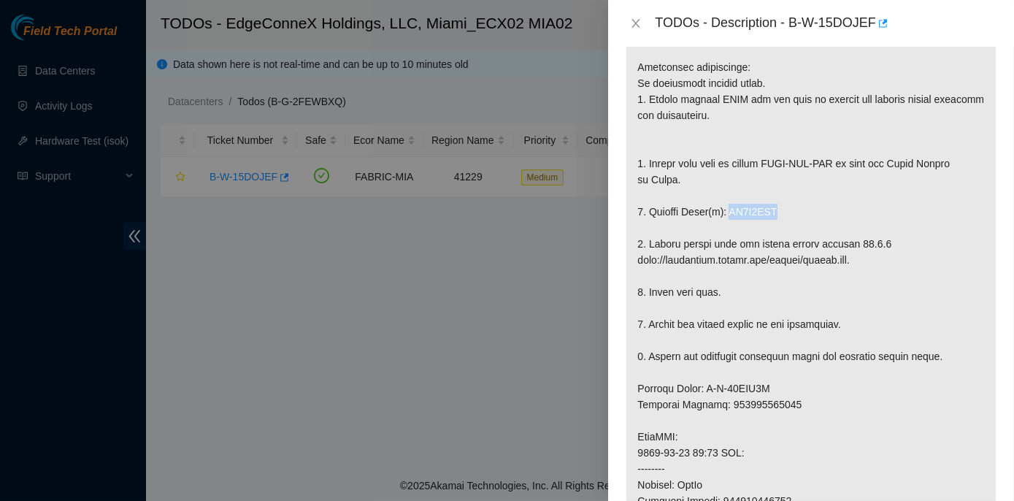
drag, startPoint x: 728, startPoint y: 207, endPoint x: 772, endPoint y: 207, distance: 43.8
click at [772, 207] on p at bounding box center [812, 428] width 370 height 825
copy p "ZC1B9VEA"
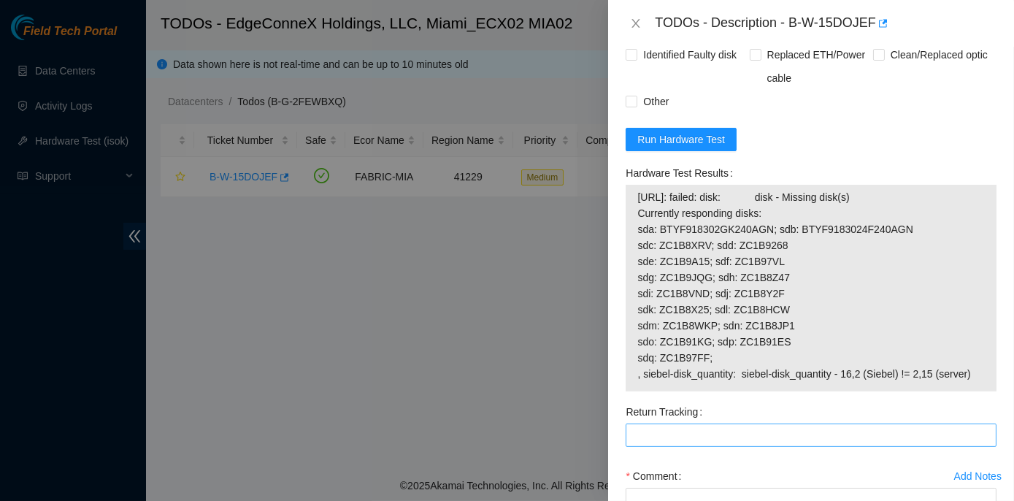
scroll to position [1277, 0]
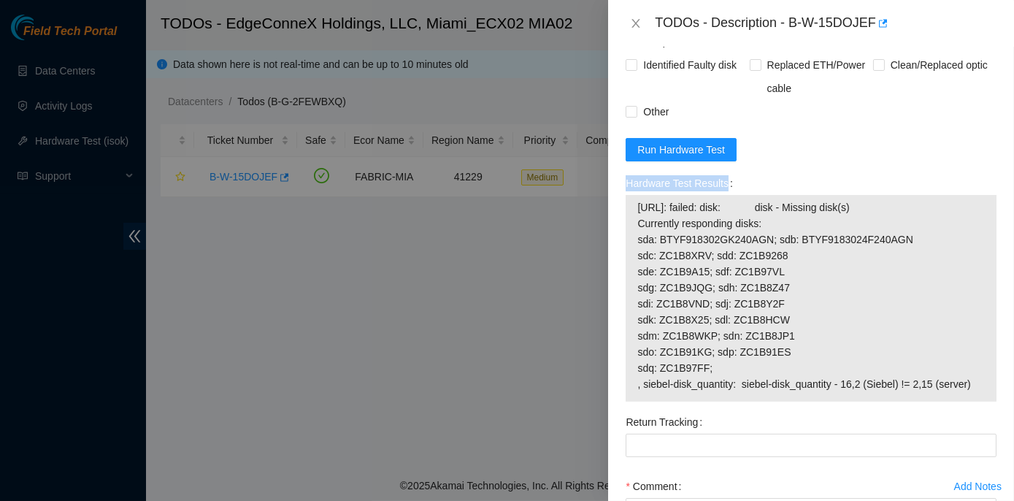
drag, startPoint x: 624, startPoint y: 240, endPoint x: 1007, endPoint y: 435, distance: 430.5
click at [1007, 435] on div "Problem Type Hardware Sub Type Tier 1 - Secure Rack Number ECX2.700.01.03 Machi…" at bounding box center [811, 274] width 406 height 454
copy label "Hardware Test Results"
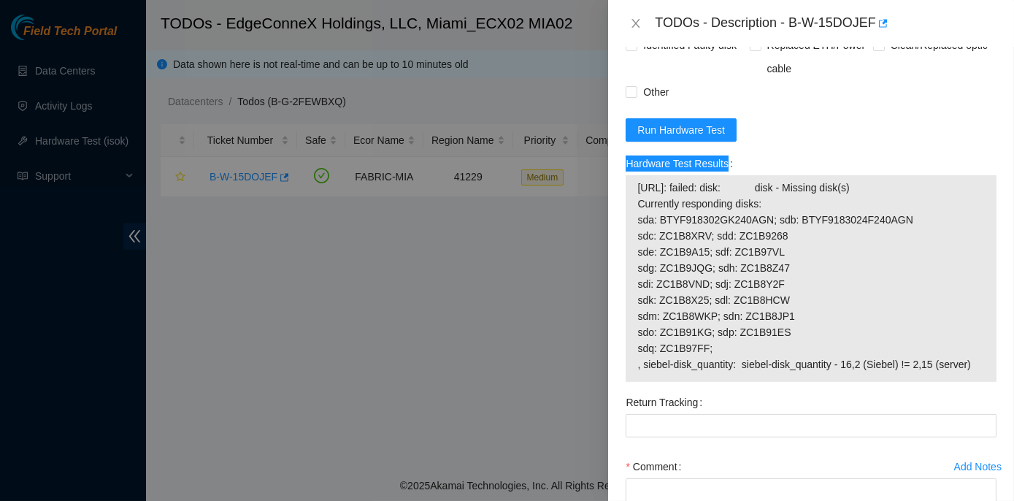
scroll to position [1328, 0]
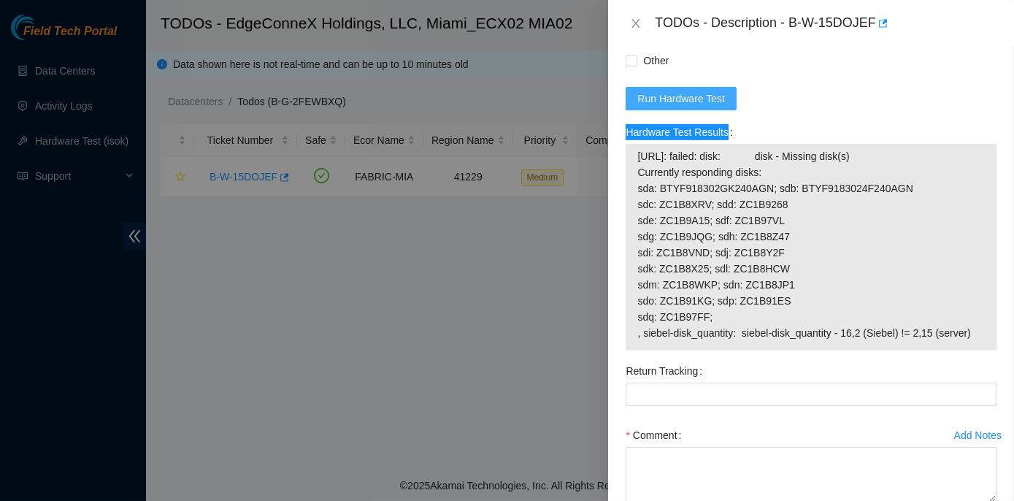
click at [683, 107] on span "Run Hardware Test" at bounding box center [682, 99] width 88 height 16
drag, startPoint x: 621, startPoint y: 194, endPoint x: 969, endPoint y: 401, distance: 405.0
click at [969, 359] on div "Hardware Test Results [URL]: failed: disk: disk - Missing disk(s) Currently res…" at bounding box center [811, 239] width 383 height 239
copy div "Hardware Test Results [URL]: failed: disk: disk - Missing disk(s) Currently res…"
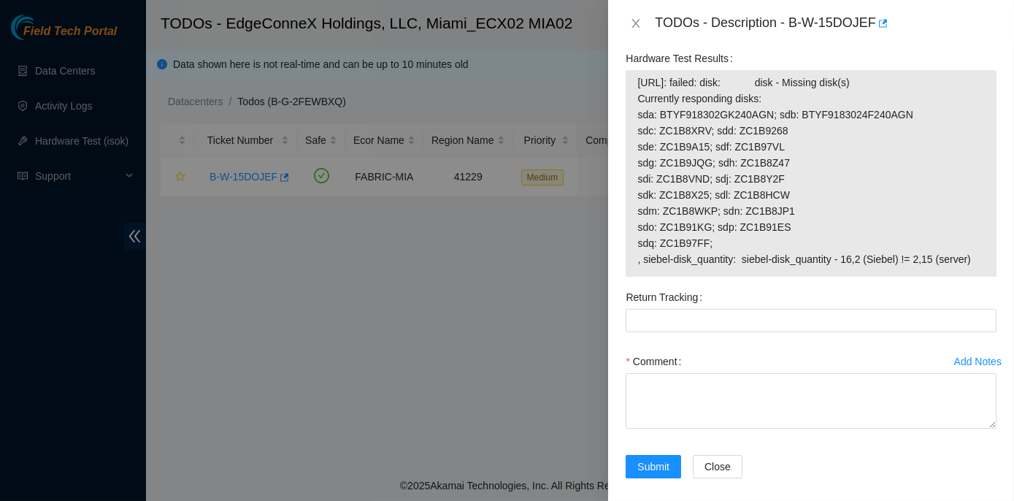
scroll to position [1476, 0]
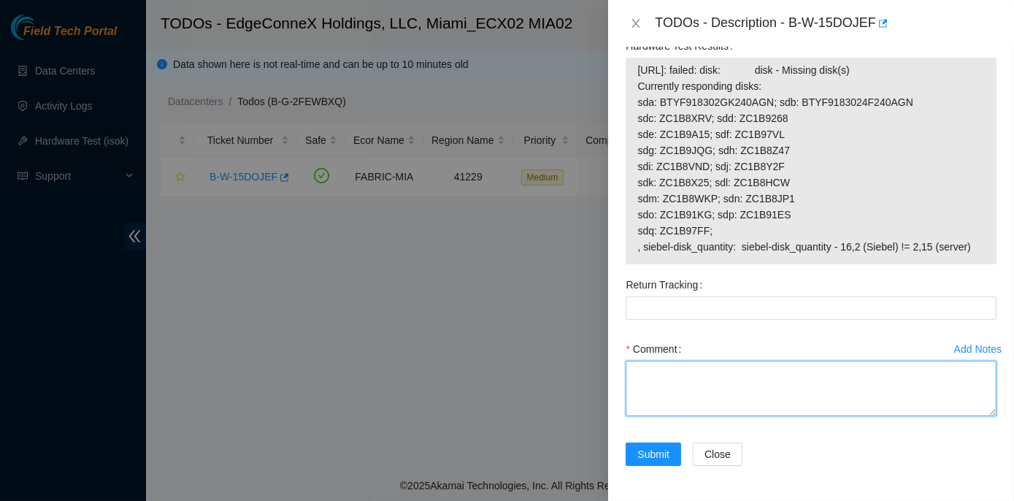
click at [662, 377] on textarea "Comment" at bounding box center [811, 389] width 371 height 56
paste textarea "Lore Ip: DOL8.439.67.75 Sitamet Co: 98 AD: 04.35.167.00 Elitse Do: EI-4231049-3…"
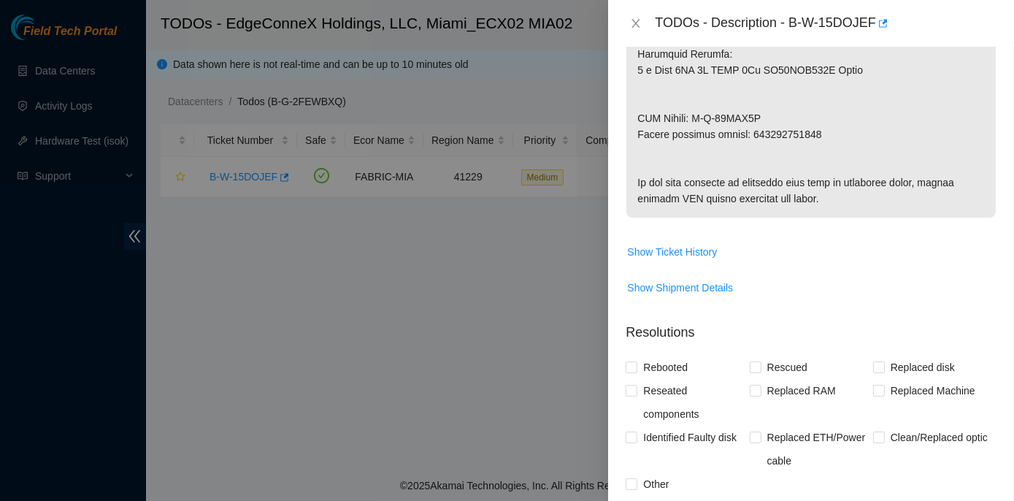
scroll to position [878, 0]
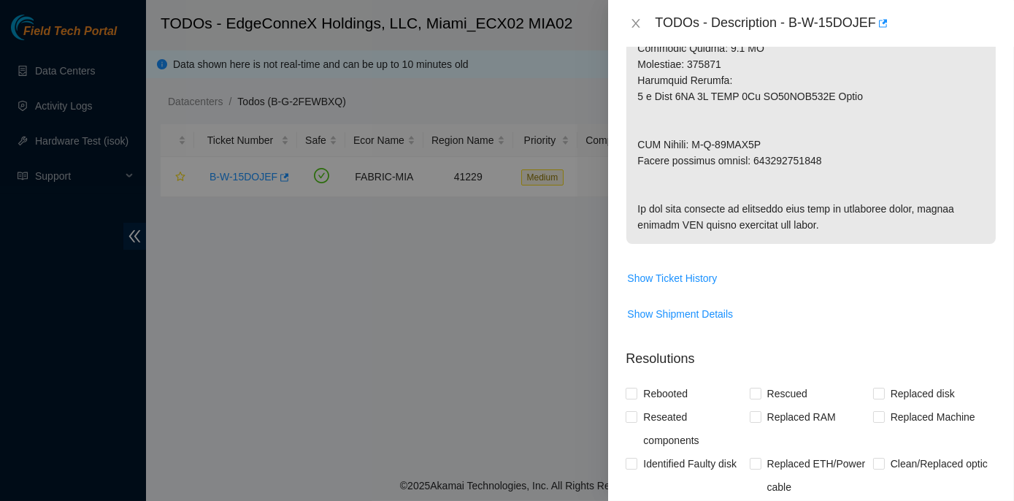
type textarea "Lore Ip: DOL8.439.67.75 Sitamet Co: 98 AD: 04.35.167.00 Elitse Do: EI-4231049-3…"
drag, startPoint x: 750, startPoint y: 157, endPoint x: 819, endPoint y: 156, distance: 68.7
copy p "473665214274"
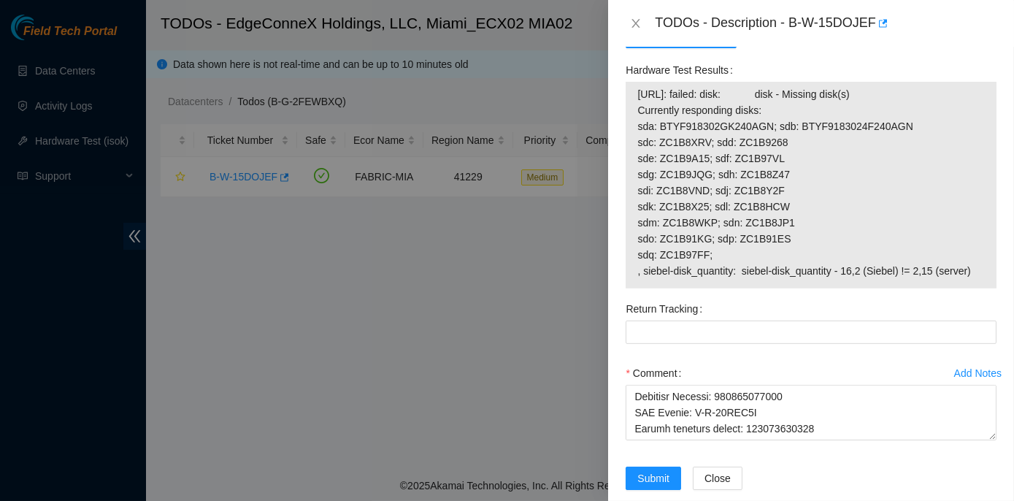
scroll to position [1476, 0]
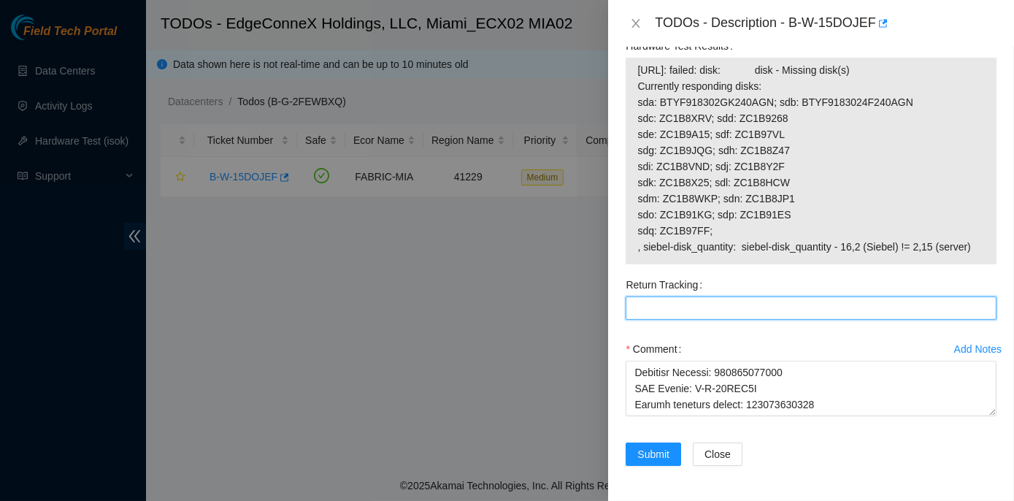
click at [632, 304] on Tracking "Return Tracking" at bounding box center [811, 307] width 371 height 23
paste Tracking "473665214274"
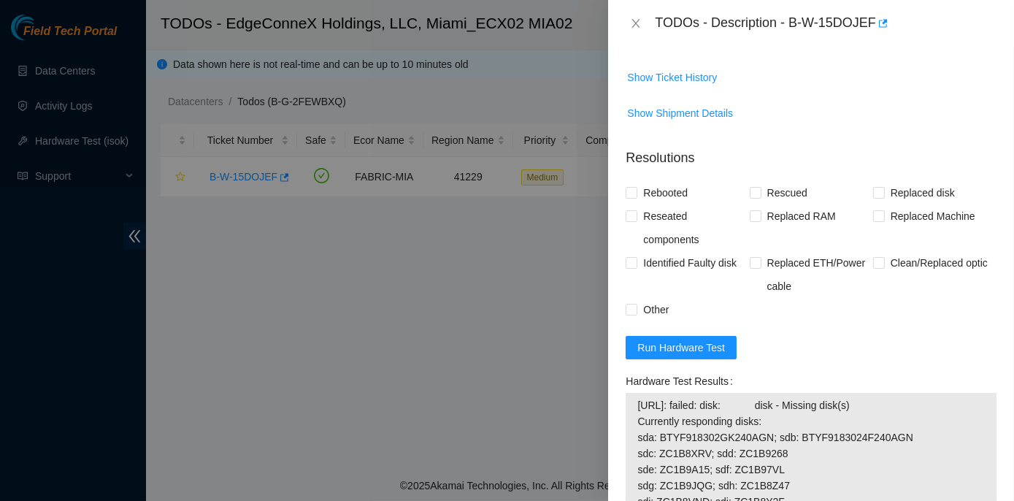
scroll to position [1077, 0]
type Tracking "473665214274"
click at [632, 199] on input "Rebooted" at bounding box center [631, 193] width 10 height 10
checkbox input "true"
click at [755, 199] on input "Rescued" at bounding box center [755, 193] width 10 height 10
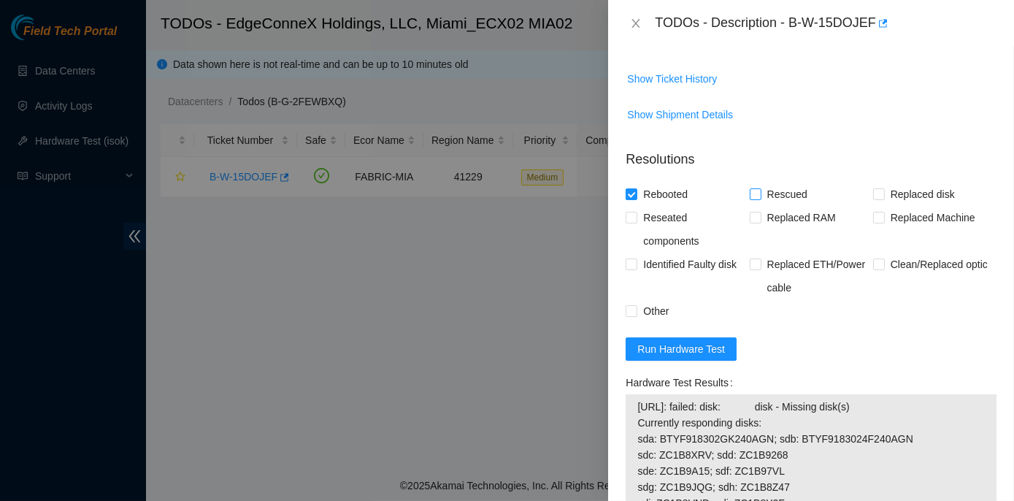
checkbox input "true"
click at [875, 199] on input "Replaced disk" at bounding box center [878, 193] width 10 height 10
checkbox input "true"
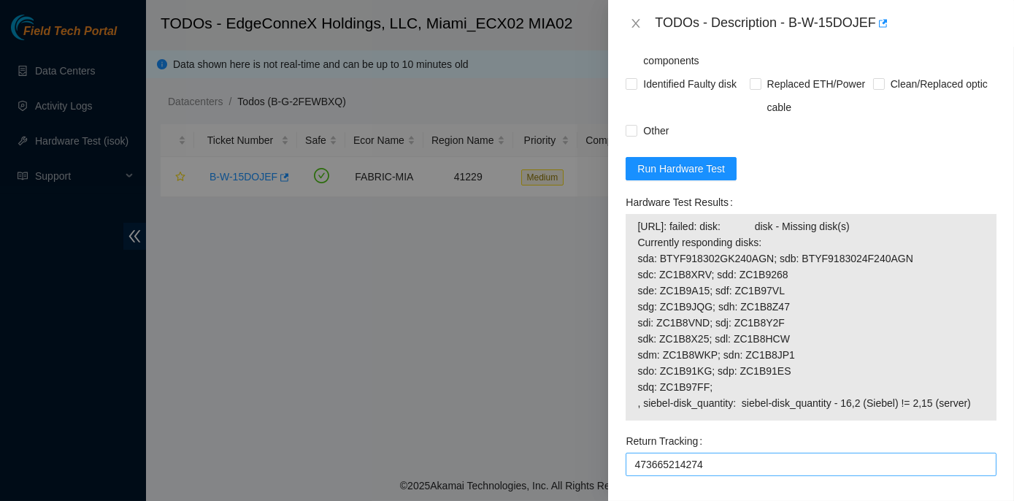
scroll to position [1476, 0]
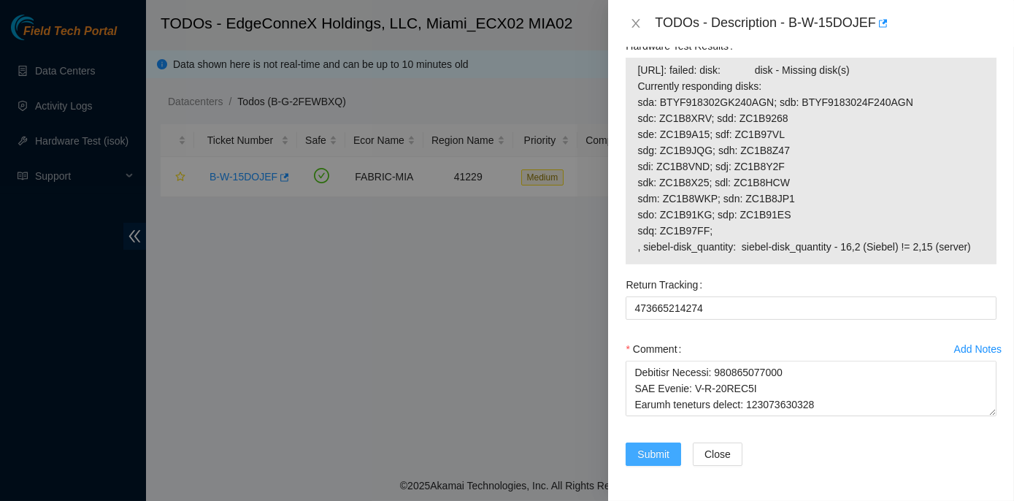
click at [648, 457] on span "Submit" at bounding box center [654, 454] width 32 height 16
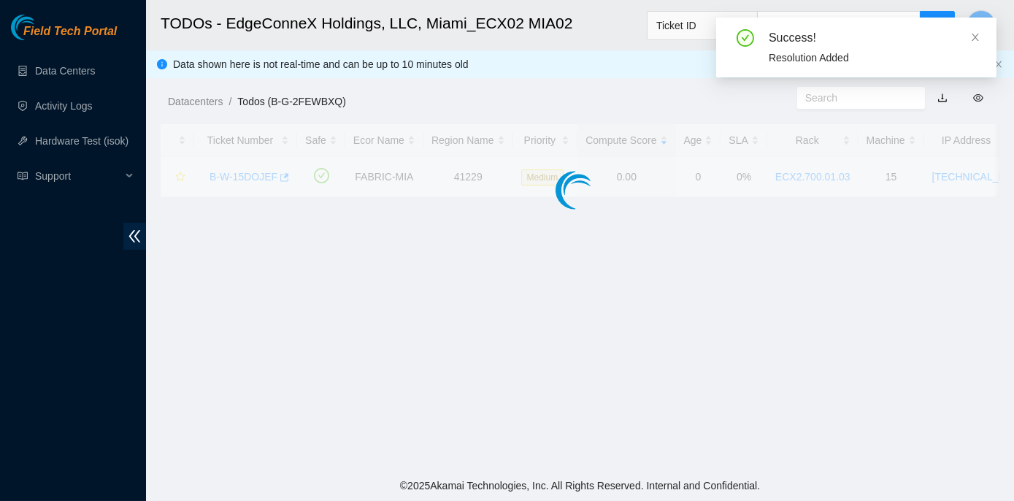
scroll to position [407, 0]
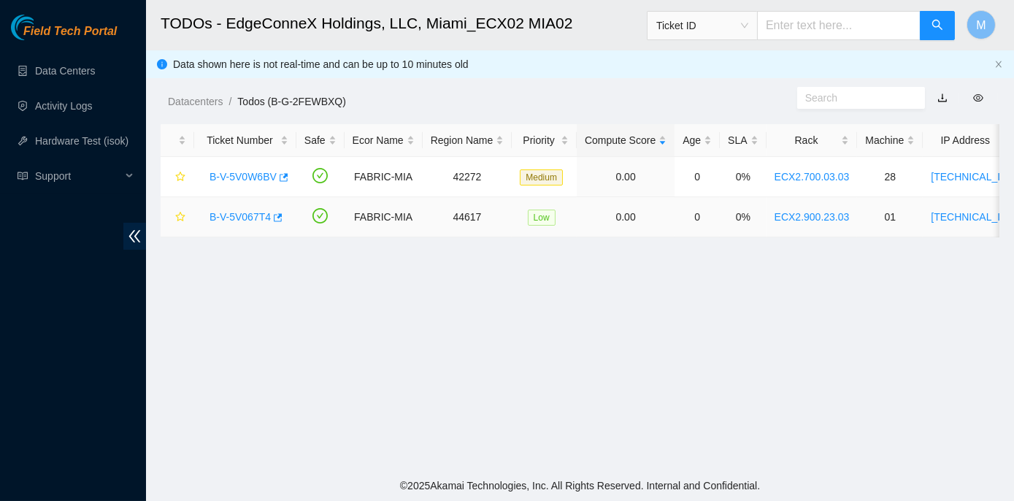
click at [237, 214] on link "B-V-5V067T4" at bounding box center [240, 217] width 61 height 12
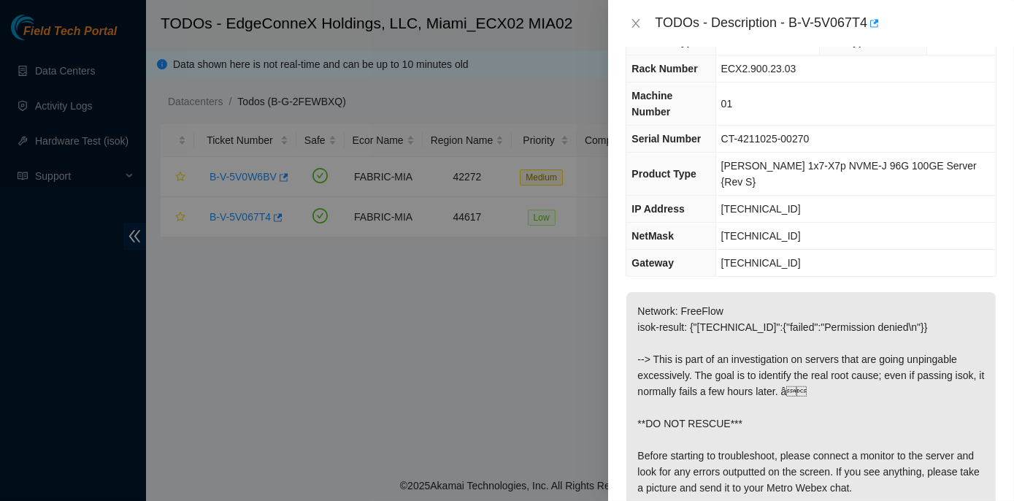
scroll to position [0, 0]
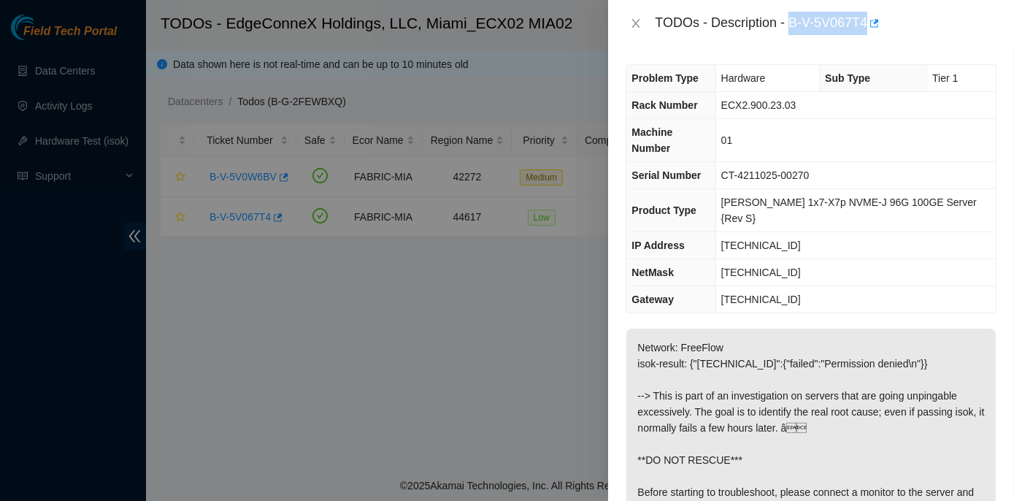
drag, startPoint x: 792, startPoint y: 19, endPoint x: 868, endPoint y: 23, distance: 76.8
click at [868, 23] on div "TODOs - Description - B-V-5V067T4" at bounding box center [826, 23] width 342 height 23
copy div "B-V-5V067T4"
click at [759, 129] on td "01" at bounding box center [856, 140] width 280 height 43
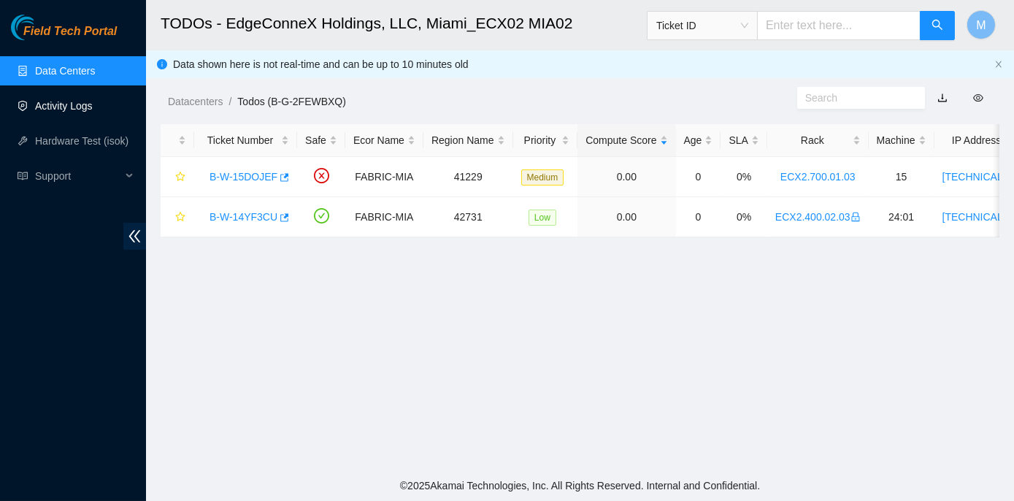
click at [59, 104] on link "Activity Logs" at bounding box center [64, 106] width 58 height 12
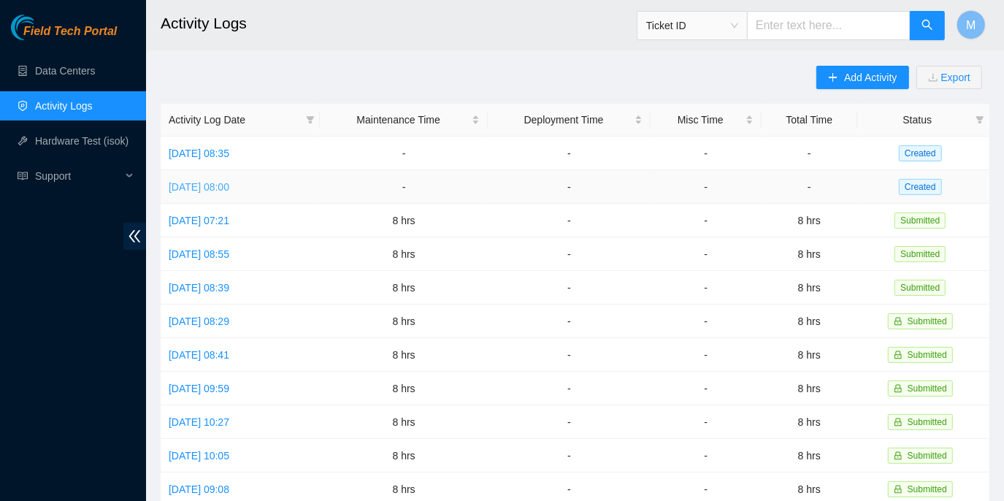
click at [229, 182] on link "[DATE] 08:00" at bounding box center [199, 187] width 61 height 12
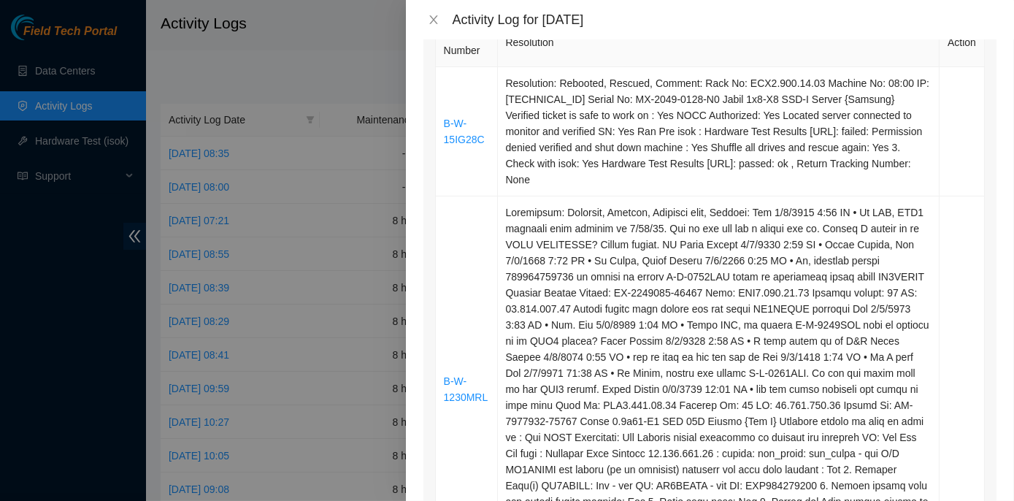
scroll to position [597, 0]
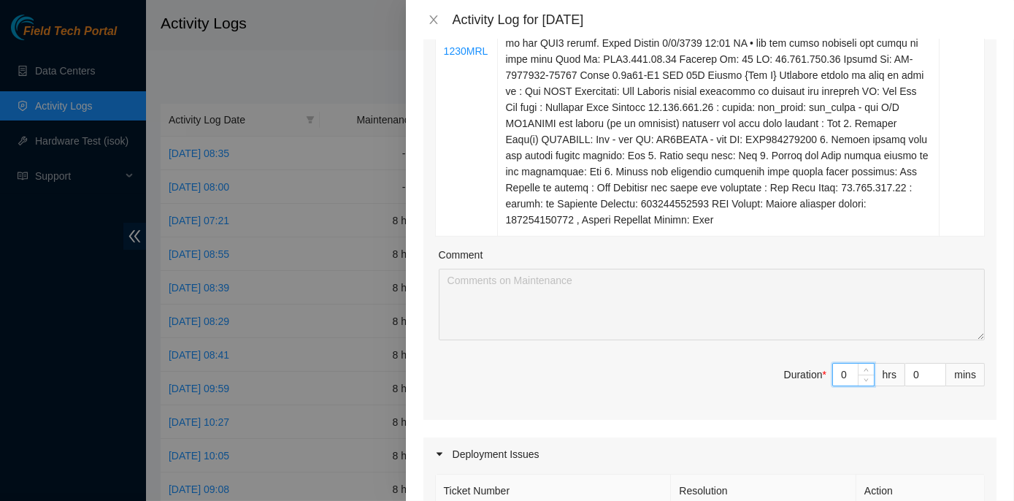
drag, startPoint x: 830, startPoint y: 372, endPoint x: 839, endPoint y: 372, distance: 9.5
click at [839, 372] on input "0" at bounding box center [853, 375] width 41 height 22
type input "8"
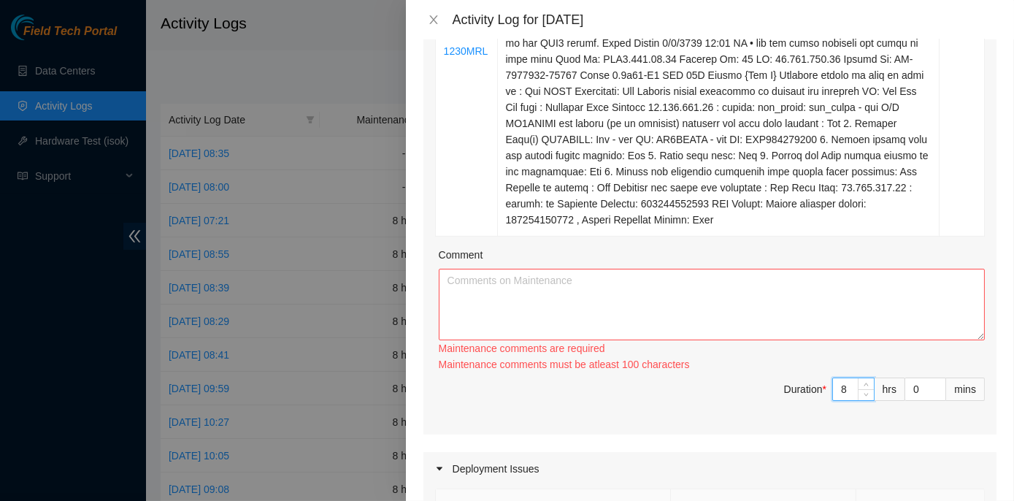
type input "8"
paste textarea "ECX2- Maintenance Check for inbound shipments for ECX2; no inbound at this time…"
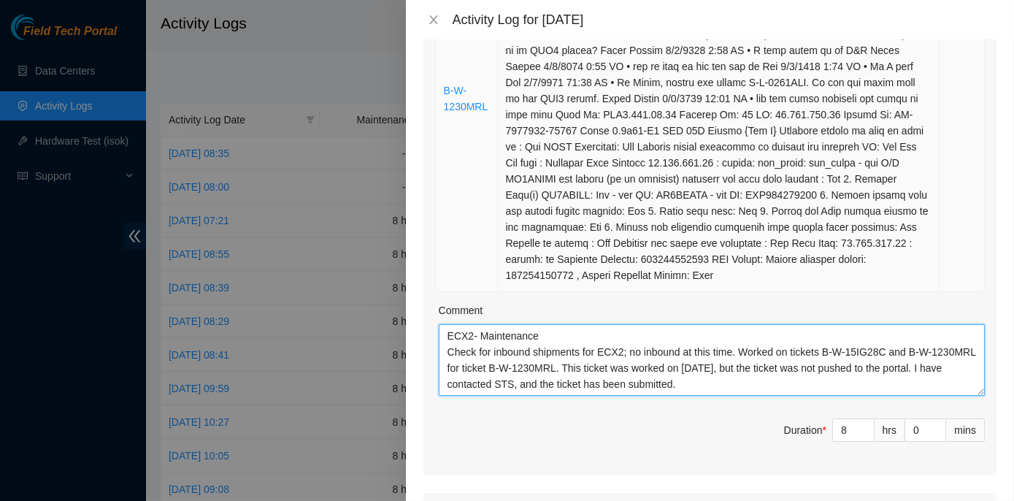
scroll to position [398, 0]
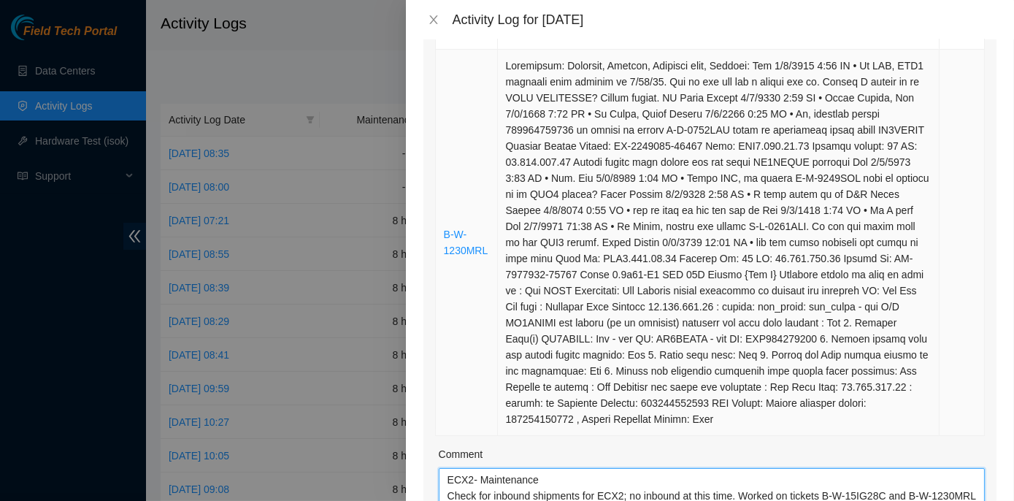
type textarea "ECX2- Maintenance Check for inbound shipments for ECX2; no inbound at this time…"
drag, startPoint x: 488, startPoint y: 245, endPoint x: 434, endPoint y: 240, distance: 54.3
click at [434, 240] on div "Ticket Number Resolution Action B-W-15IG28C Resolution: Rebooted, Rescued, Comm…" at bounding box center [710, 243] width 573 height 751
copy table "Ticket Number Resolution Action B-W-15IG28C Resolution: Rebooted, Rescued, Comm…"
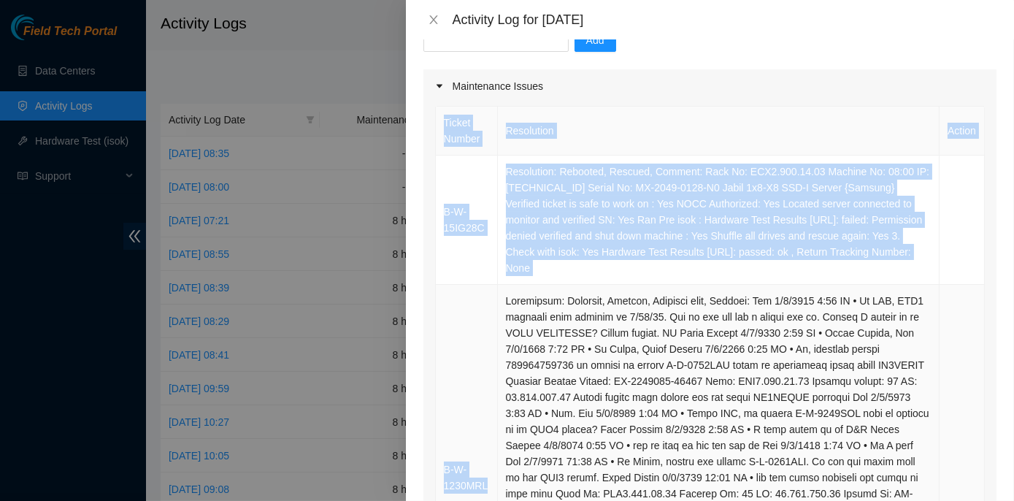
scroll to position [132, 0]
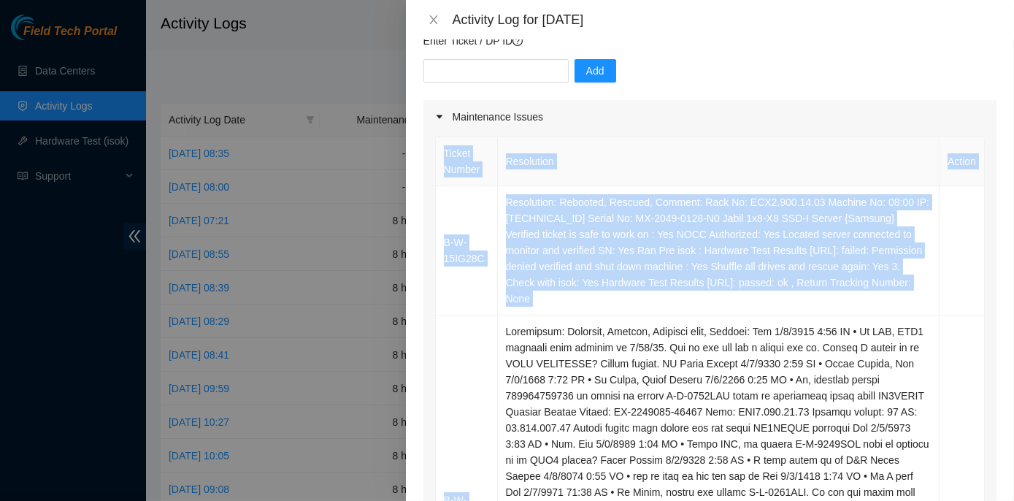
click at [418, 323] on div "Note: This activity log is for informational purposes only. You will not be pai…" at bounding box center [710, 270] width 608 height 462
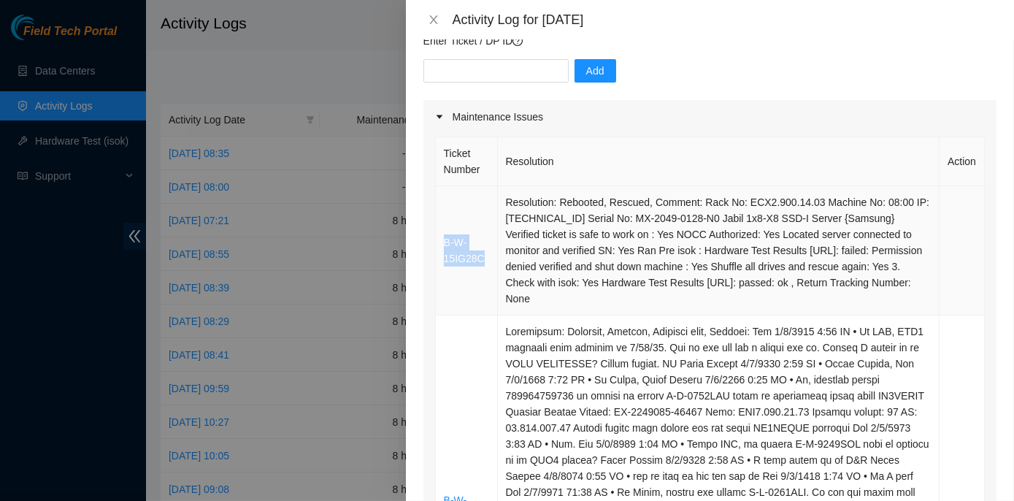
drag, startPoint x: 486, startPoint y: 259, endPoint x: 444, endPoint y: 240, distance: 46.4
click at [444, 240] on td "B-W-15IG28C" at bounding box center [467, 250] width 62 height 129
copy link "B-W-15IG28C"
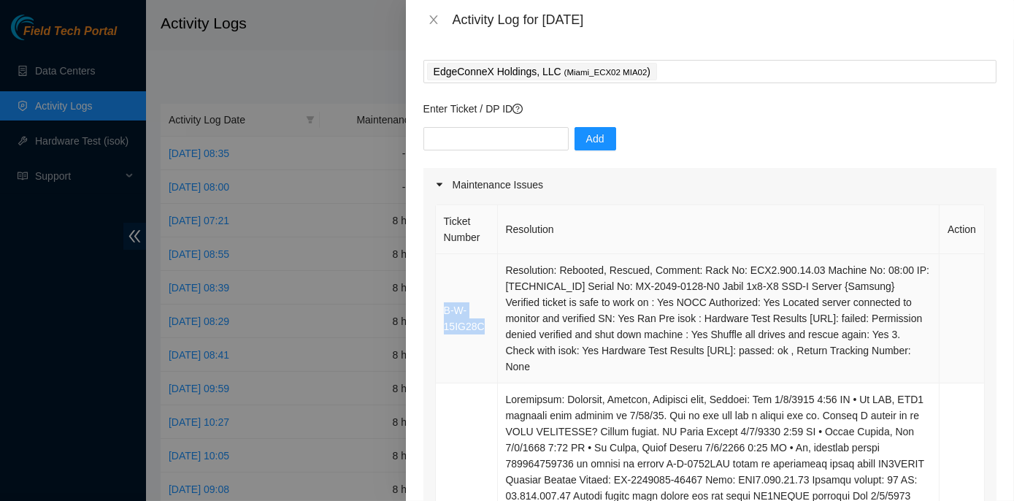
scroll to position [0, 0]
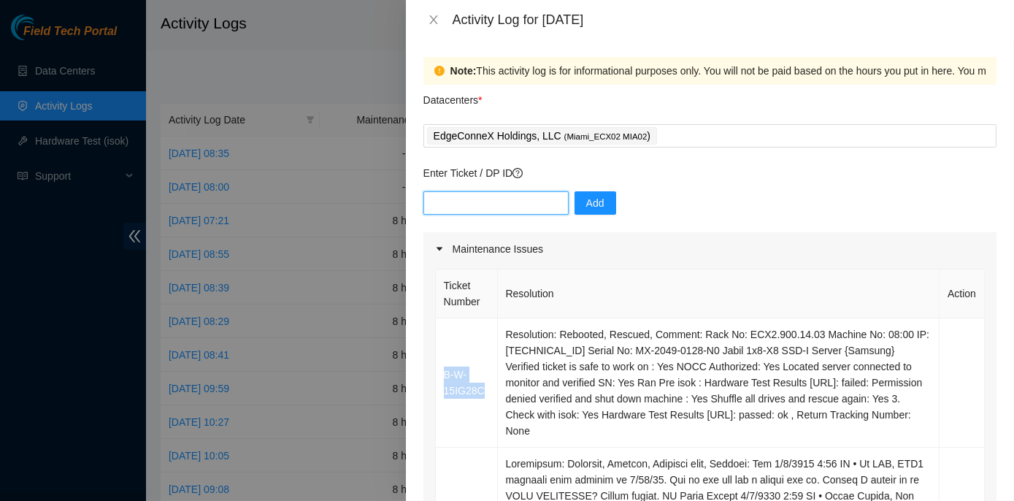
click at [447, 199] on input "text" at bounding box center [496, 202] width 145 height 23
paste input "B-W-15IG28C"
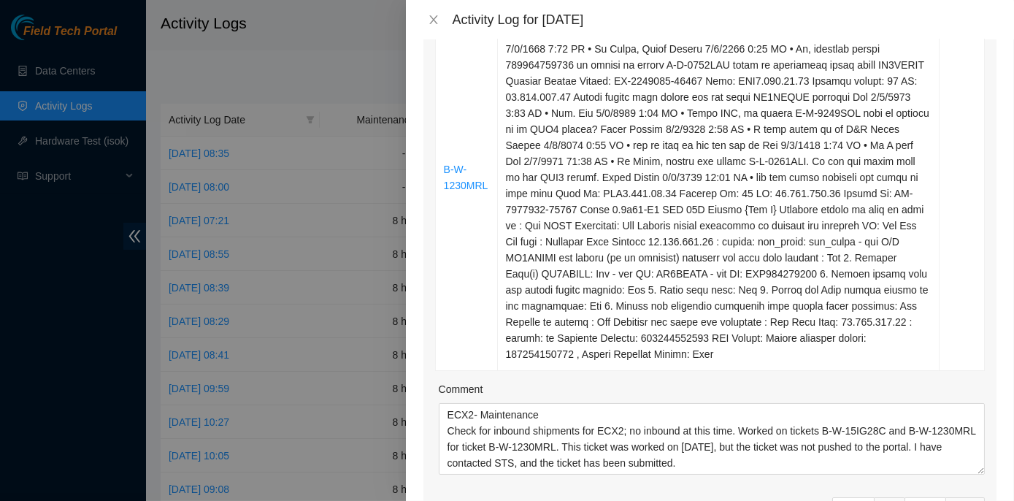
scroll to position [464, 0]
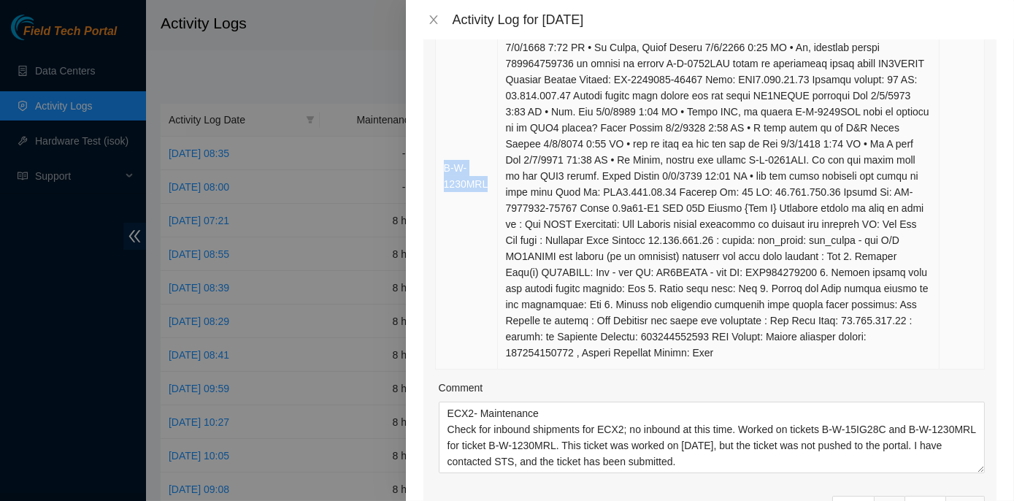
drag, startPoint x: 489, startPoint y: 185, endPoint x: 442, endPoint y: 164, distance: 51.3
click at [442, 164] on td "B-W-1230MRL" at bounding box center [467, 176] width 62 height 386
copy link "B-W-1230MRL"
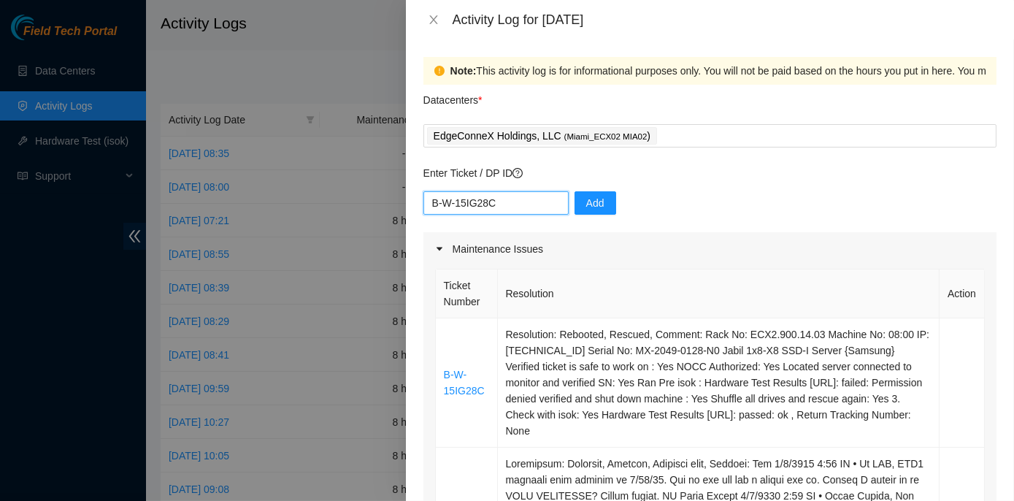
click at [506, 198] on input "B-W-15IG28C" at bounding box center [496, 202] width 145 height 23
paste input "B-W-1230MRL"
type input "B-W-15IG28C B-W-1230MRL"
click at [592, 199] on span "Add" at bounding box center [595, 203] width 18 height 16
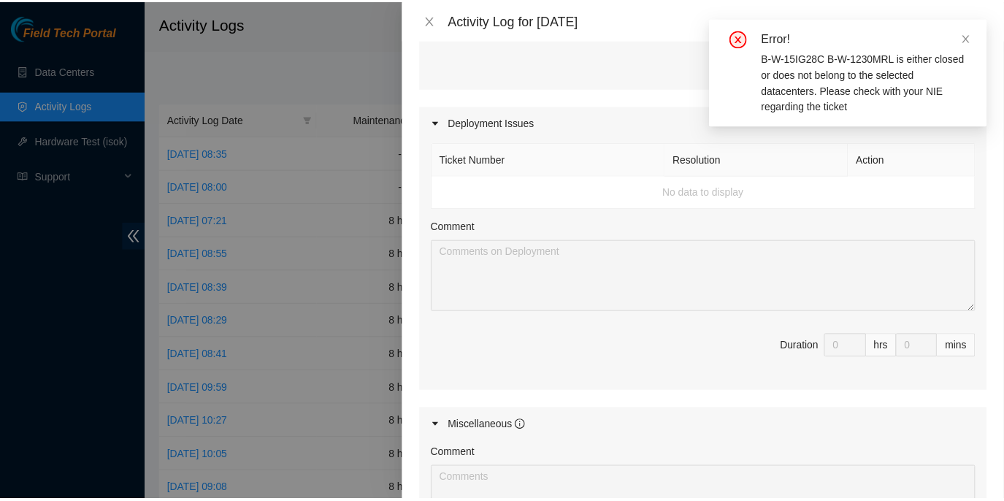
scroll to position [1195, 0]
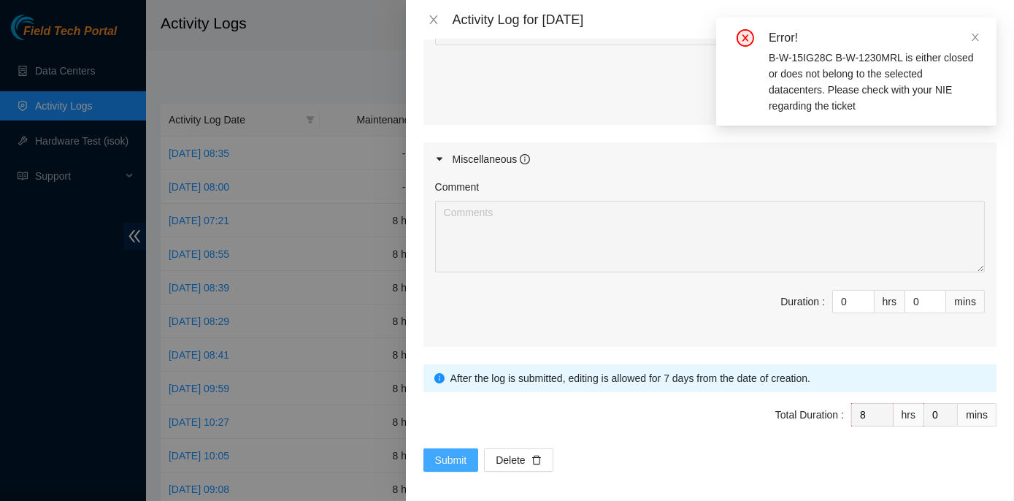
click at [451, 448] on button "Submit" at bounding box center [452, 459] width 56 height 23
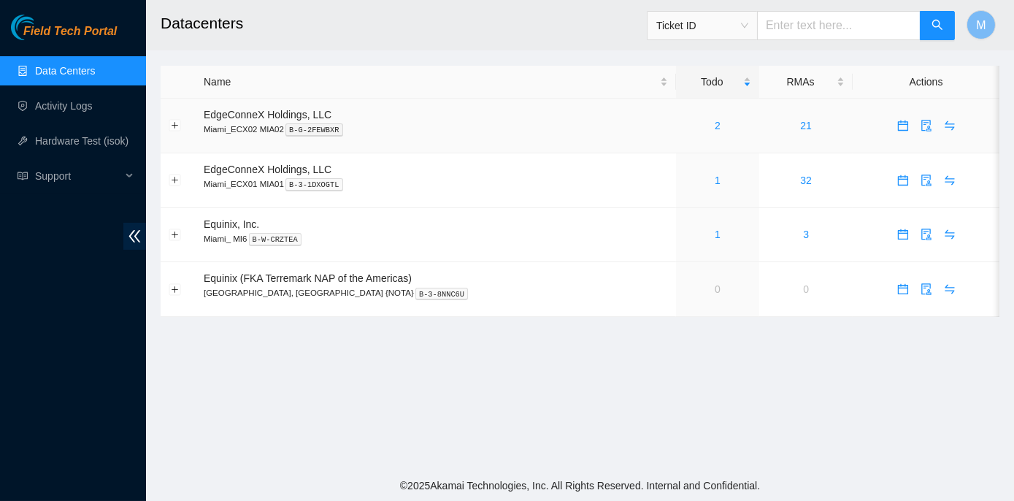
click at [684, 129] on div "2" at bounding box center [718, 126] width 68 height 16
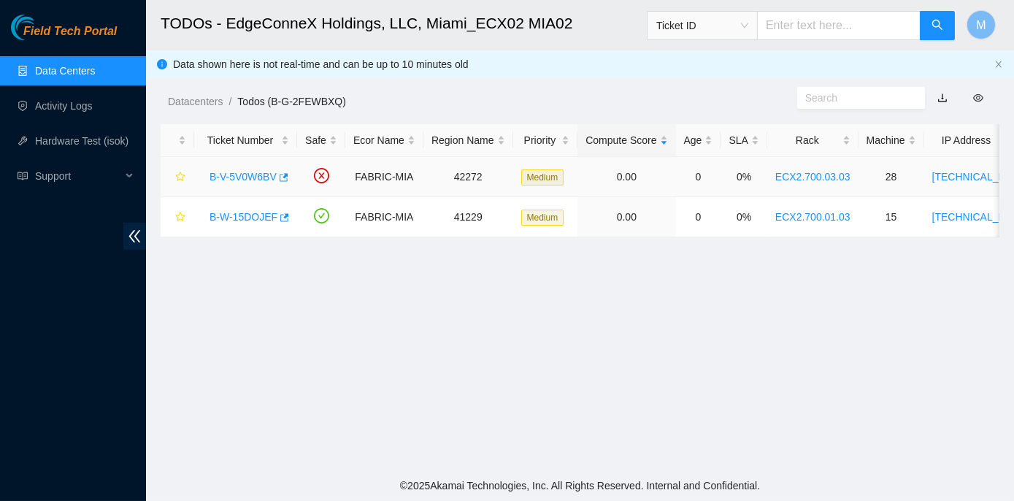
click at [244, 173] on link "B-V-5V0W6BV" at bounding box center [243, 177] width 67 height 12
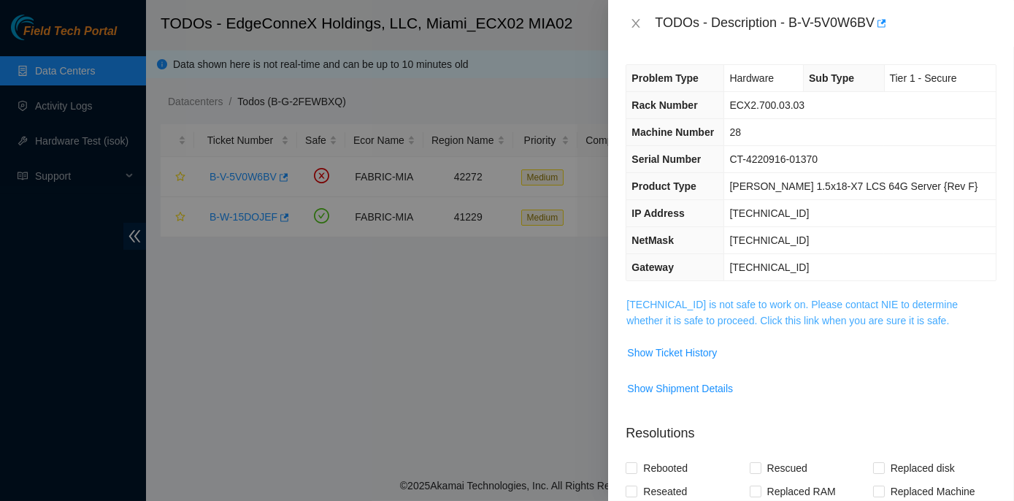
click at [758, 302] on link "[TECHNICAL_ID] is not safe to work on. Please contact NIE to determine whether …" at bounding box center [793, 313] width 332 height 28
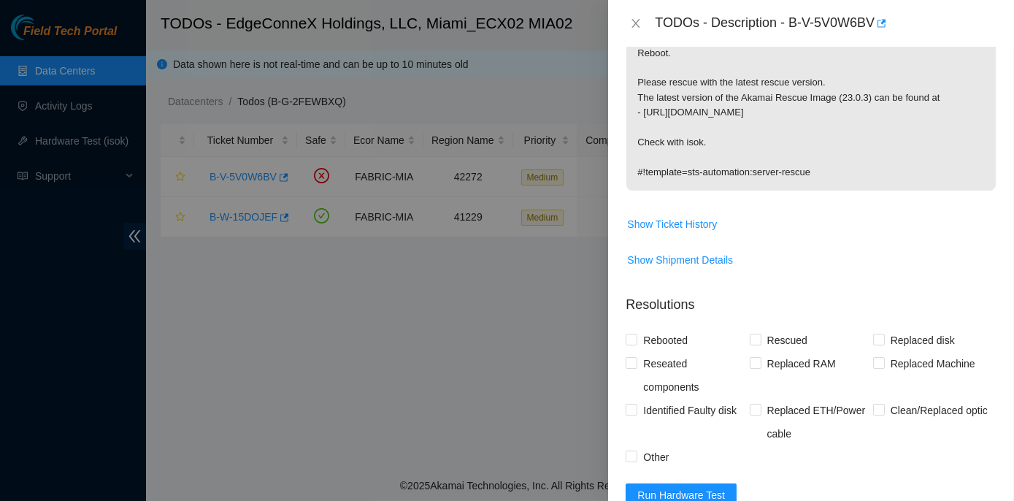
scroll to position [531, 0]
click at [637, 23] on icon "close" at bounding box center [636, 23] width 8 height 9
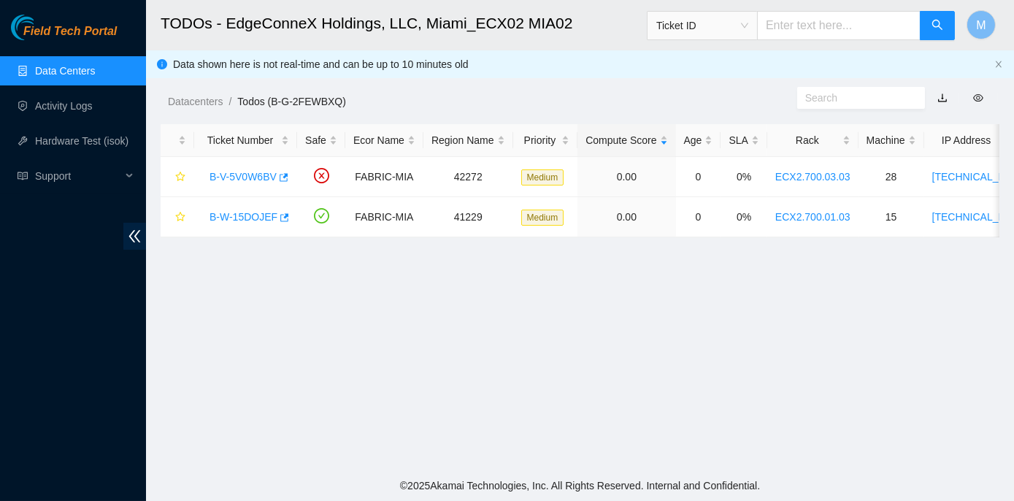
scroll to position [359, 0]
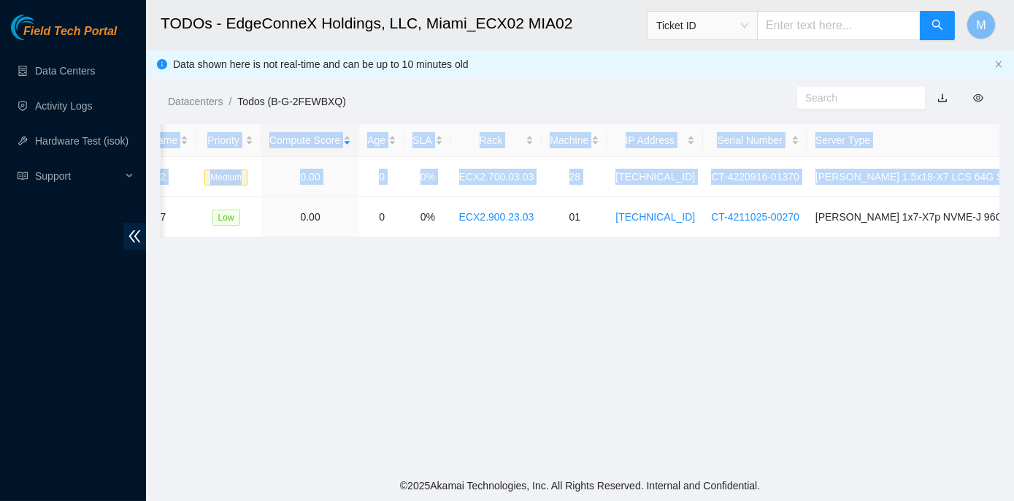
scroll to position [0, 327]
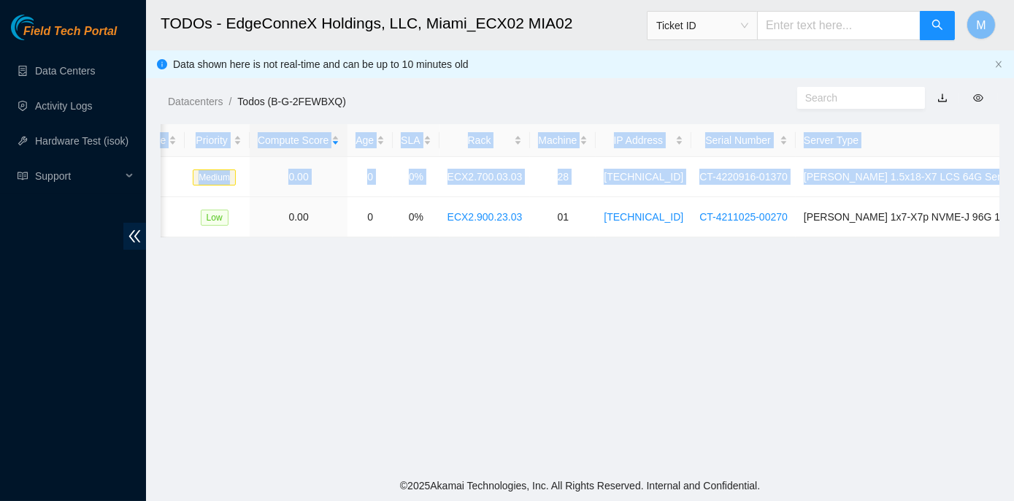
drag, startPoint x: 200, startPoint y: 213, endPoint x: 1010, endPoint y: 221, distance: 809.9
click at [1010, 221] on main "TODOs - EdgeConneX Holdings, LLC, [GEOGRAPHIC_DATA] MIA02 Ticket ID M Data show…" at bounding box center [580, 235] width 868 height 470
copy table "Ticket Number Safe Ecor Name Region Name Priority Compute Score Age SLA Rack Ma…"
drag, startPoint x: 481, startPoint y: 4, endPoint x: 488, endPoint y: 15, distance: 12.6
click at [481, 6] on h2 "TODOs - EdgeConneX Holdings, LLC, Miami_ECX02 MIA02" at bounding box center [505, 23] width 689 height 47
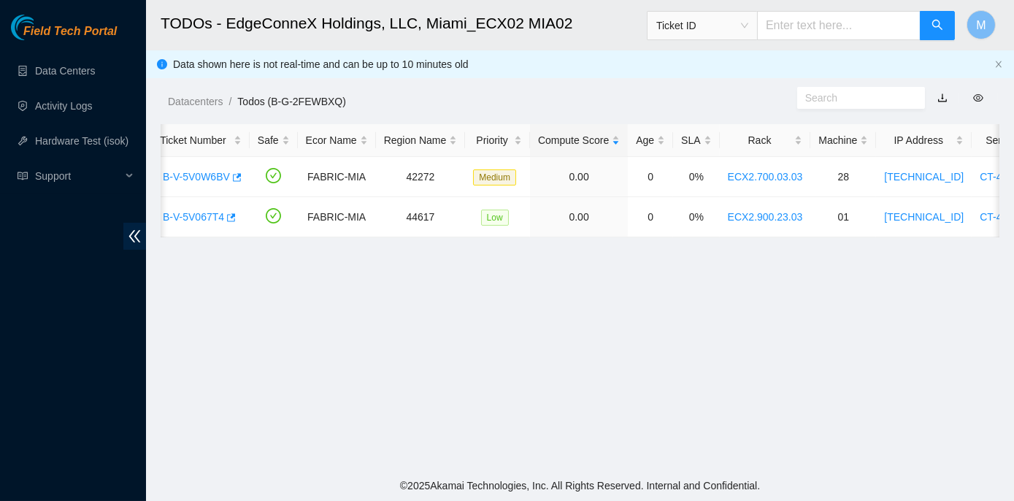
scroll to position [0, 0]
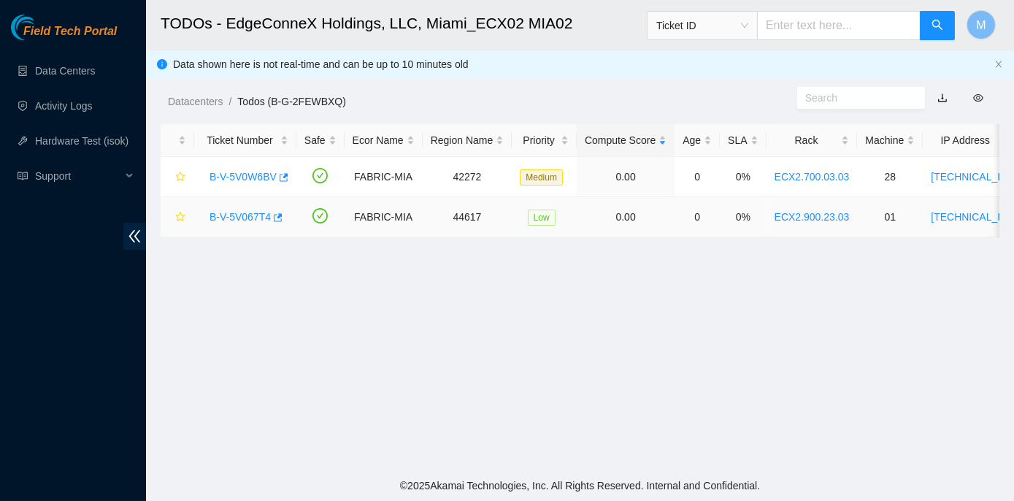
click at [242, 215] on link "B-V-5V067T4" at bounding box center [240, 217] width 61 height 12
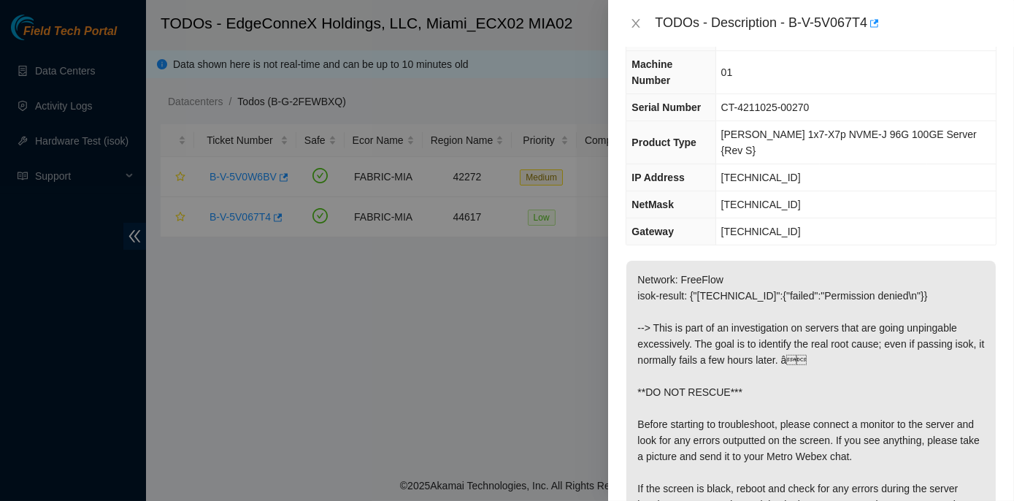
scroll to position [199, 0]
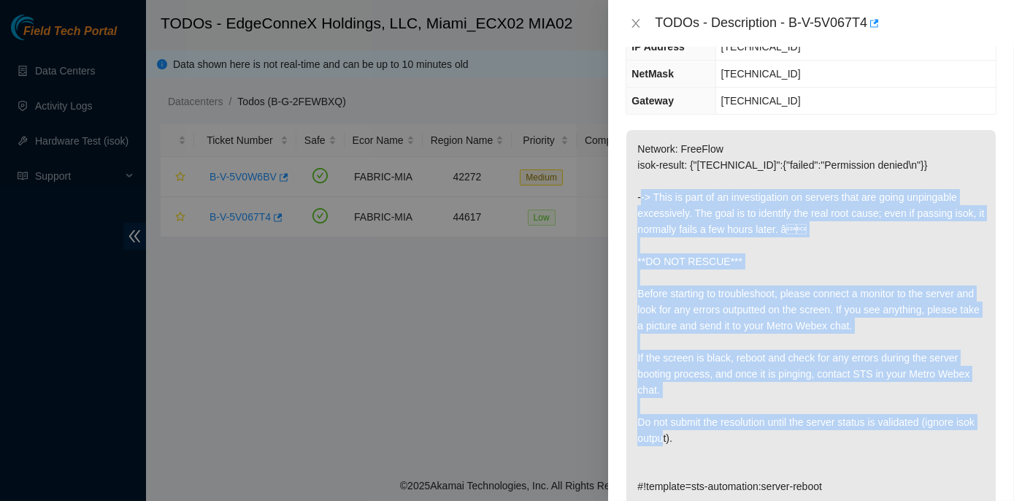
drag, startPoint x: 657, startPoint y: 160, endPoint x: 792, endPoint y: 405, distance: 279.8
click at [792, 405] on p "Network: FreeFlow isok-result: {"[TECHNICAL_ID]":{"failed":"Permission denied\n…" at bounding box center [812, 317] width 370 height 375
copy p "This is part of an investigation on servers that are going unpingable excessive…"
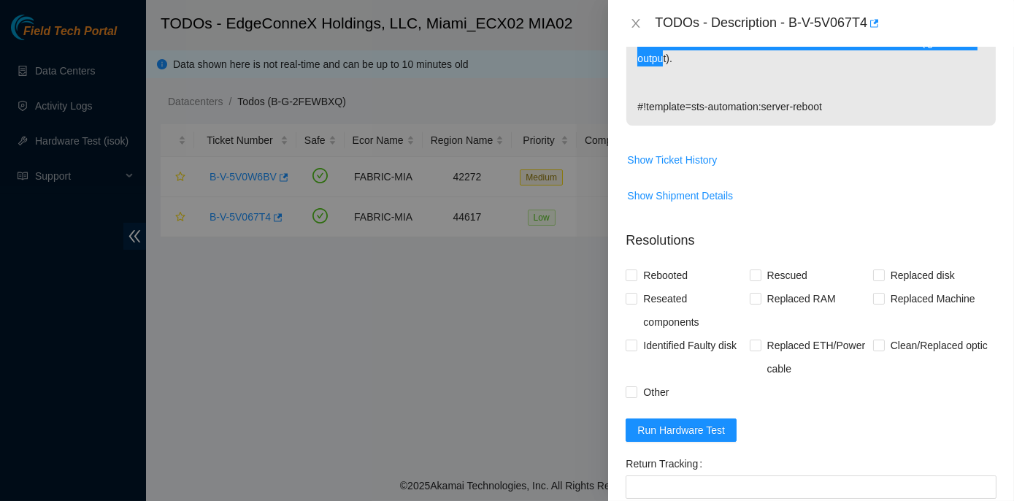
scroll to position [597, 0]
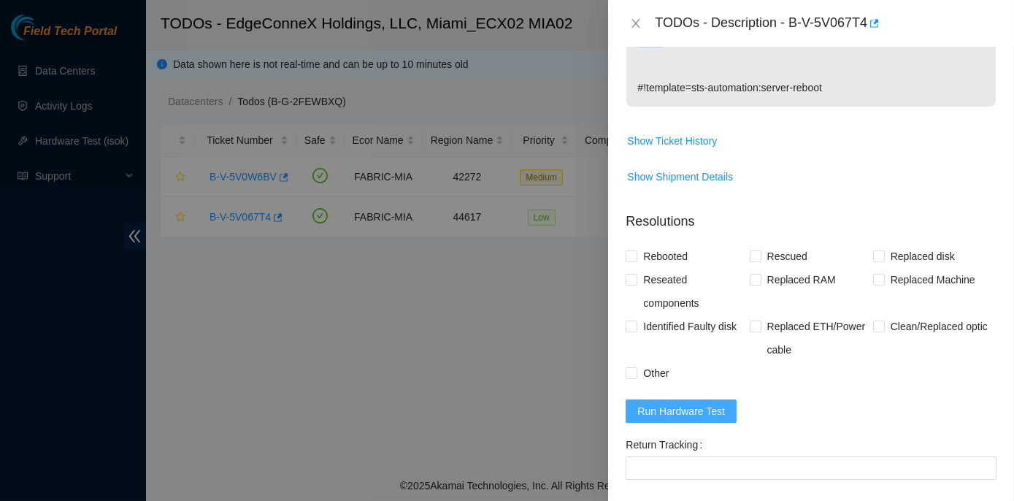
click at [672, 403] on span "Run Hardware Test" at bounding box center [682, 411] width 88 height 16
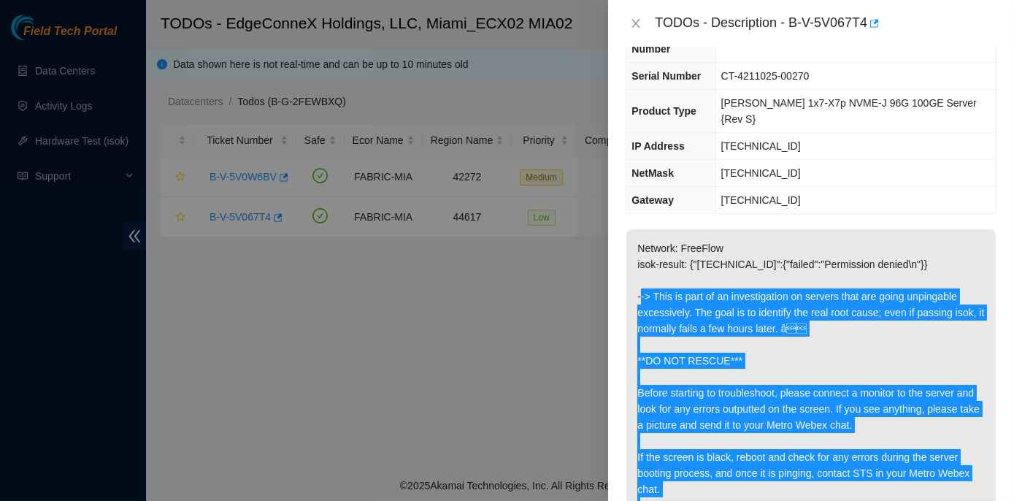
scroll to position [66, 0]
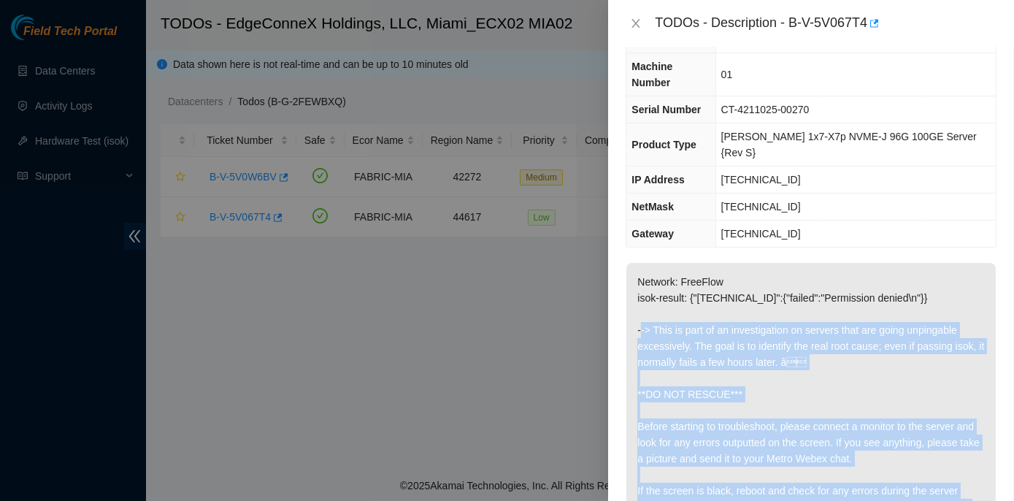
click at [900, 345] on p "Network: FreeFlow isok-result: {"[TECHNICAL_ID]":{"failed":"Permission denied\n…" at bounding box center [812, 450] width 370 height 375
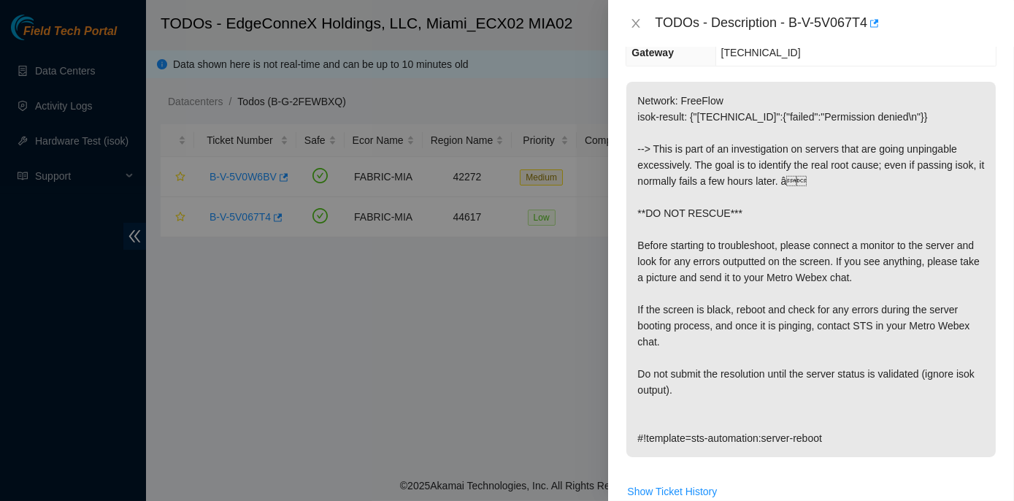
scroll to position [265, 0]
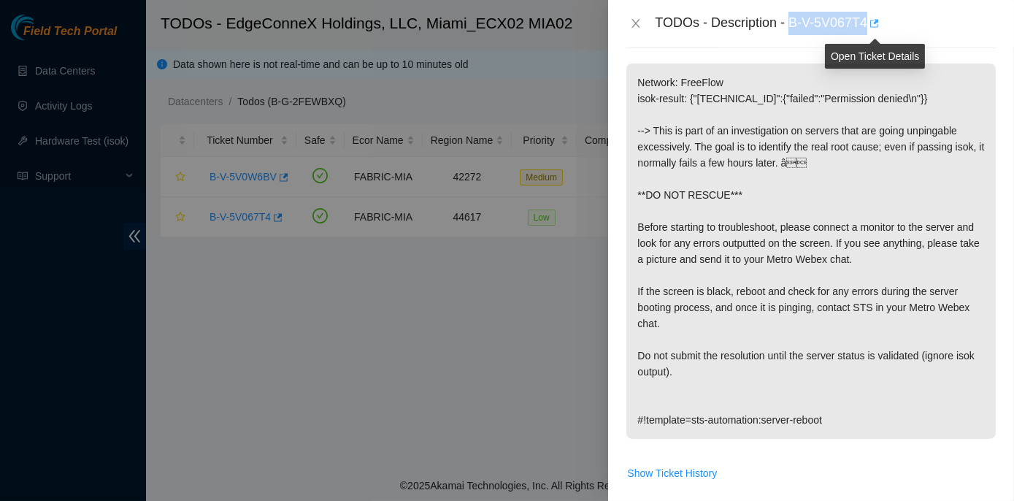
drag, startPoint x: 792, startPoint y: 20, endPoint x: 868, endPoint y: 25, distance: 76.1
click at [868, 25] on div "TODOs - Description - B-V-5V067T4" at bounding box center [826, 23] width 342 height 23
copy div "B-V-5V067T4"
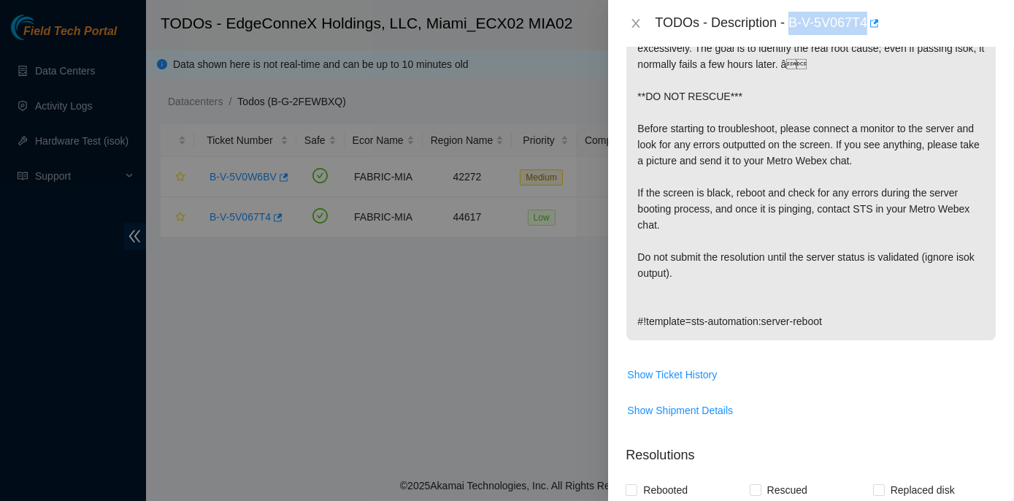
scroll to position [784, 0]
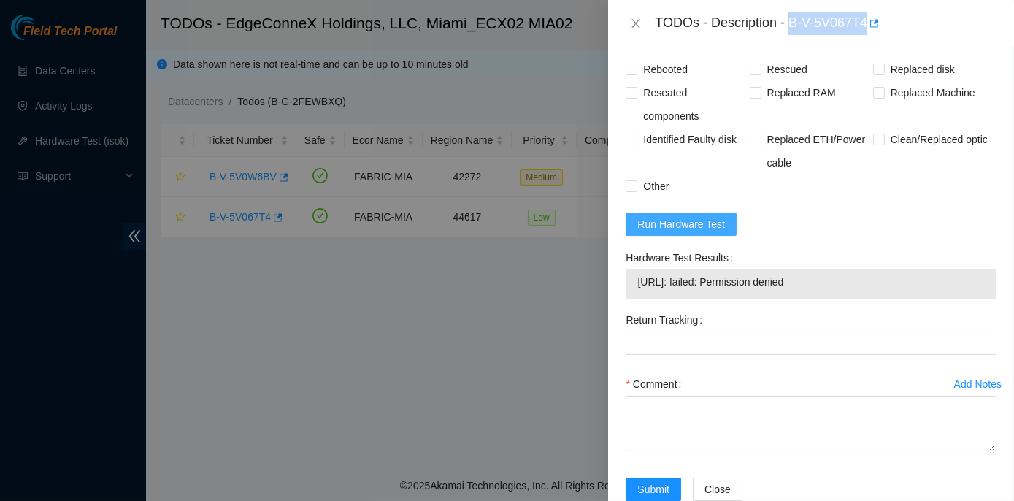
click at [684, 216] on span "Run Hardware Test" at bounding box center [682, 224] width 88 height 16
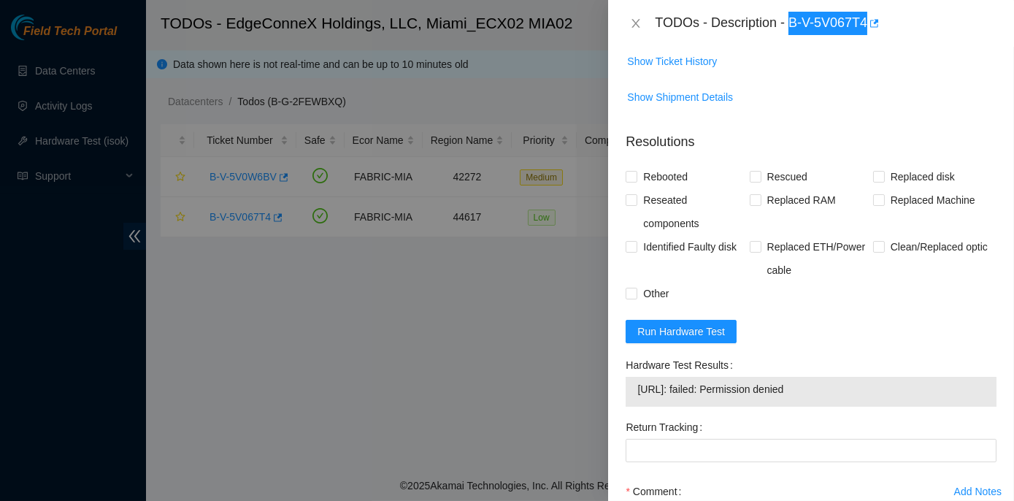
scroll to position [730, 0]
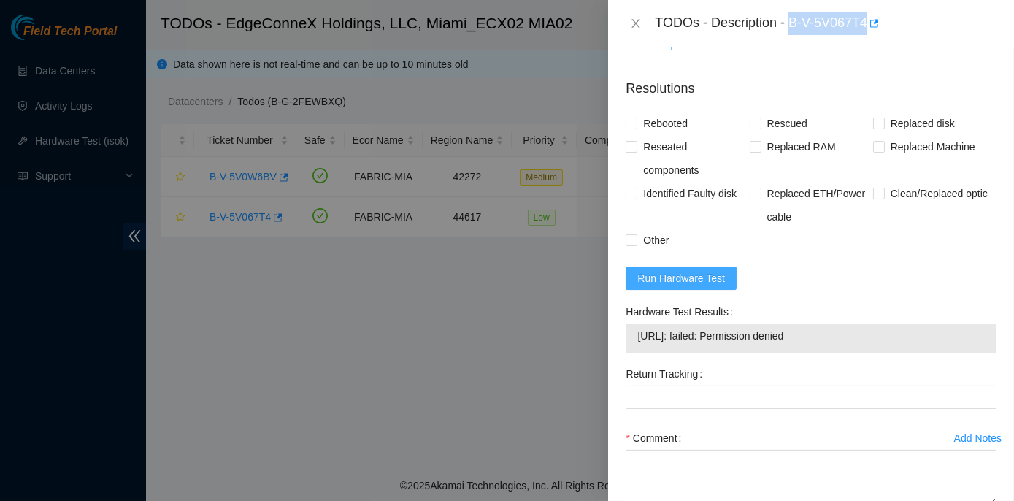
click at [697, 270] on span "Run Hardware Test" at bounding box center [682, 278] width 88 height 16
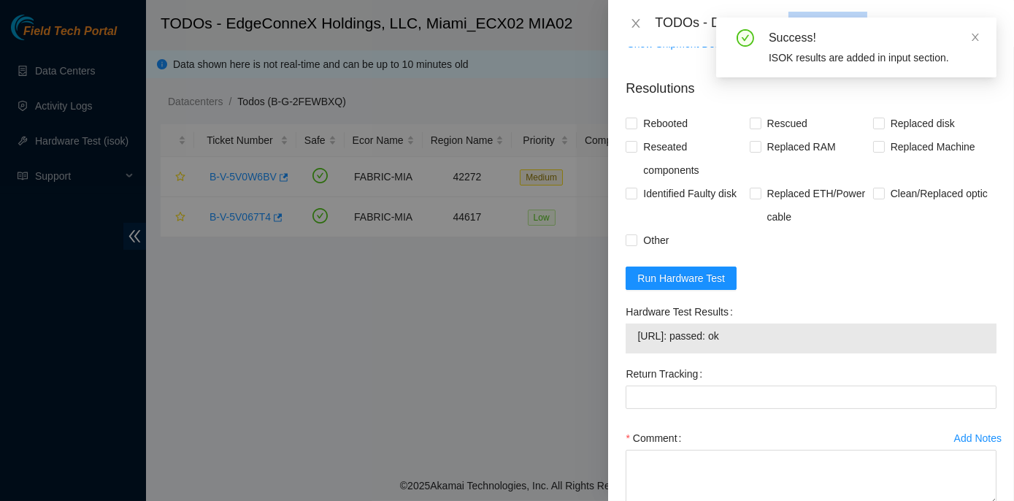
drag, startPoint x: 623, startPoint y: 274, endPoint x: 771, endPoint y: 305, distance: 151.5
click at [771, 305] on div "Hardware Test Results [URL]: passed: ok" at bounding box center [811, 331] width 383 height 62
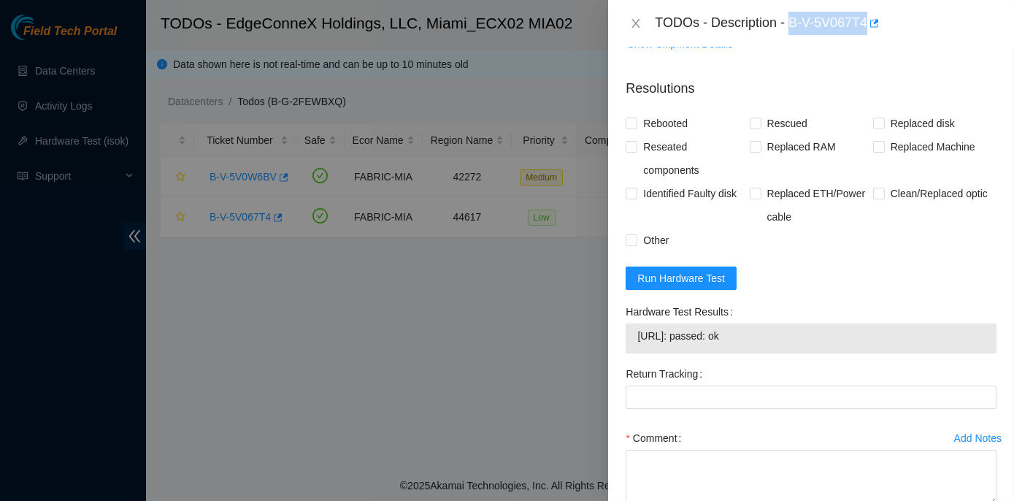
copy div "Hardware Test Results [URL]: passed: ok"
drag, startPoint x: 628, startPoint y: 276, endPoint x: 749, endPoint y: 311, distance: 126.2
click at [749, 311] on div "Hardware Test Results 23.41.5.196: passed: ok" at bounding box center [811, 331] width 383 height 62
copy div "Hardware Test Results 23.41.5.196: passed: ok"
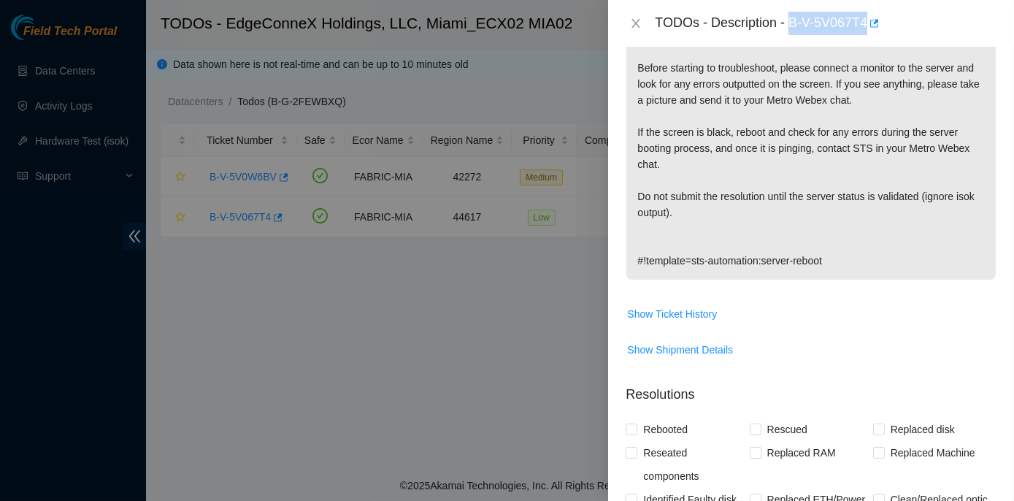
scroll to position [531, 0]
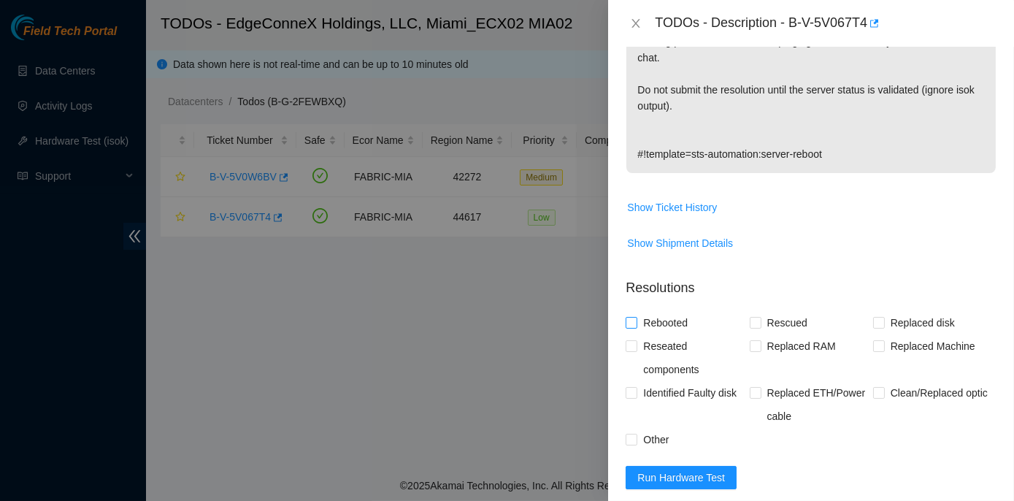
click at [634, 311] on label "Rebooted" at bounding box center [660, 322] width 68 height 23
click at [634, 317] on input "Rebooted" at bounding box center [631, 322] width 10 height 10
checkbox input "true"
click at [750, 317] on input "Rescued" at bounding box center [755, 322] width 10 height 10
checkbox input "true"
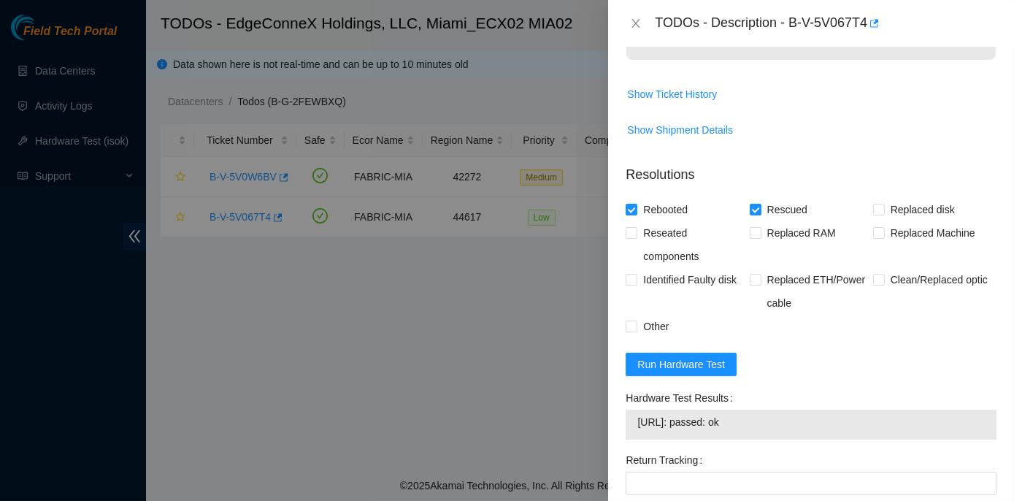
scroll to position [784, 0]
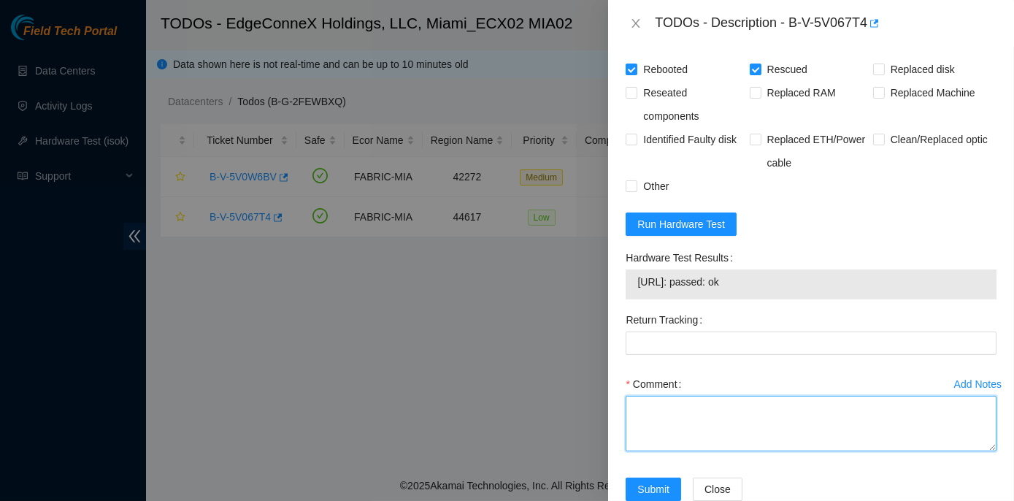
click at [658, 396] on textarea "Comment" at bounding box center [811, 424] width 371 height 56
paste textarea "Rack No: ECX2.900.23.03 Machine No: 01 IP: 23.41.5.196 Serial No: CT-4211025-00…"
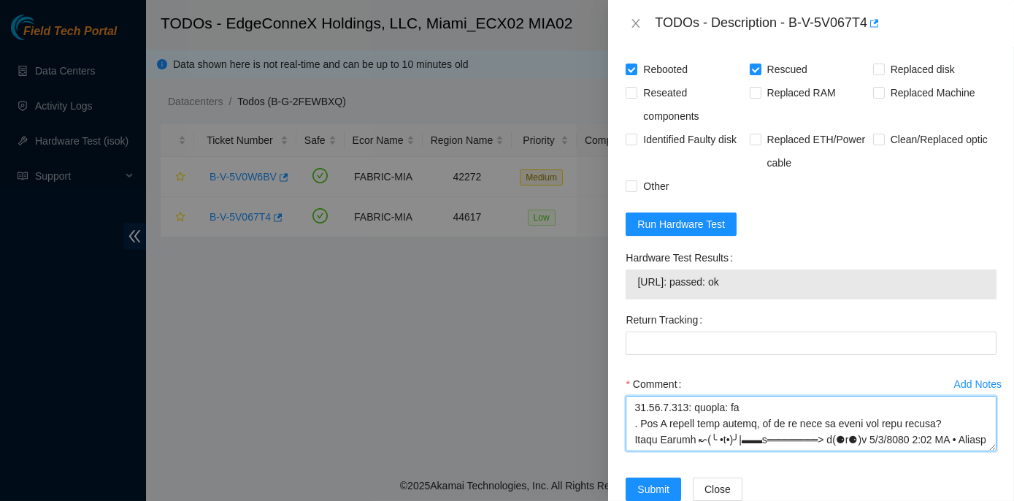
drag, startPoint x: 643, startPoint y: 393, endPoint x: 667, endPoint y: 394, distance: 24.8
click at [643, 396] on textarea "Comment" at bounding box center [811, 424] width 371 height 56
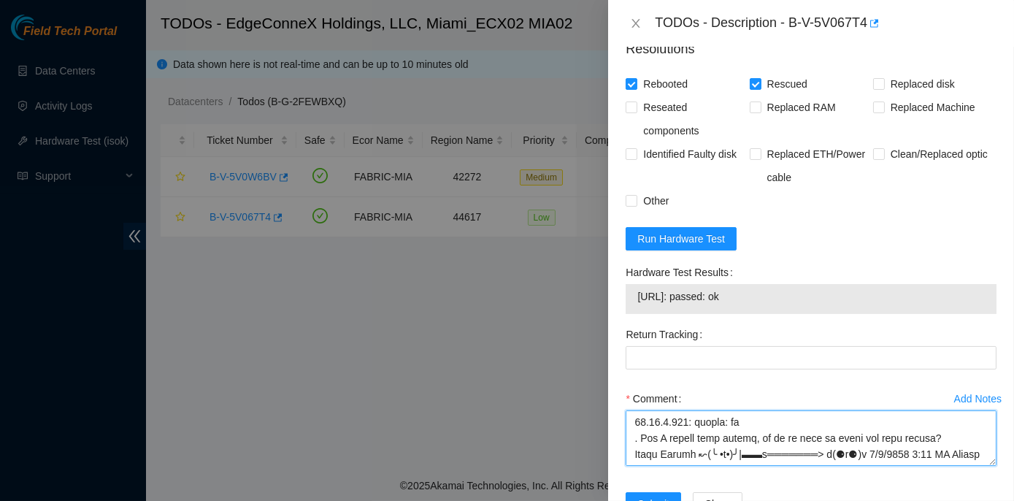
scroll to position [784, 0]
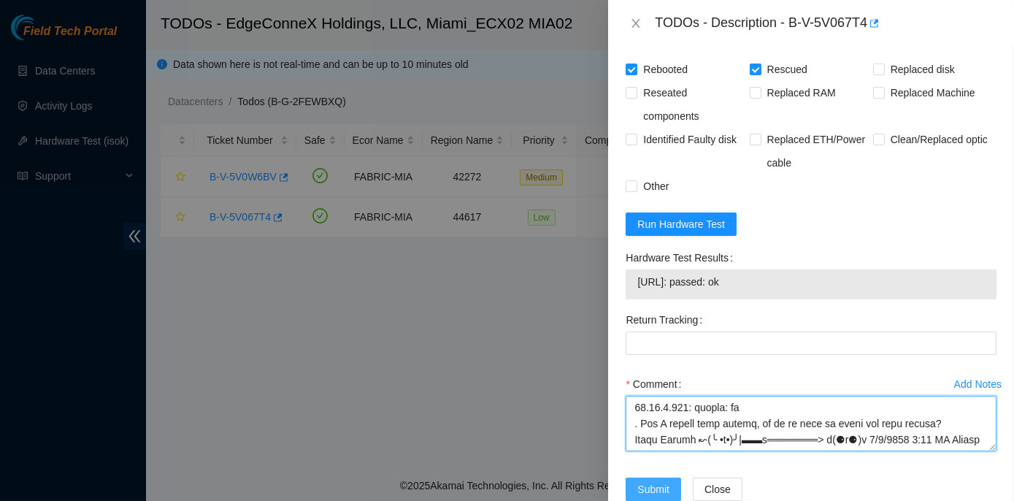
type textarea "Rack No: ECX2.900.23.03 Machine No: 01 IP: 23.41.5.196 Serial No: CT-4211025-00…"
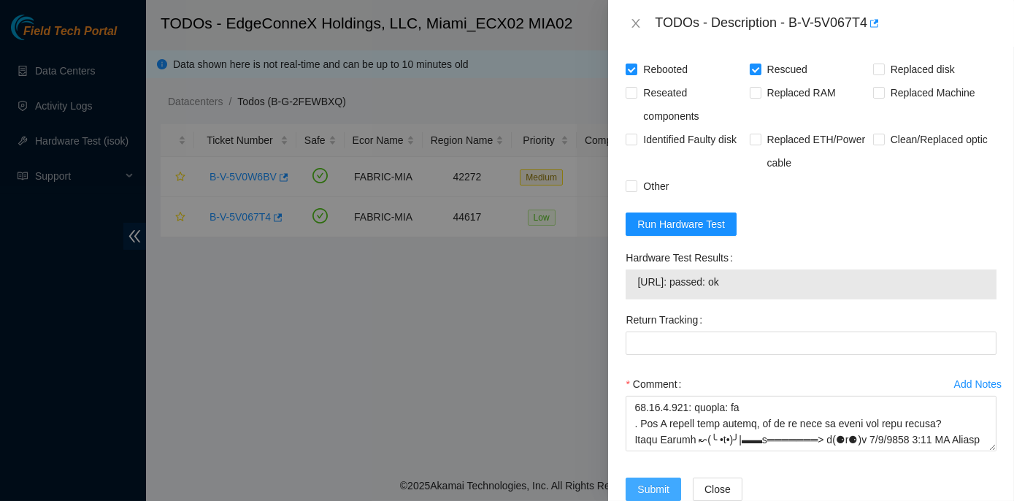
click at [662, 478] on div "Submit" at bounding box center [653, 498] width 67 height 41
click at [654, 481] on span "Submit" at bounding box center [654, 489] width 32 height 16
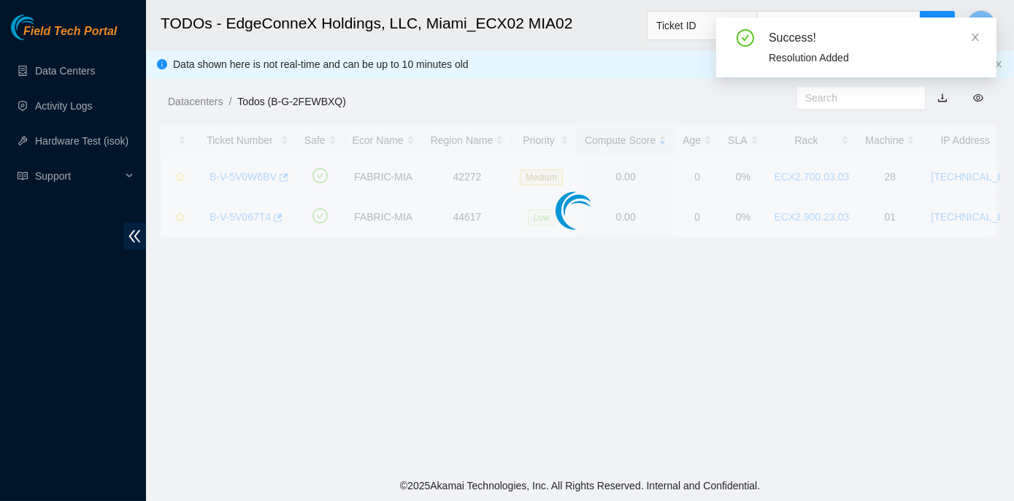
scroll to position [407, 0]
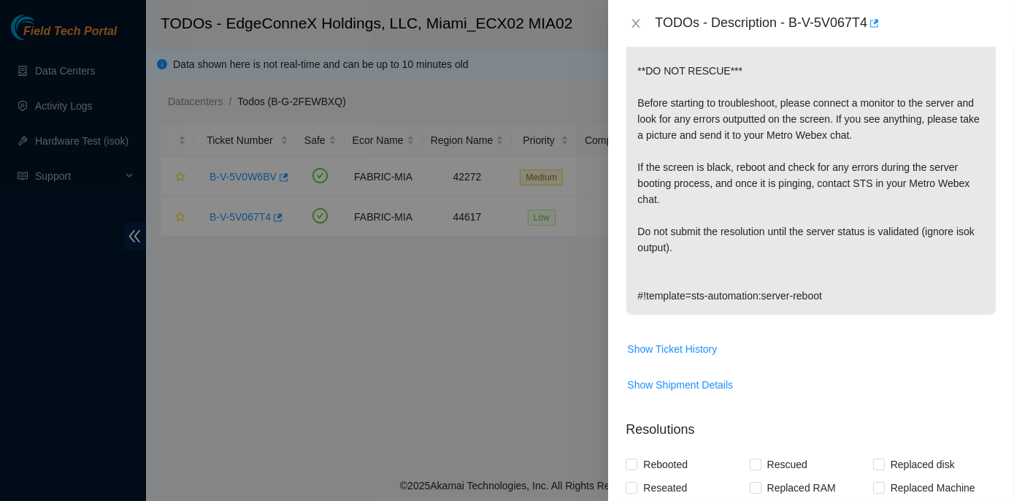
scroll to position [125, 0]
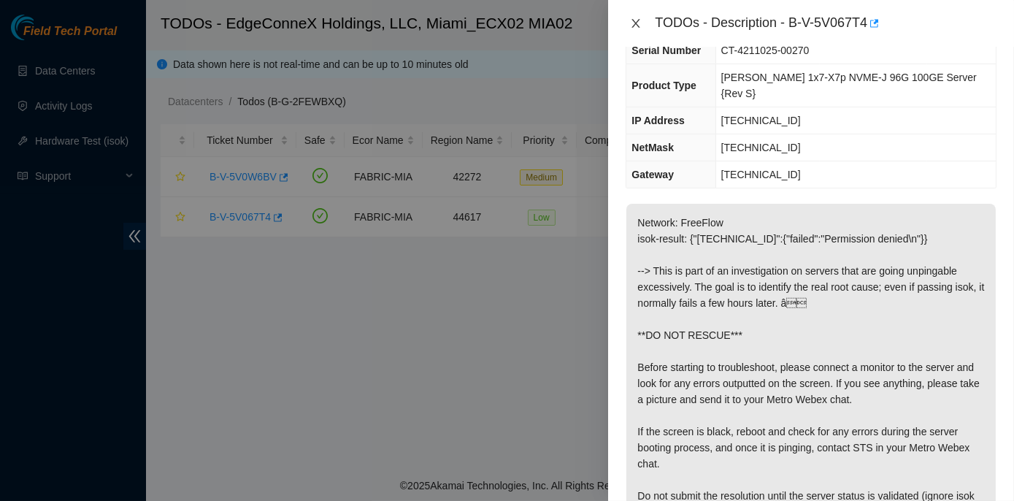
click at [635, 25] on icon "close" at bounding box center [636, 23] width 8 height 9
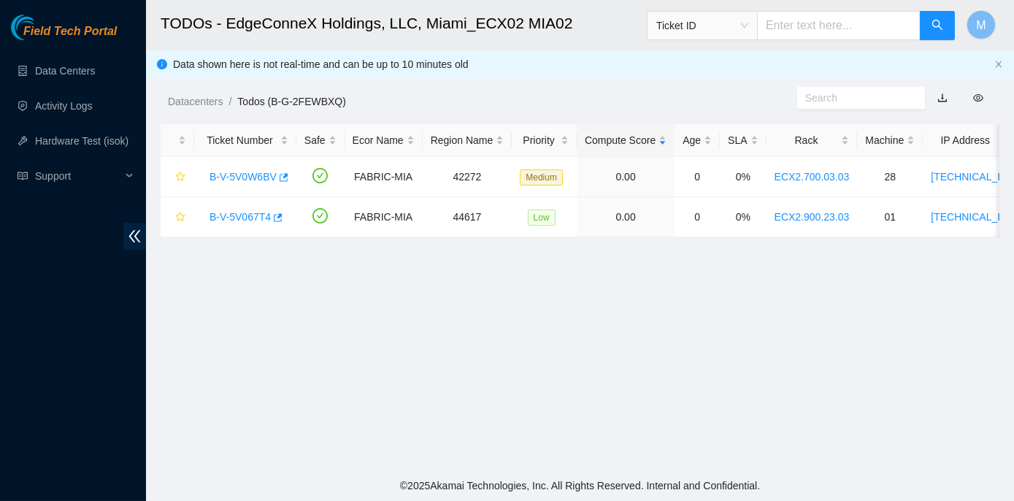
scroll to position [173, 0]
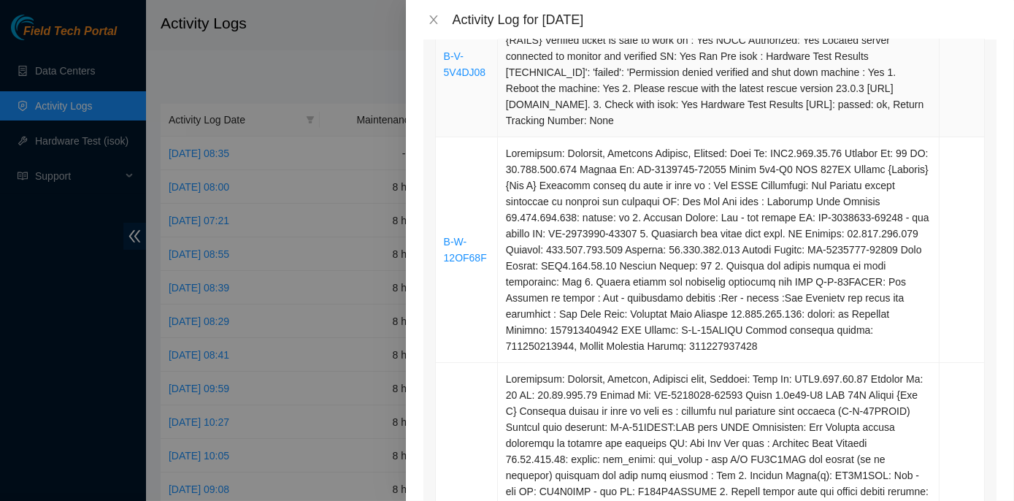
scroll to position [332, 0]
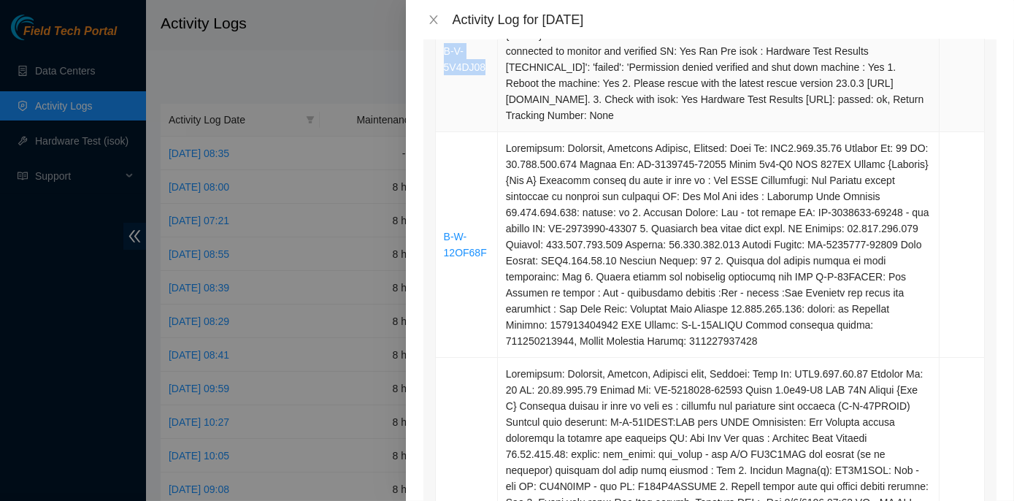
drag, startPoint x: 484, startPoint y: 66, endPoint x: 439, endPoint y: 51, distance: 47.8
click at [439, 51] on td "B-V-5V4DJ08" at bounding box center [467, 59] width 62 height 145
copy link "B-V-5V4DJ08"
drag, startPoint x: 483, startPoint y: 253, endPoint x: 445, endPoint y: 234, distance: 43.4
click at [445, 234] on td "B-W-12OF68F" at bounding box center [467, 245] width 62 height 226
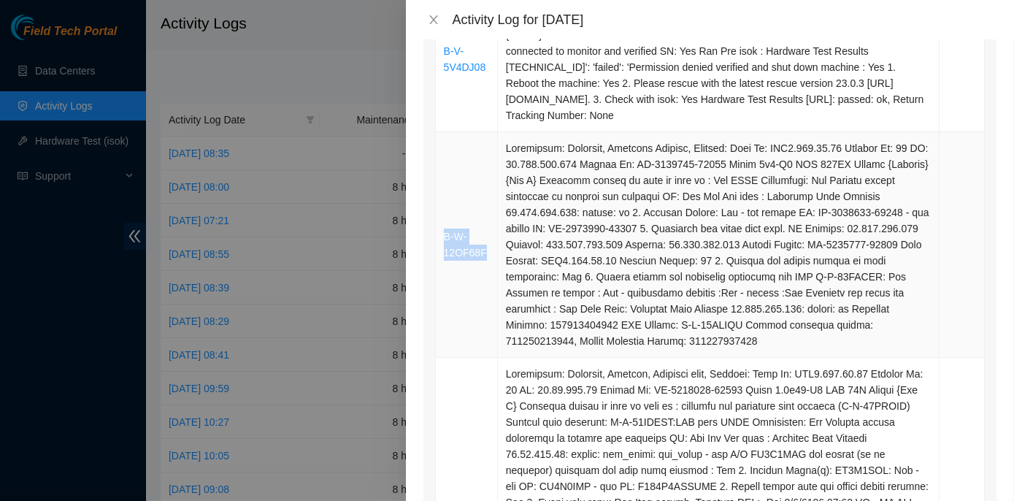
copy link "B-W-12OF68F"
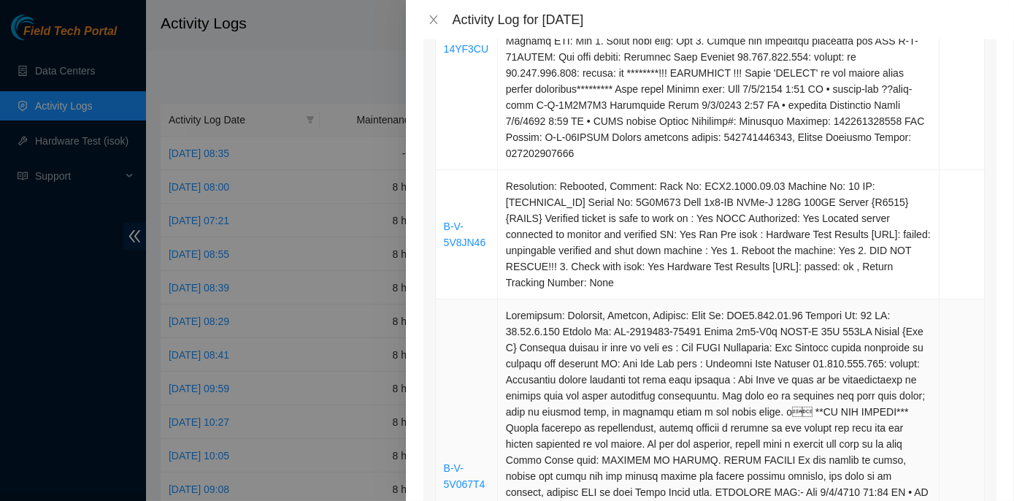
scroll to position [1328, 0]
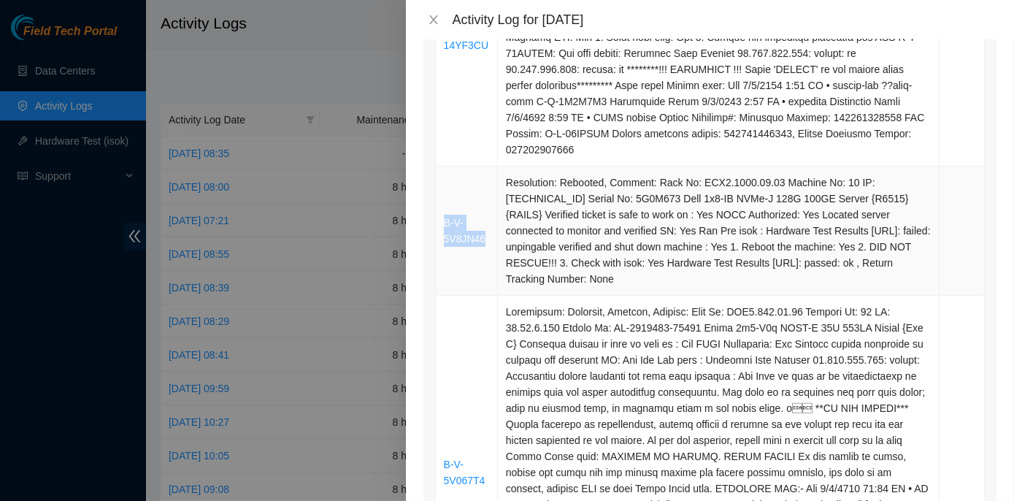
drag, startPoint x: 483, startPoint y: 200, endPoint x: 440, endPoint y: 183, distance: 46.2
click at [440, 183] on td "B-V-5V8JN46" at bounding box center [467, 231] width 62 height 129
copy link "B-V-5V8JN46"
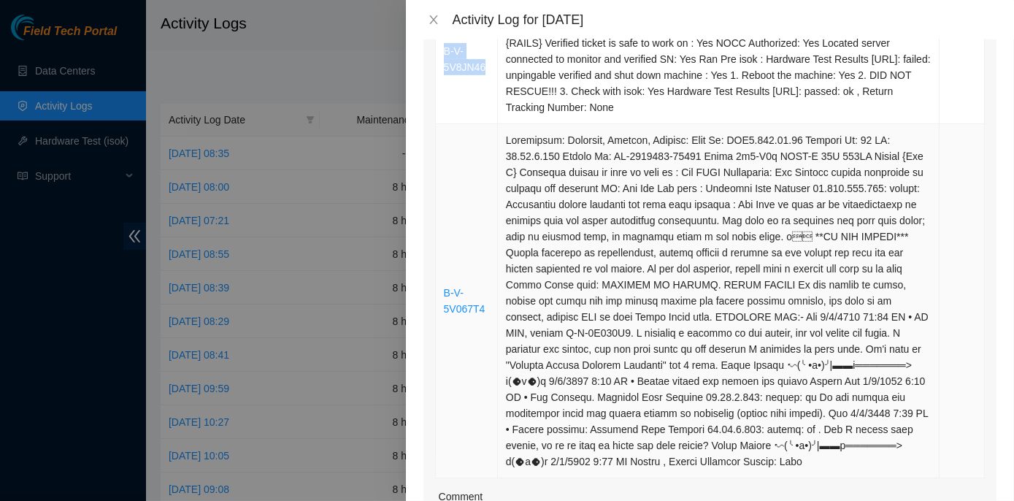
scroll to position [1526, 0]
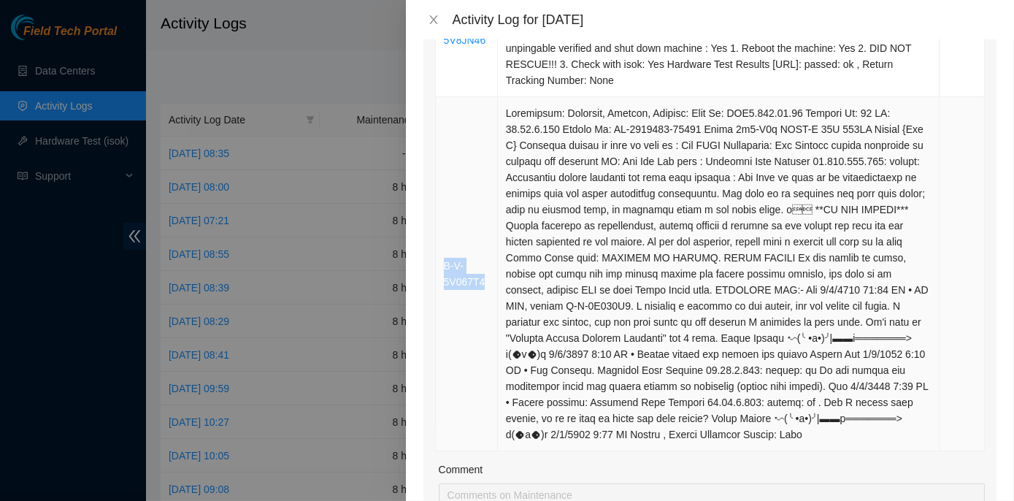
drag, startPoint x: 478, startPoint y: 234, endPoint x: 442, endPoint y: 222, distance: 38.6
click at [442, 222] on td "B-V-5V067T4" at bounding box center [467, 274] width 62 height 354
copy link "B-V-5V067T4"
